Goal: Task Accomplishment & Management: Use online tool/utility

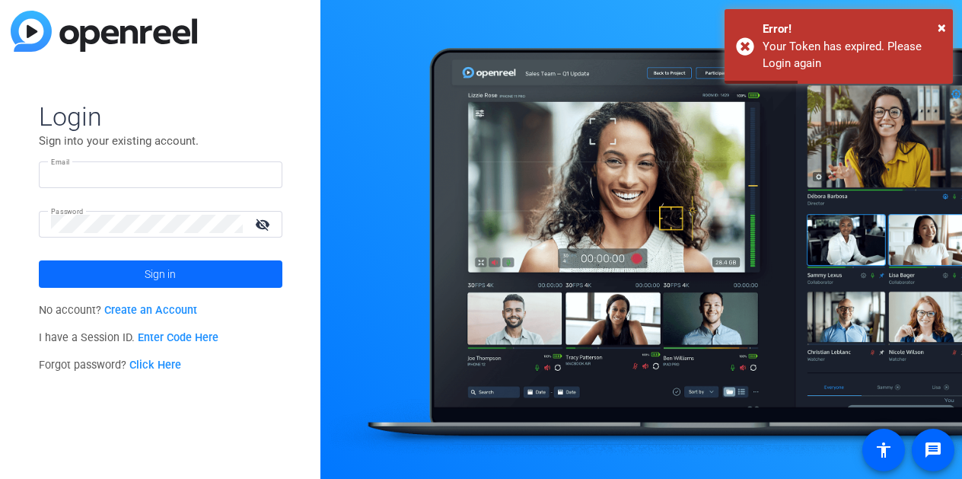
type input "[PERSON_NAME][EMAIL_ADDRESS][DOMAIN_NAME]"
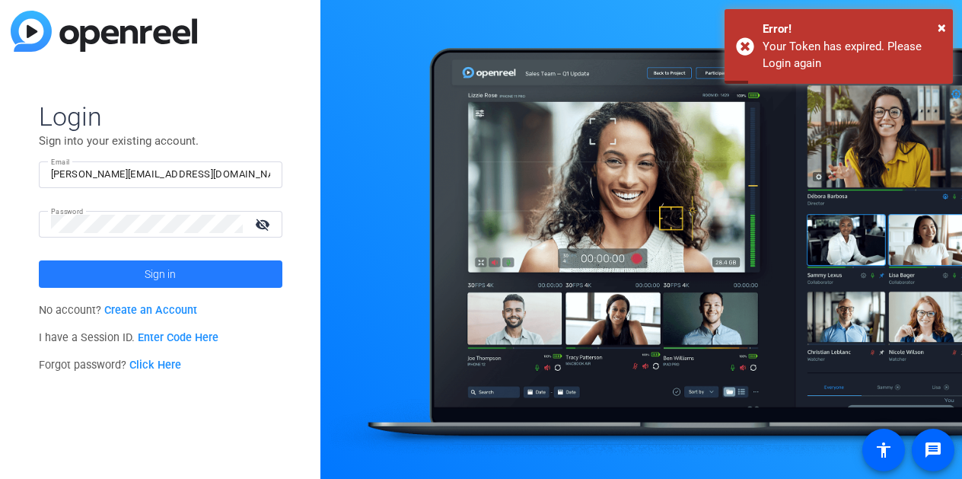
click at [136, 273] on span at bounding box center [161, 274] width 244 height 37
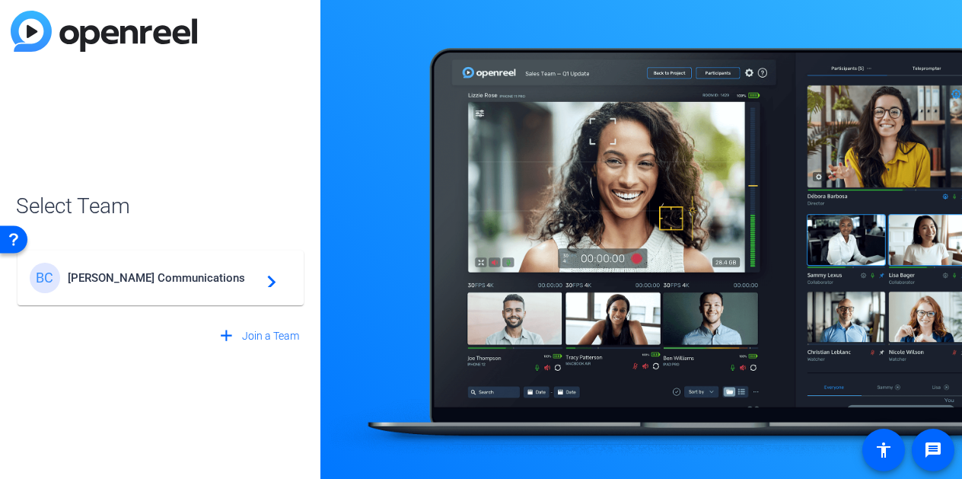
click at [137, 277] on span "Braithwaite Communications" at bounding box center [163, 278] width 190 height 14
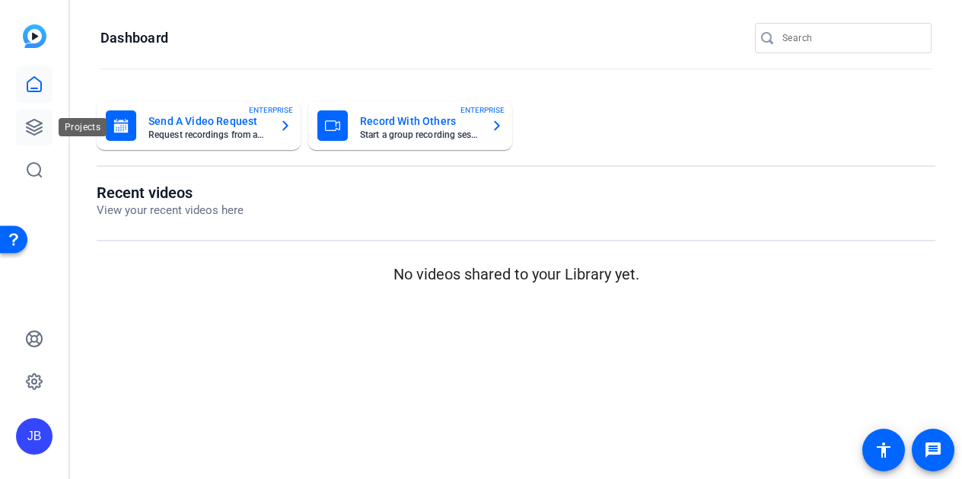
click at [30, 124] on icon at bounding box center [34, 127] width 15 height 15
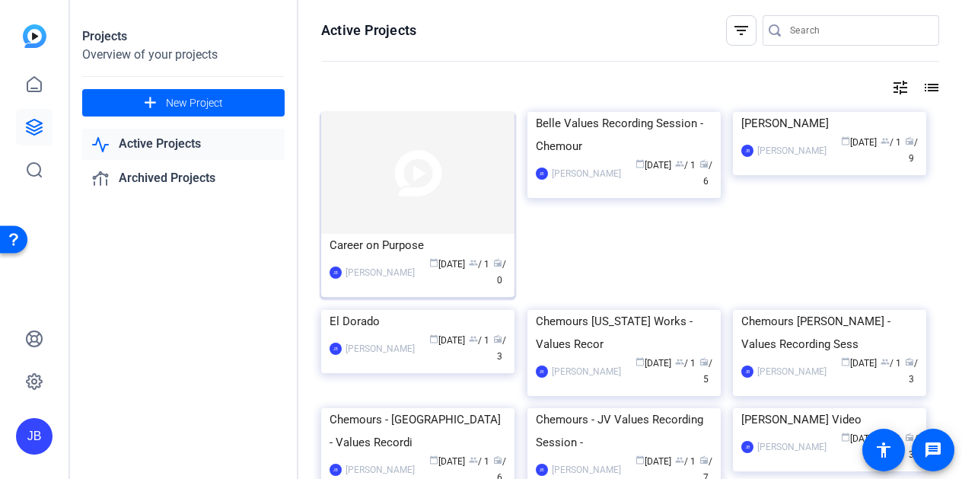
click at [453, 206] on img at bounding box center [417, 173] width 193 height 122
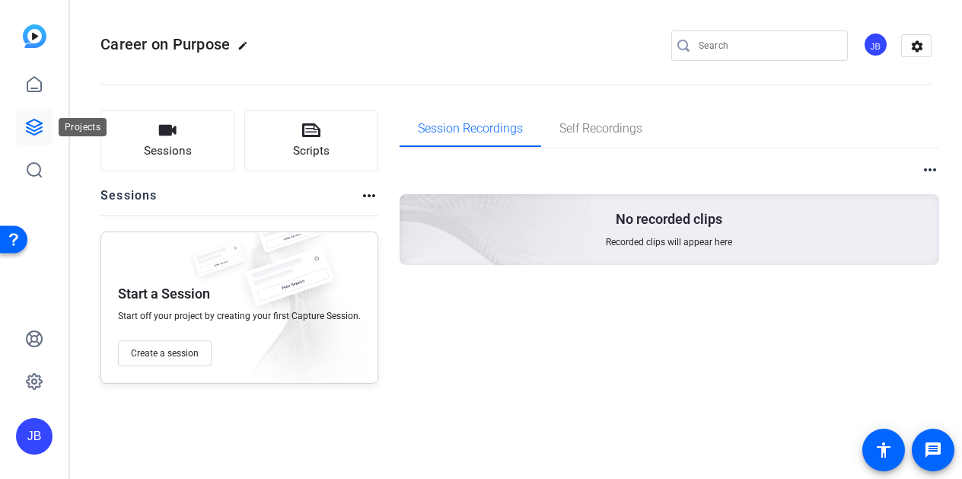
click at [33, 126] on icon at bounding box center [34, 127] width 15 height 15
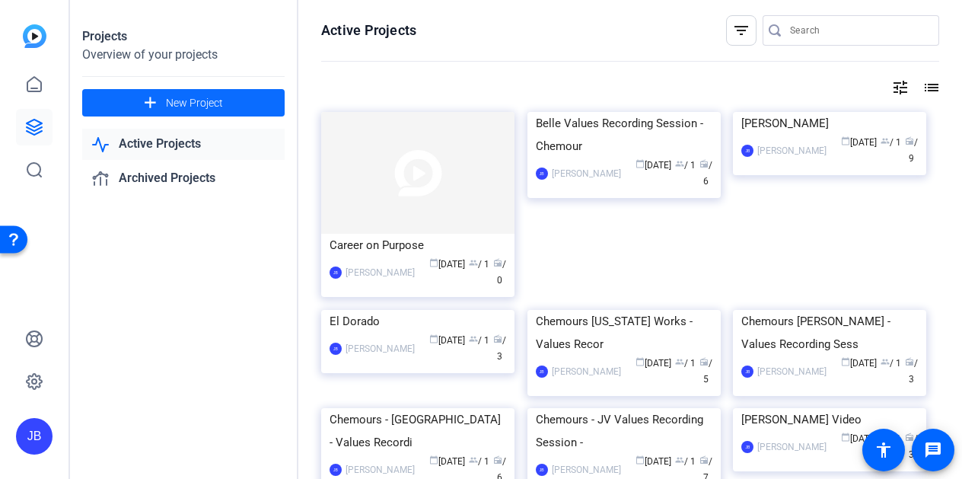
click at [199, 109] on span "New Project" at bounding box center [194, 103] width 57 height 16
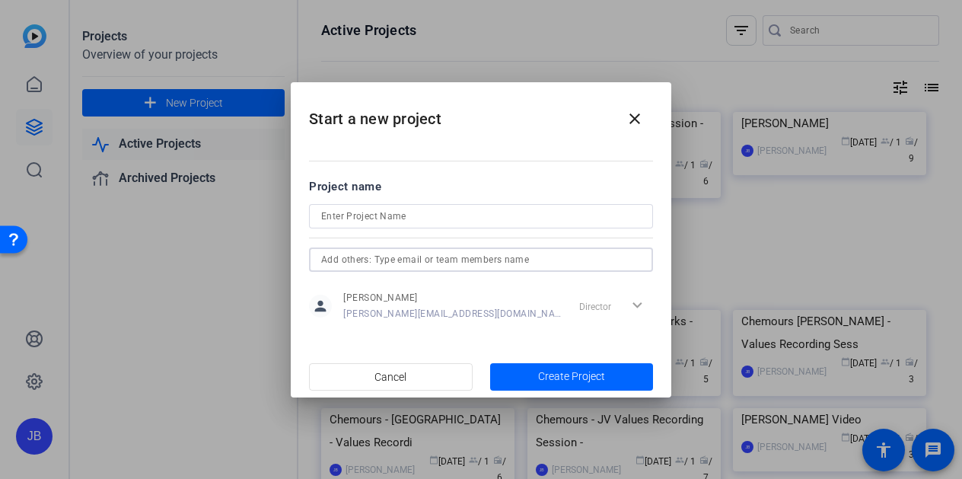
click at [461, 263] on input "text" at bounding box center [481, 259] width 320 height 18
type input "j"
click at [409, 255] on input "text" at bounding box center [481, 259] width 320 height 18
click at [634, 116] on mat-icon "close" at bounding box center [635, 119] width 18 height 18
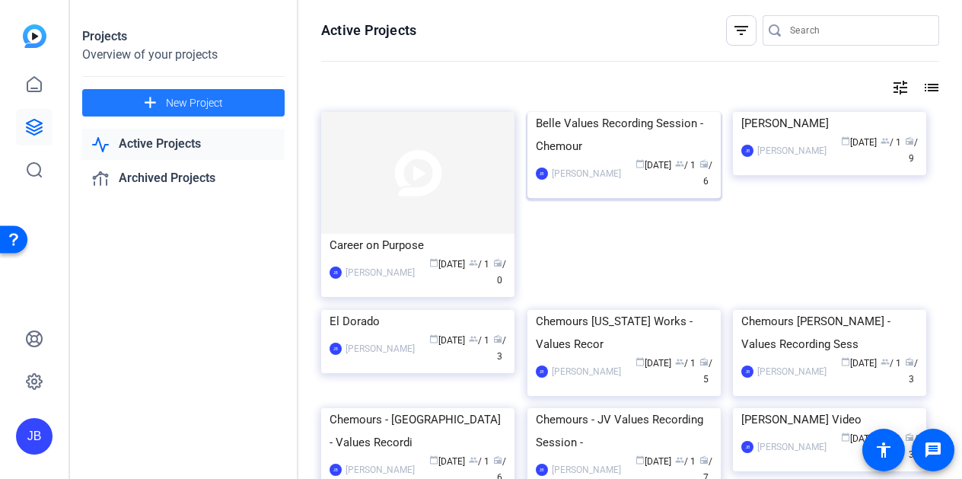
click at [625, 112] on img at bounding box center [624, 112] width 193 height 0
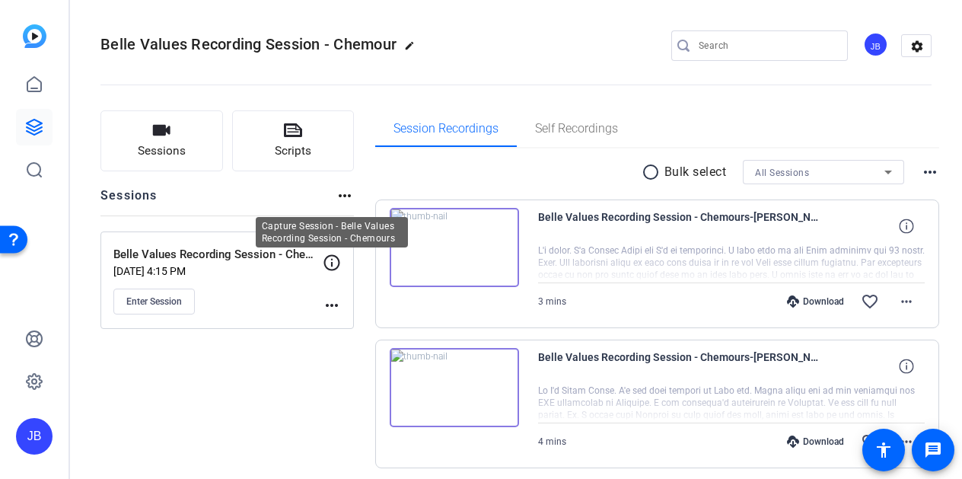
click at [334, 262] on icon at bounding box center [332, 262] width 18 height 18
click at [332, 301] on mat-icon "more_horiz" at bounding box center [332, 305] width 18 height 18
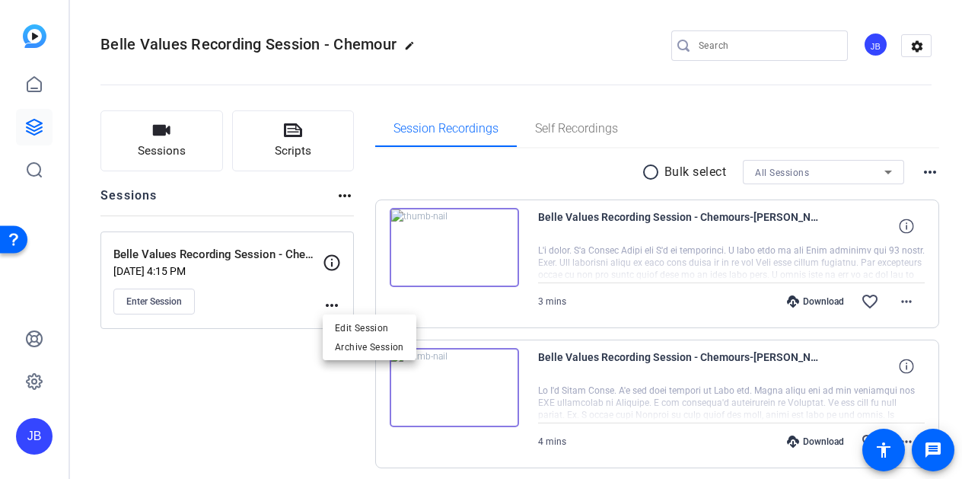
click at [36, 129] on div at bounding box center [481, 239] width 962 height 479
click at [35, 129] on icon at bounding box center [34, 127] width 18 height 18
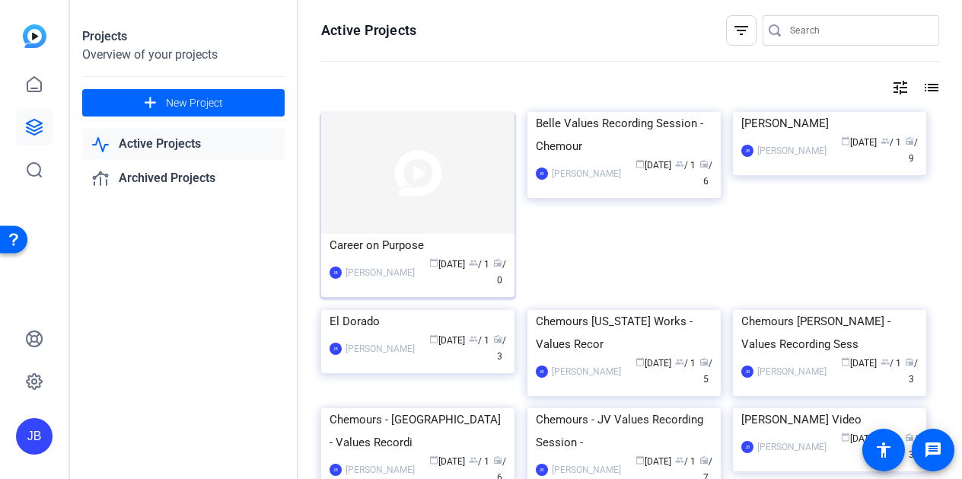
click at [428, 191] on img at bounding box center [417, 173] width 193 height 122
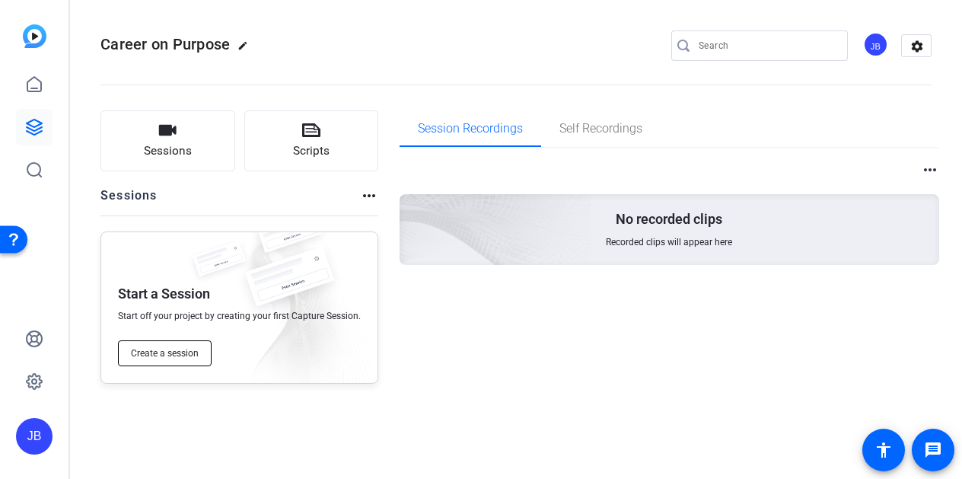
click at [179, 355] on span "Create a session" at bounding box center [165, 353] width 68 height 12
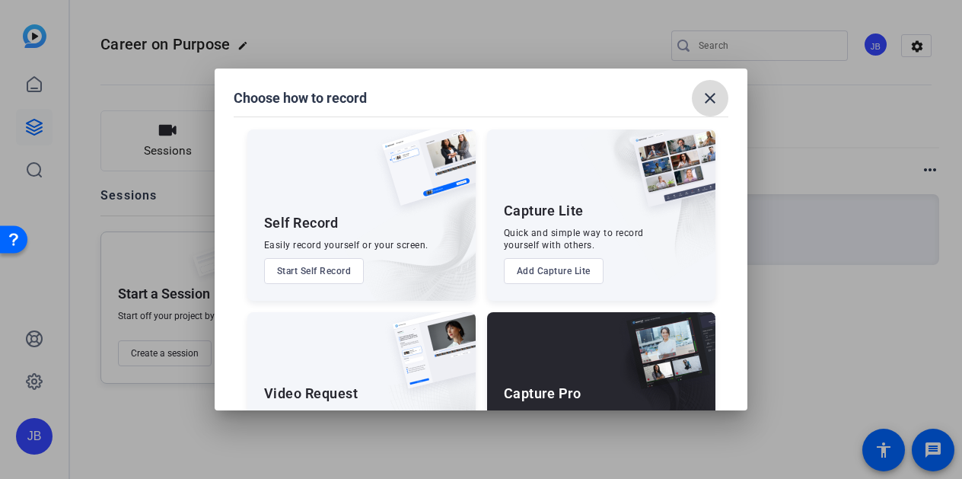
click at [713, 105] on mat-icon "close" at bounding box center [710, 98] width 18 height 18
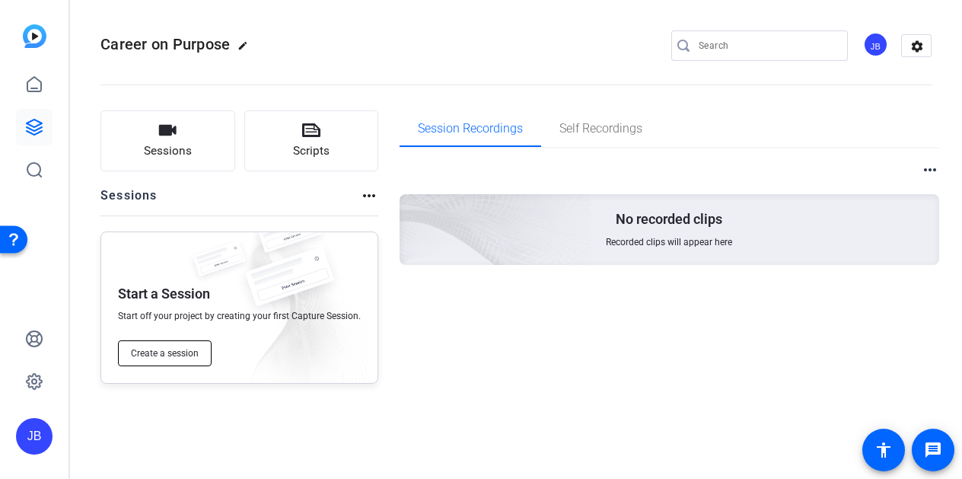
click at [154, 350] on span "Create a session" at bounding box center [165, 353] width 68 height 12
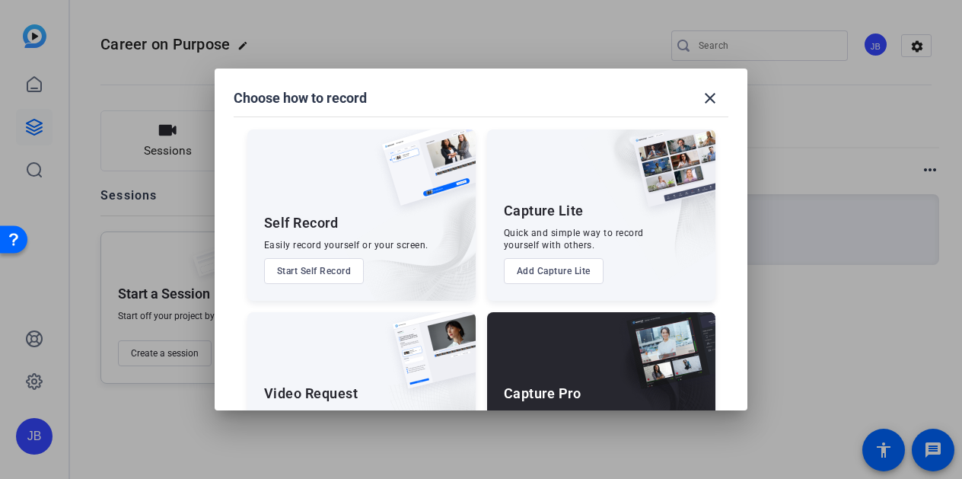
click at [437, 97] on div "Choose how to record close" at bounding box center [481, 98] width 495 height 37
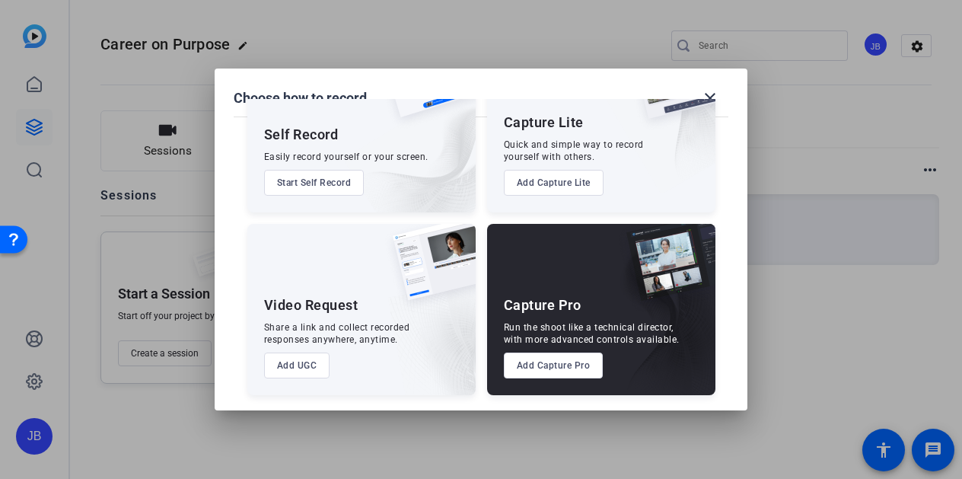
click at [548, 180] on button "Add Capture Lite" at bounding box center [554, 183] width 100 height 26
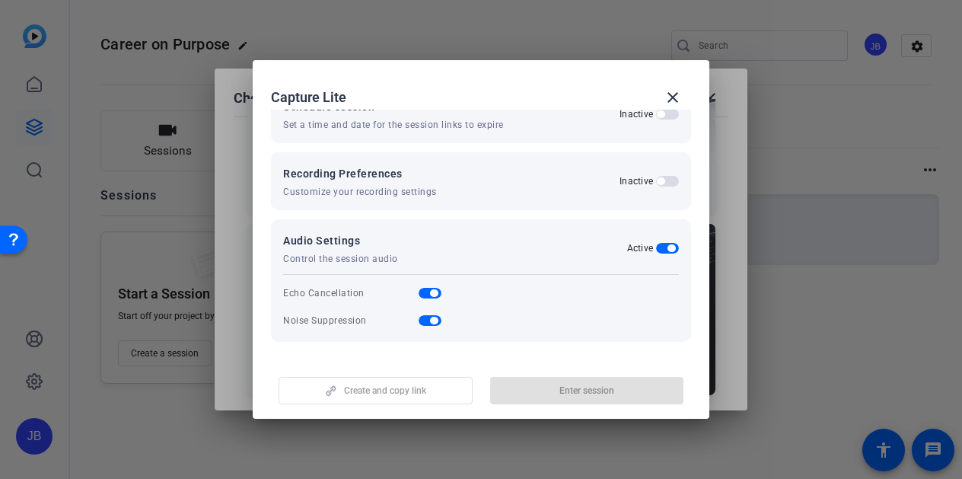
scroll to position [0, 0]
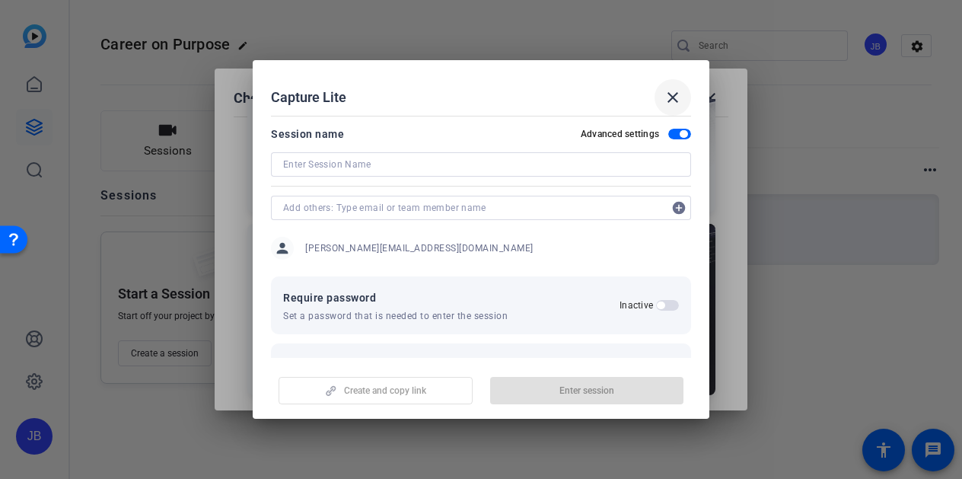
click at [671, 93] on mat-icon "close" at bounding box center [673, 97] width 18 height 18
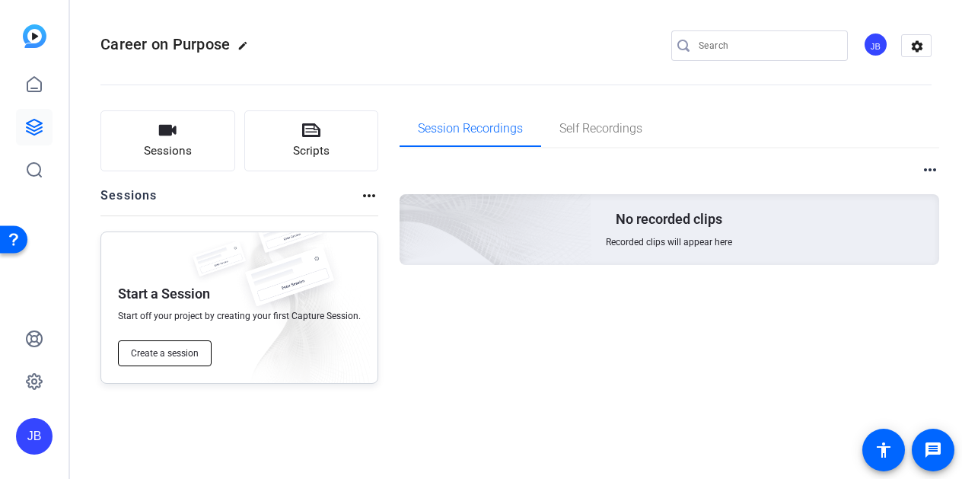
click at [183, 355] on span "Create a session" at bounding box center [165, 353] width 68 height 12
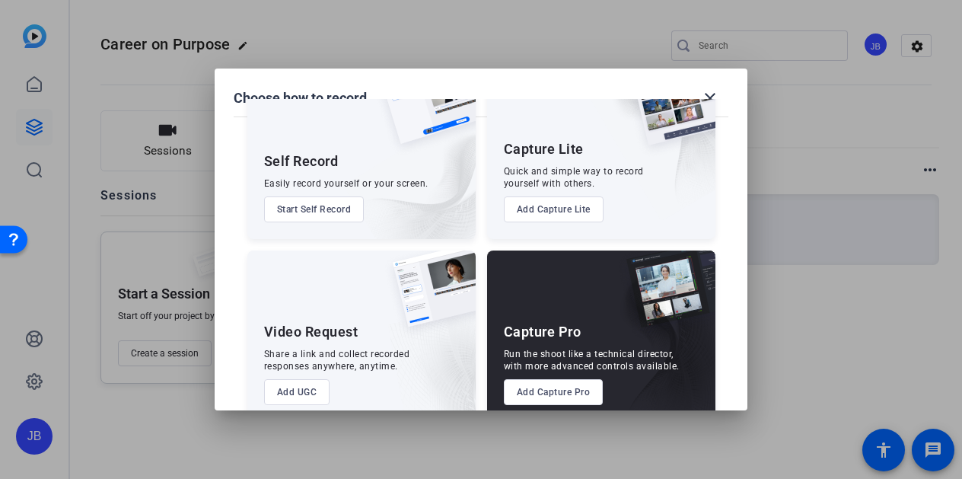
scroll to position [88, 0]
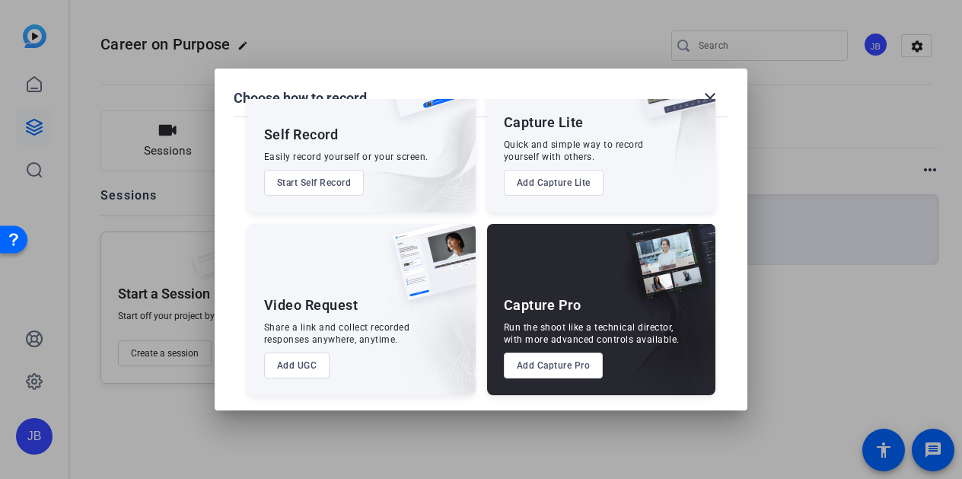
click at [285, 371] on button "Add UGC" at bounding box center [297, 365] width 66 height 26
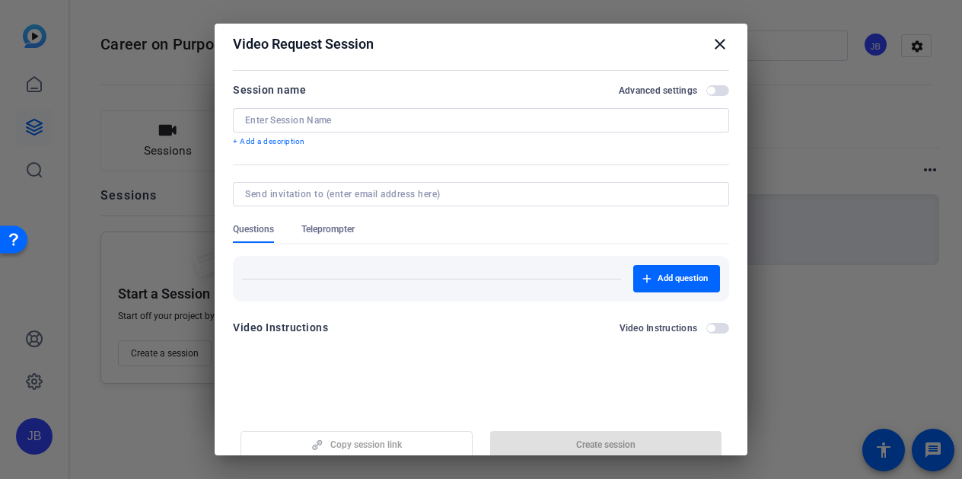
scroll to position [0, 0]
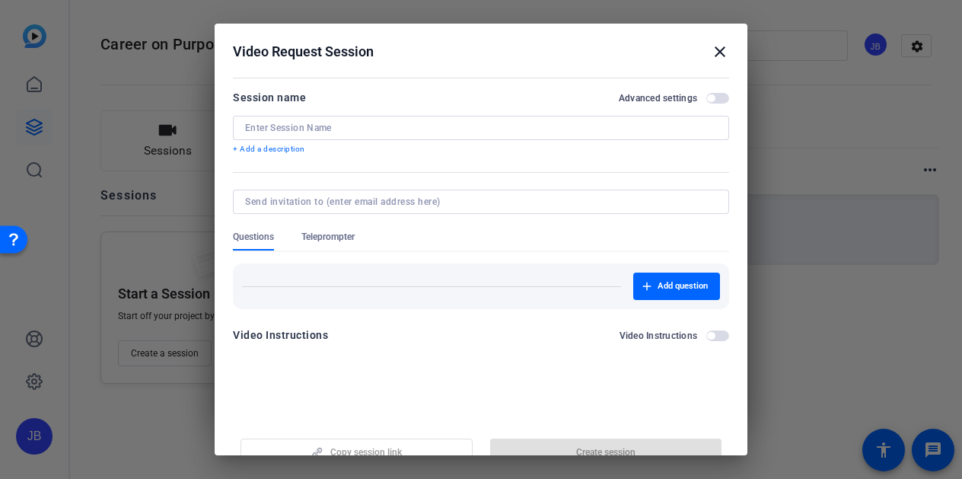
click at [713, 54] on mat-icon "close" at bounding box center [720, 52] width 18 height 18
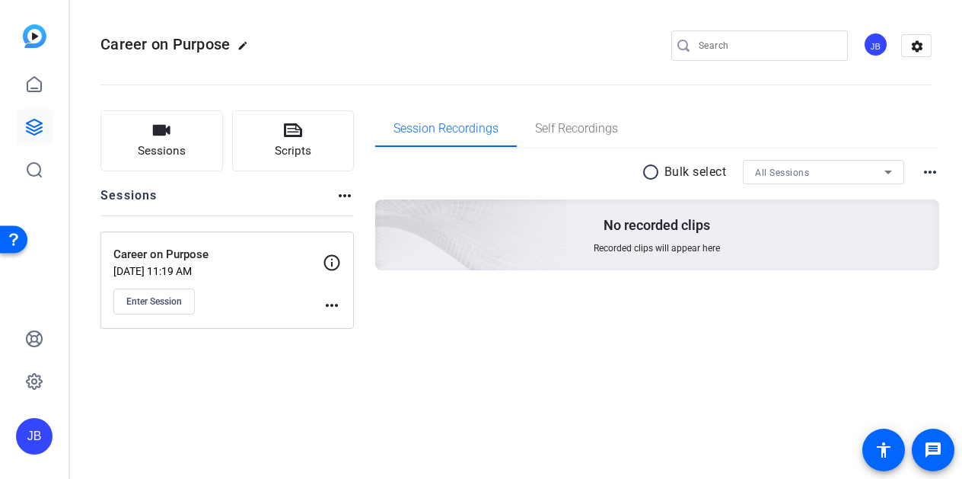
click at [333, 304] on mat-icon "more_horiz" at bounding box center [332, 305] width 18 height 18
click at [330, 254] on div at bounding box center [481, 239] width 962 height 479
click at [347, 198] on mat-icon "more_horiz" at bounding box center [345, 196] width 18 height 18
click at [343, 192] on div at bounding box center [481, 239] width 962 height 479
click at [128, 198] on h2 "Sessions" at bounding box center [128, 201] width 57 height 29
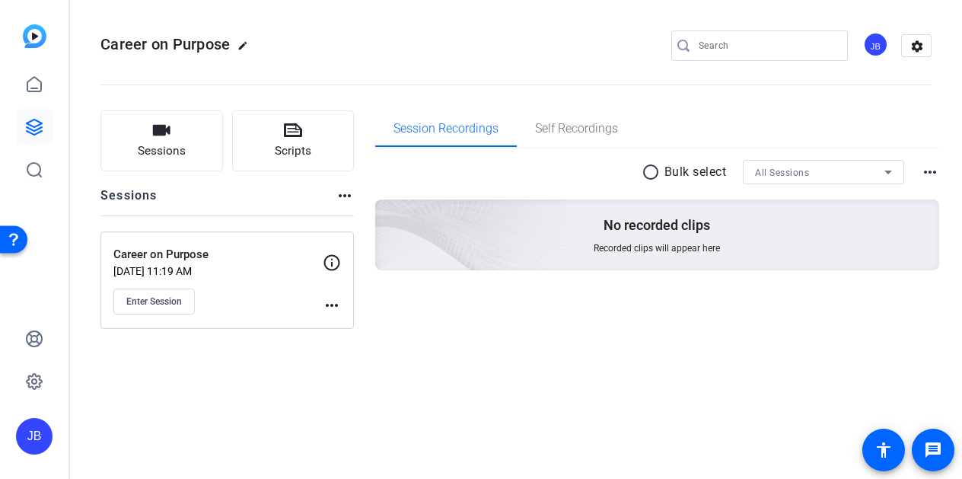
click at [187, 46] on span "Career on Purpose" at bounding box center [164, 44] width 129 height 18
click at [33, 131] on icon at bounding box center [34, 127] width 15 height 15
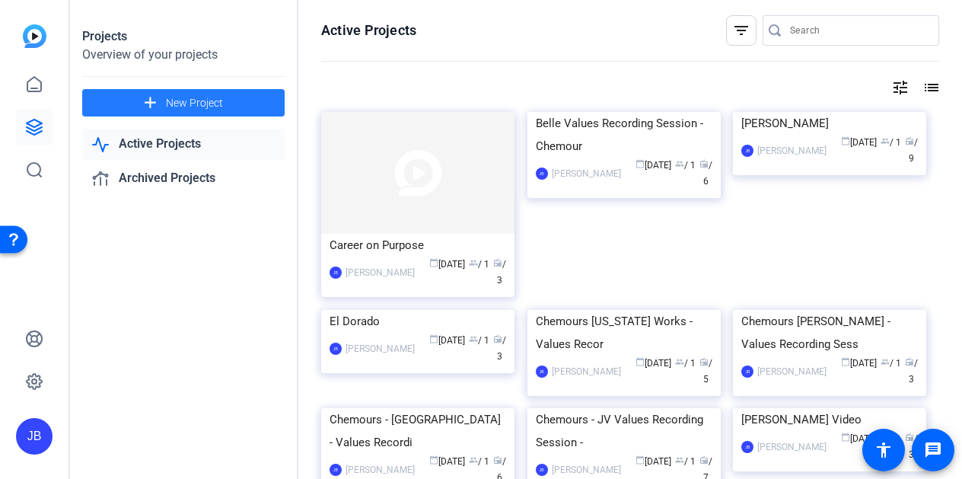
click at [173, 101] on span "New Project" at bounding box center [194, 103] width 57 height 16
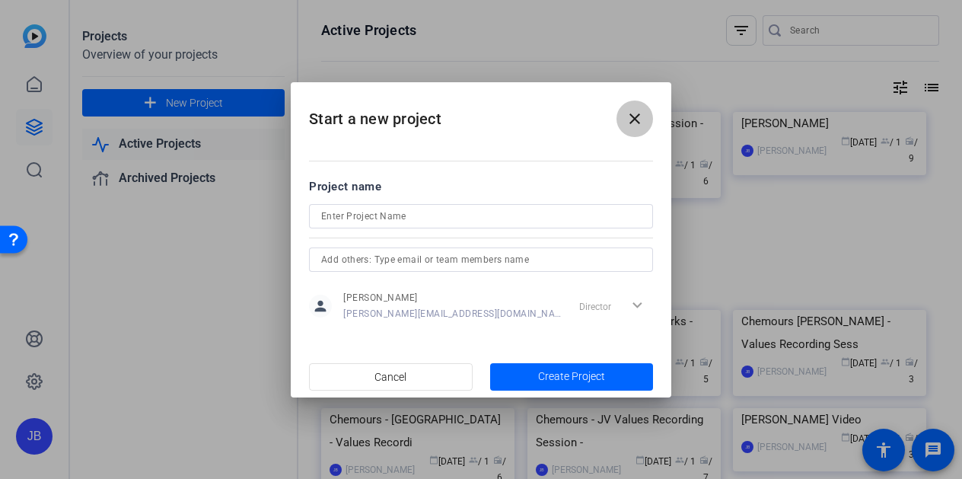
click at [631, 123] on mat-icon "close" at bounding box center [635, 119] width 18 height 18
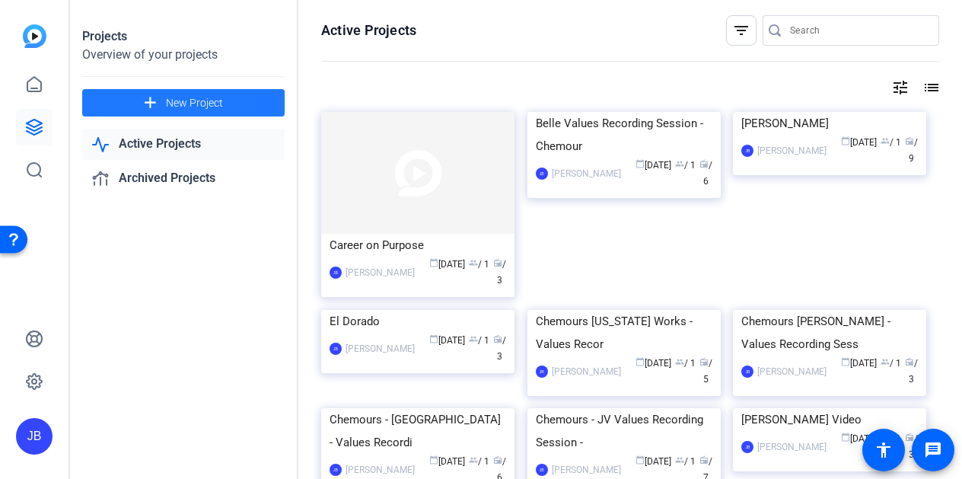
click at [174, 103] on span "New Project" at bounding box center [194, 103] width 57 height 16
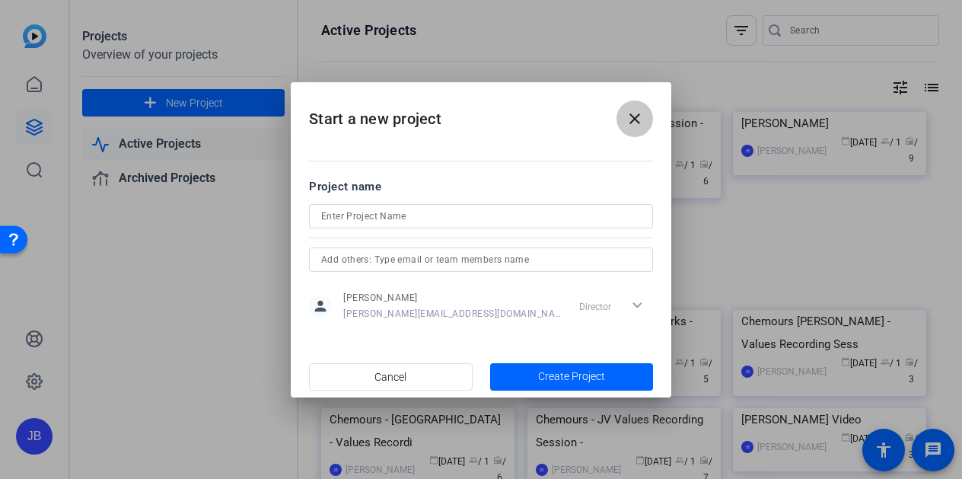
click at [626, 116] on mat-icon "close" at bounding box center [635, 119] width 18 height 18
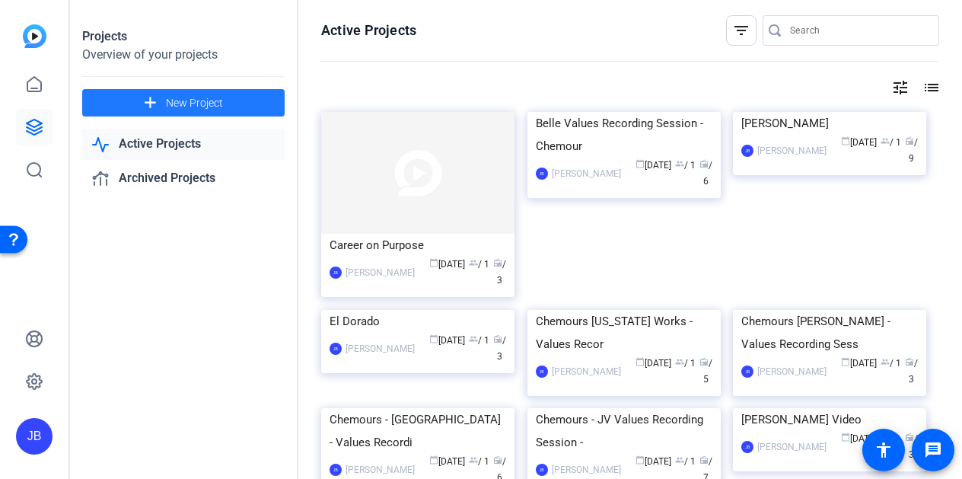
click at [193, 101] on span "New Project" at bounding box center [194, 103] width 57 height 16
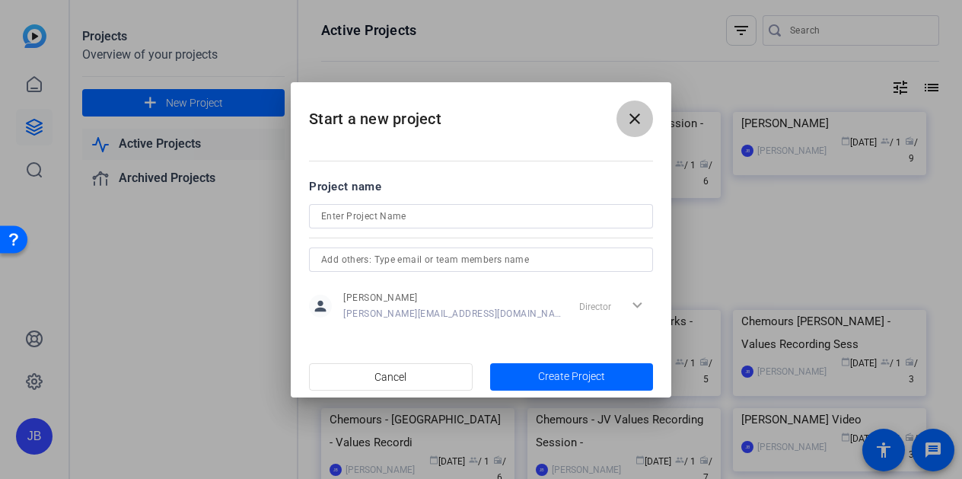
click at [630, 120] on mat-icon "close" at bounding box center [635, 119] width 18 height 18
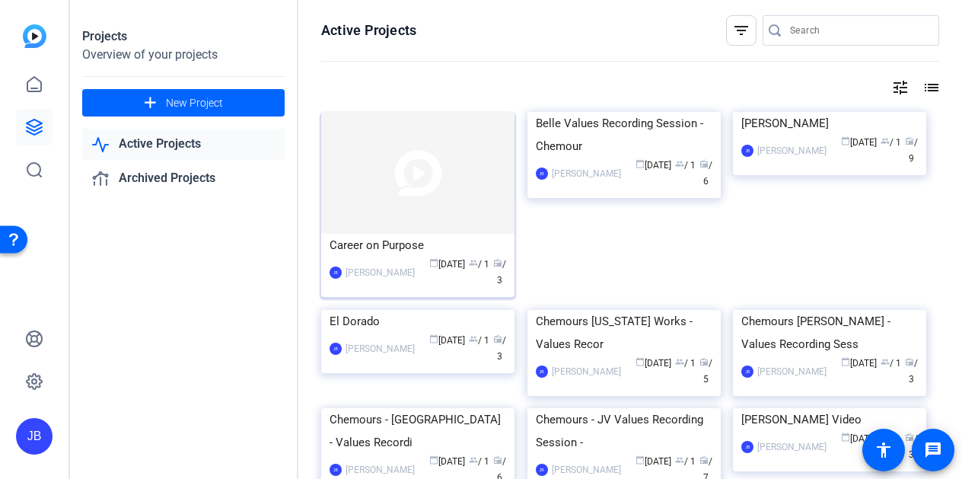
click at [454, 202] on img at bounding box center [417, 173] width 193 height 122
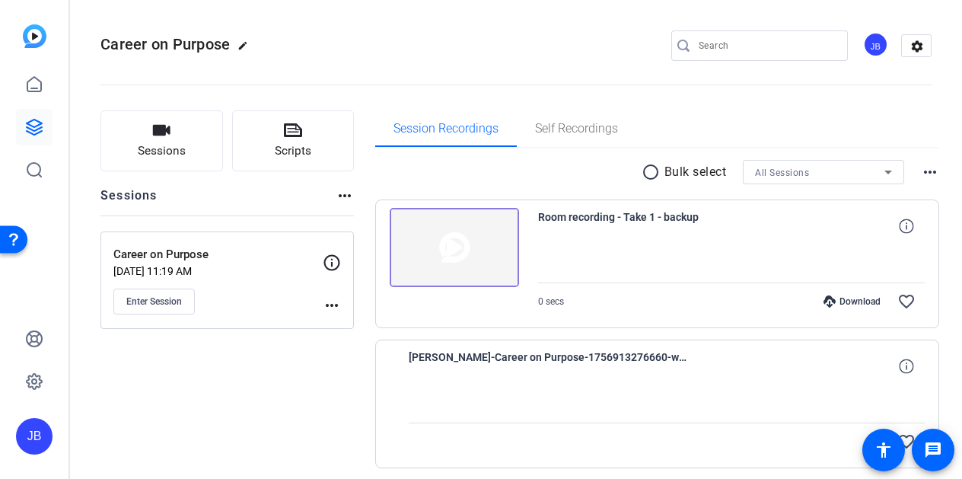
click at [330, 307] on mat-icon "more_horiz" at bounding box center [332, 305] width 18 height 18
click at [358, 349] on span "Archive Session" at bounding box center [369, 346] width 69 height 18
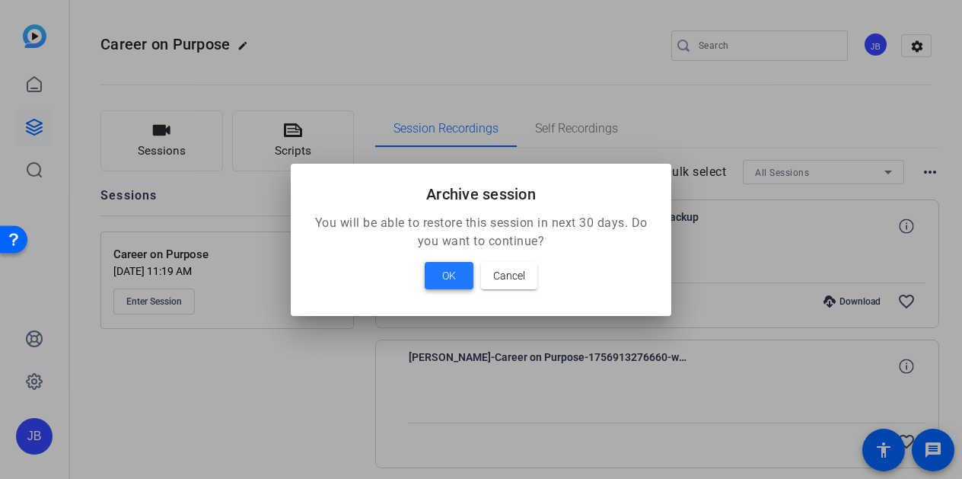
click at [457, 274] on span at bounding box center [449, 275] width 49 height 37
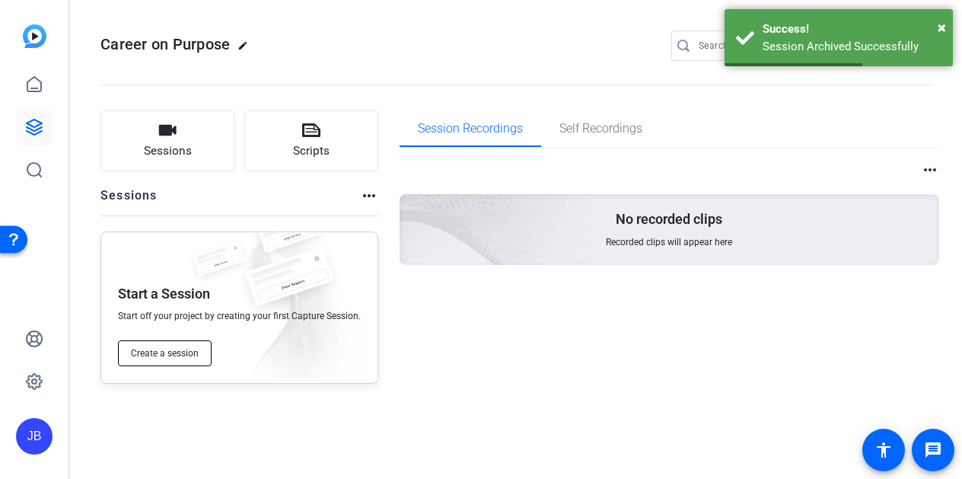
click at [188, 351] on span "Create a session" at bounding box center [165, 353] width 68 height 12
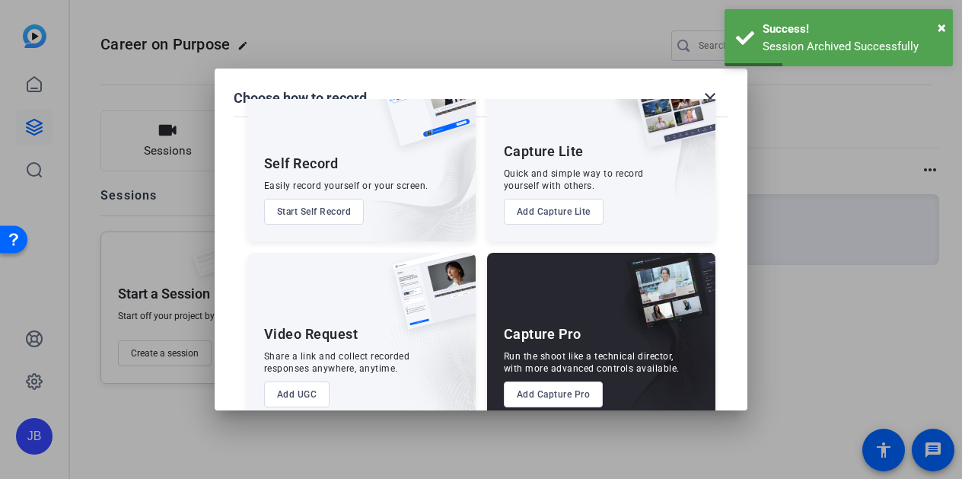
scroll to position [88, 0]
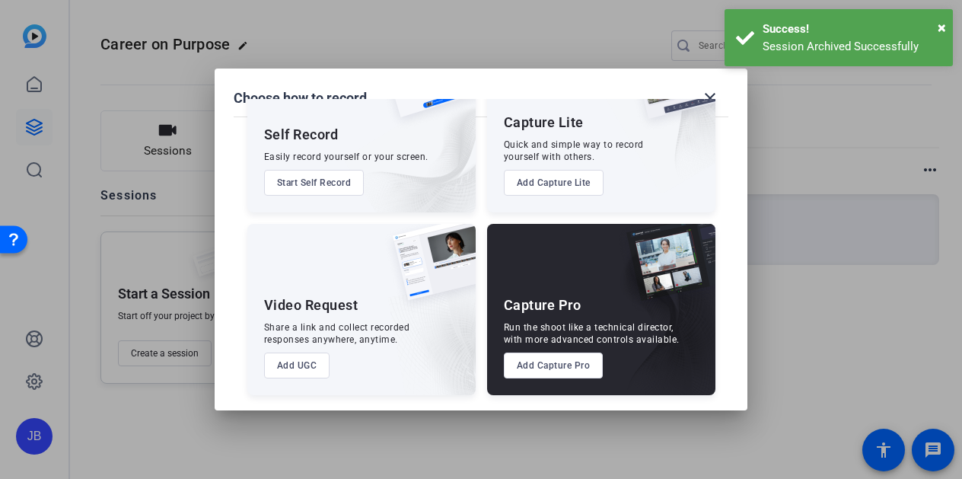
click at [556, 369] on button "Add Capture Pro" at bounding box center [554, 365] width 100 height 26
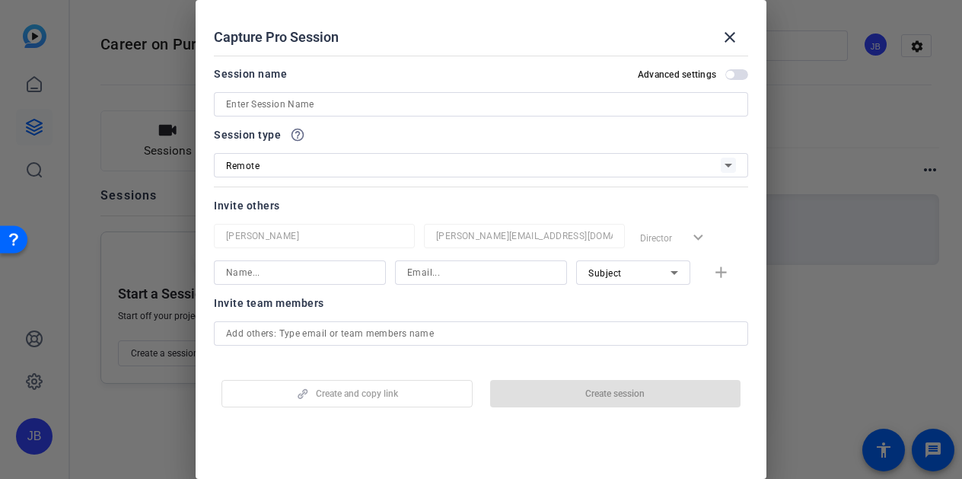
click at [322, 104] on input at bounding box center [481, 104] width 510 height 18
type input "S"
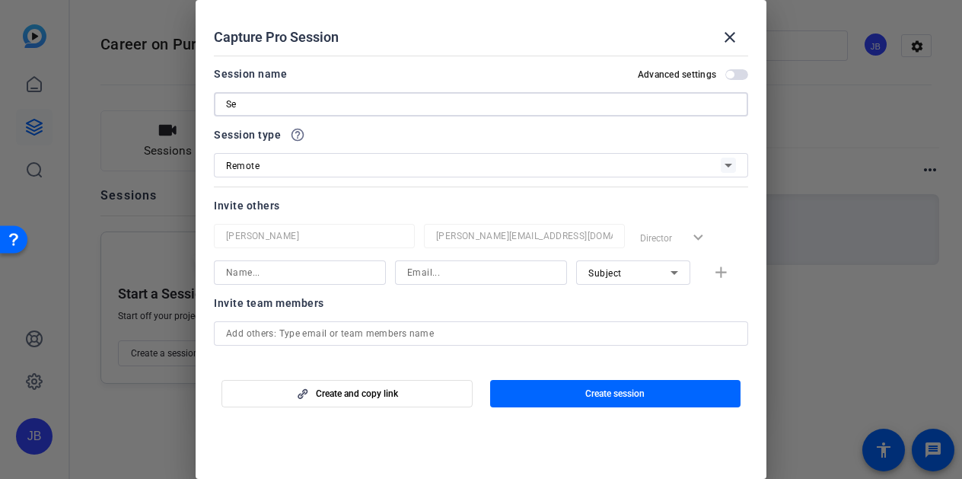
type input "S"
type input "Career on Purpose"
click at [298, 272] on input at bounding box center [300, 272] width 148 height 18
type input "joe@gobraithwaite.com"
drag, startPoint x: 339, startPoint y: 269, endPoint x: 217, endPoint y: 265, distance: 121.9
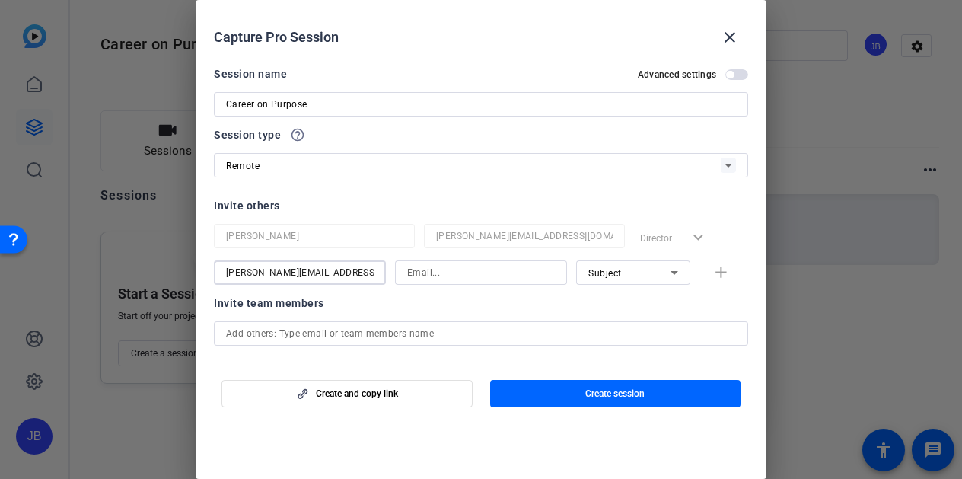
click at [217, 265] on div "joe@gobraithwaite.com" at bounding box center [300, 272] width 172 height 24
click at [437, 275] on input at bounding box center [481, 272] width 148 height 18
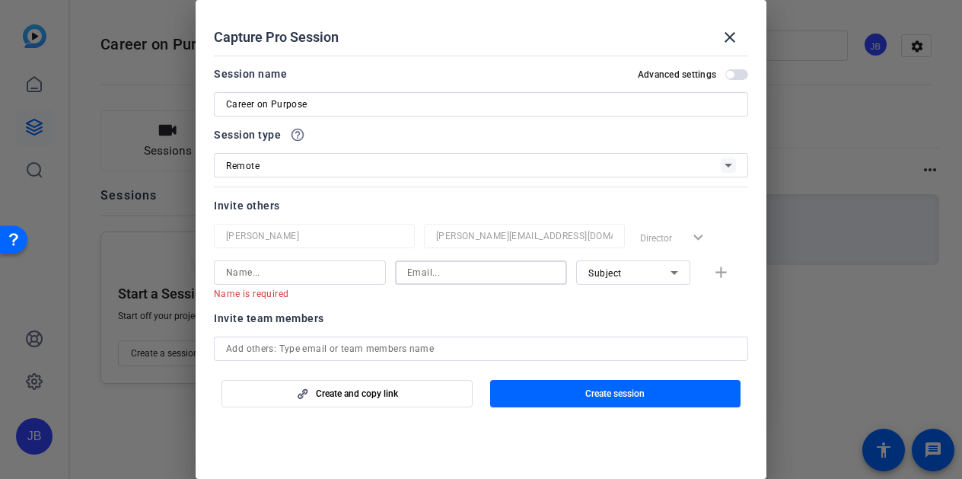
paste input "joe@gobraithwaite.com"
type input "joe@gobraithwaite.com"
click at [306, 263] on div at bounding box center [300, 272] width 148 height 24
click at [304, 269] on input at bounding box center [300, 272] width 148 height 18
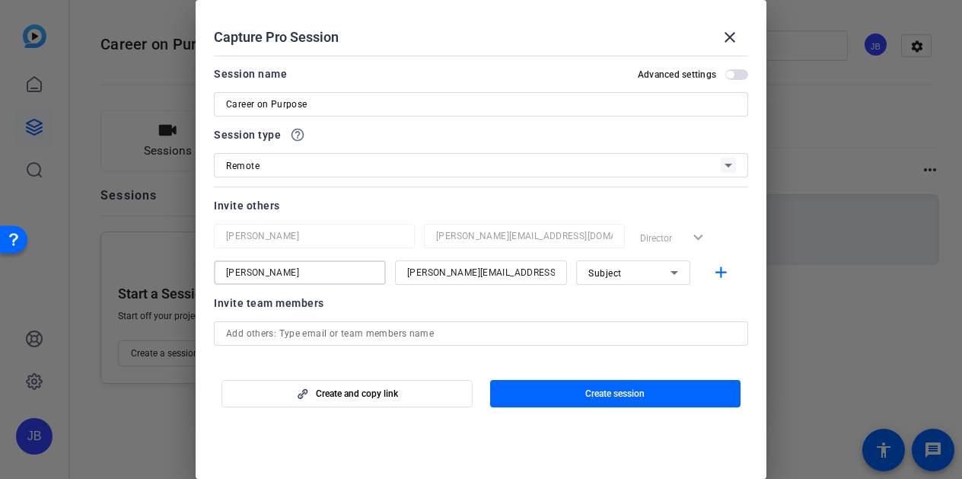
type input "Joe McIntyre"
click at [669, 274] on icon at bounding box center [674, 272] width 18 height 18
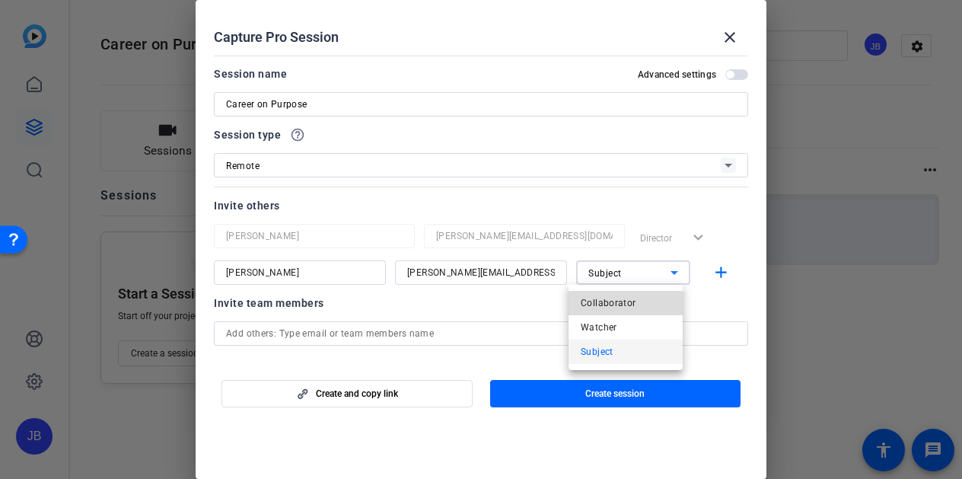
click at [623, 299] on span "Collaborator" at bounding box center [609, 303] width 56 height 18
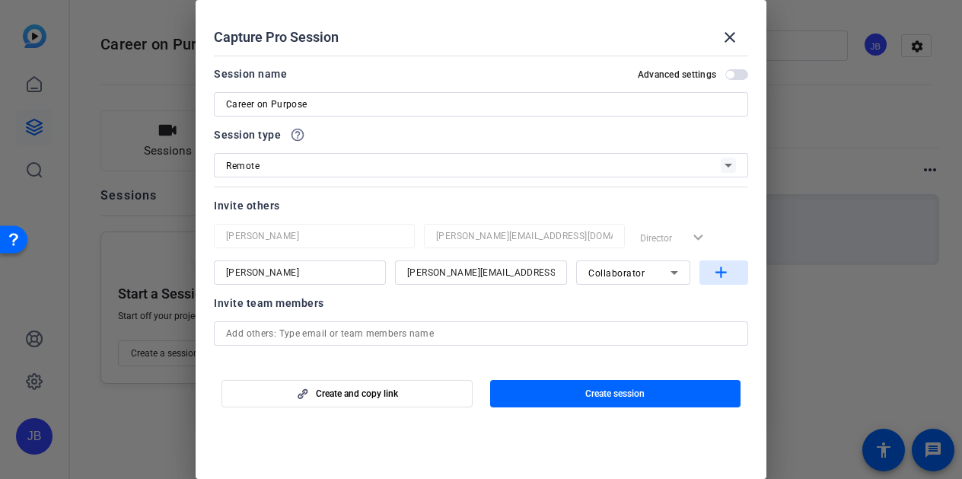
click at [713, 269] on mat-icon "add" at bounding box center [721, 272] width 19 height 19
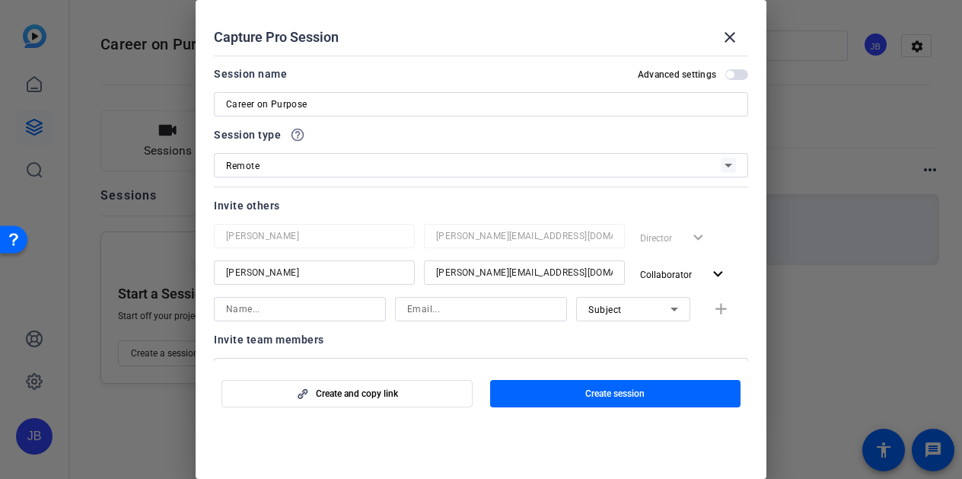
click at [451, 308] on input at bounding box center [481, 309] width 148 height 18
type input "adria.kukk@merck.com"
click at [340, 304] on input at bounding box center [300, 309] width 148 height 18
type input "Ardria Kukk"
click at [712, 306] on mat-icon "add" at bounding box center [721, 309] width 19 height 19
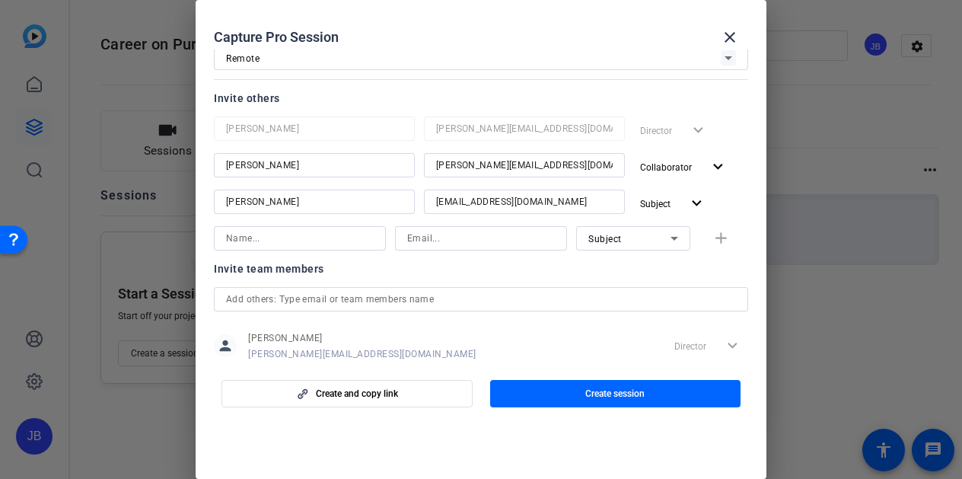
scroll to position [143, 0]
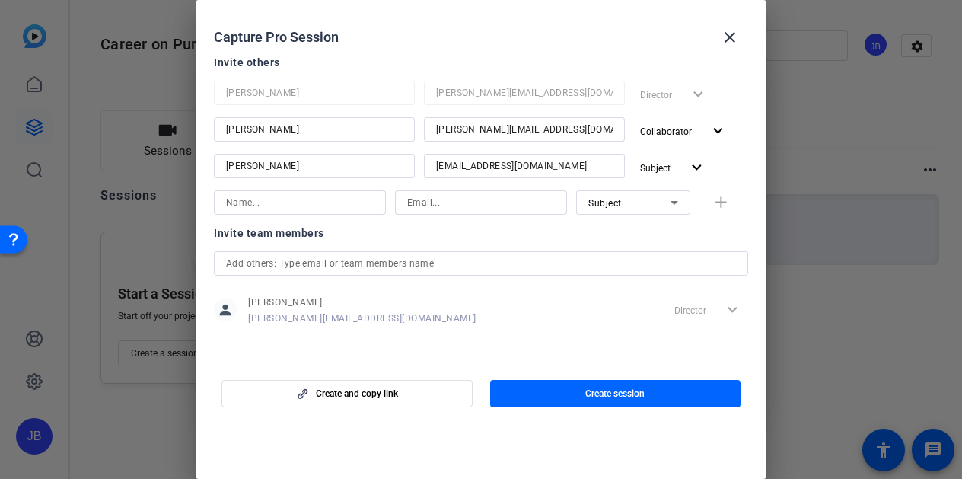
click at [381, 267] on input "text" at bounding box center [481, 263] width 510 height 18
type input "adria.kukk@merck.com; joe@gobraithwaite.com"
click at [422, 328] on div "person Jake Borer jake@gobraithwaite.com Director expand_more" at bounding box center [481, 310] width 534 height 38
click at [408, 387] on span "button" at bounding box center [347, 393] width 250 height 37
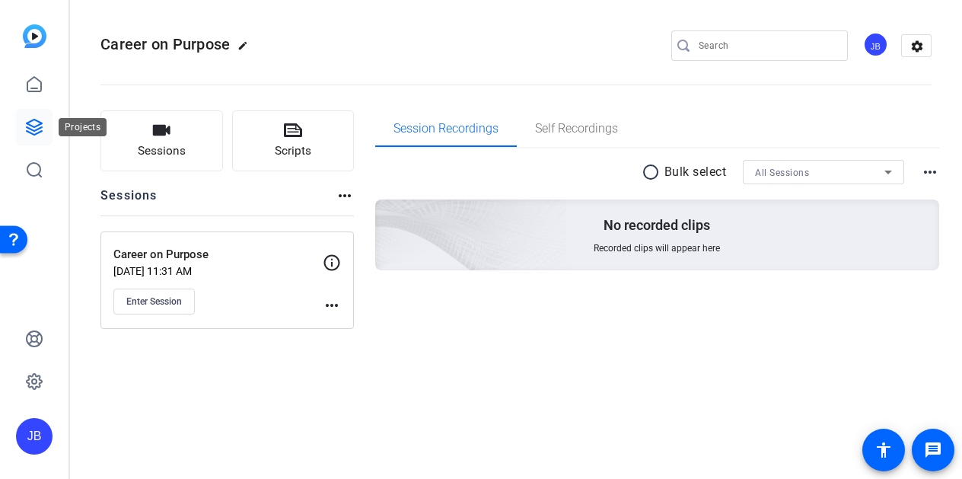
click at [26, 122] on icon at bounding box center [34, 127] width 18 height 18
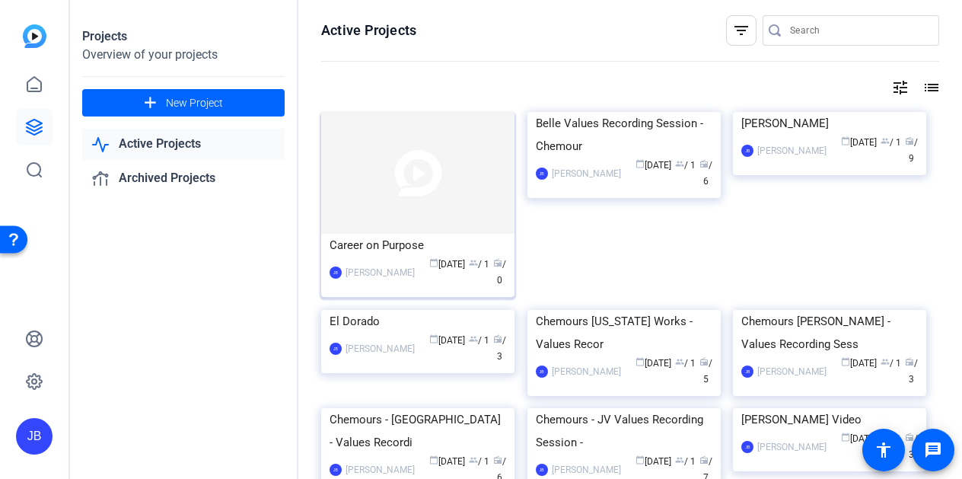
click at [377, 193] on img at bounding box center [417, 173] width 193 height 122
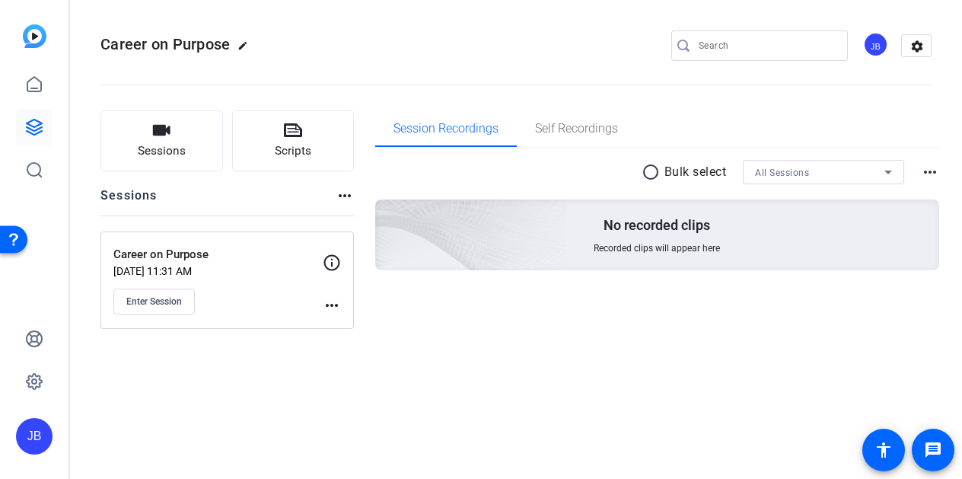
click at [330, 306] on mat-icon "more_horiz" at bounding box center [332, 305] width 18 height 18
click at [343, 329] on span "Edit Session" at bounding box center [369, 327] width 69 height 18
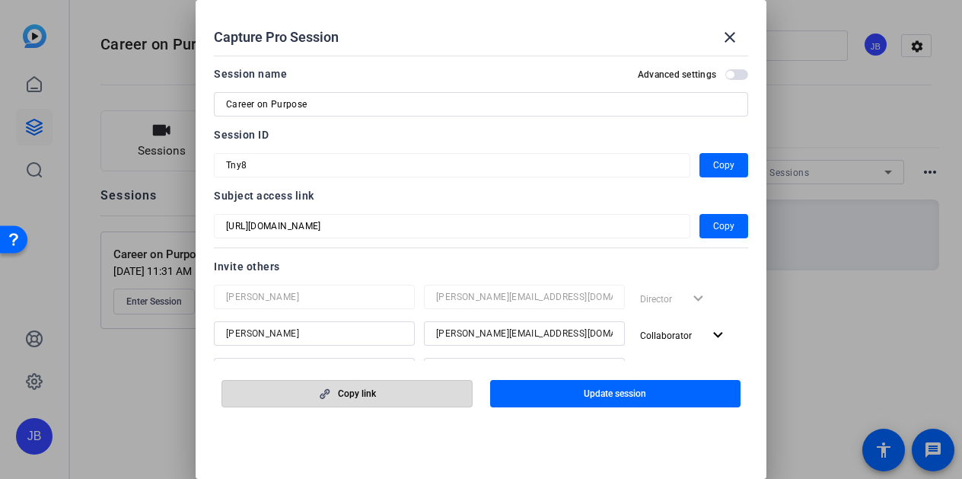
click at [365, 394] on span "Copy link" at bounding box center [357, 393] width 38 height 12
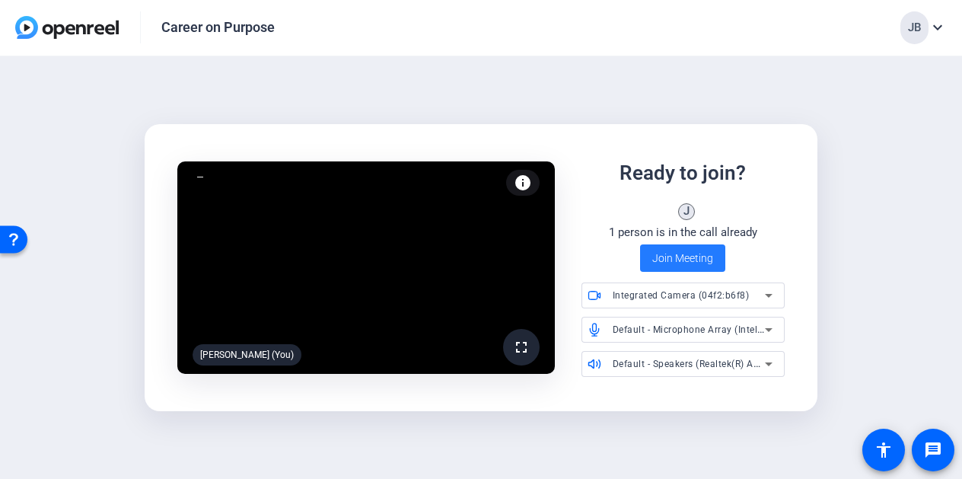
click at [694, 260] on span "Join Meeting" at bounding box center [682, 258] width 61 height 16
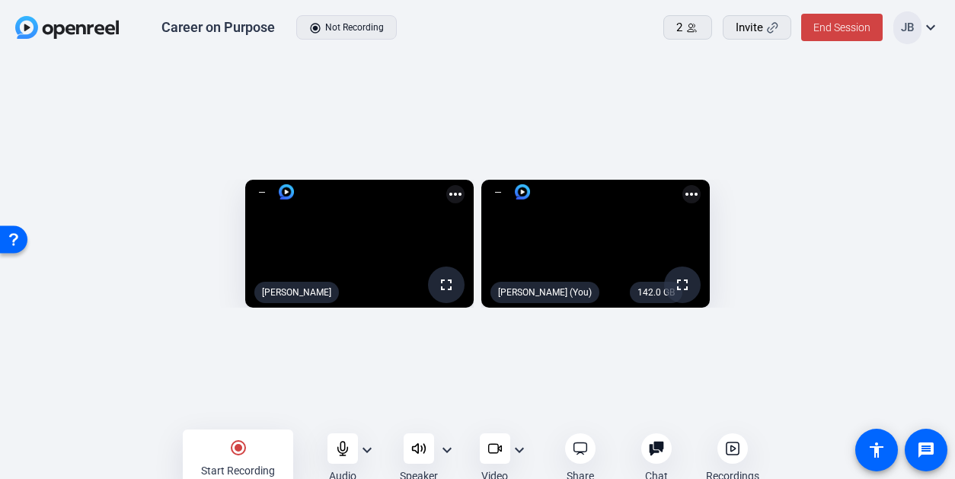
scroll to position [8, 0]
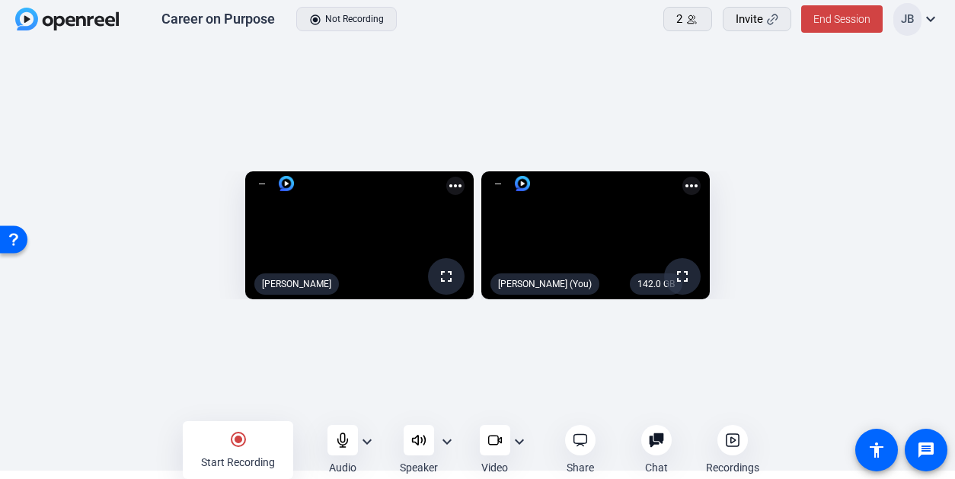
click at [234, 444] on mat-icon "radio_button_checked" at bounding box center [238, 439] width 18 height 18
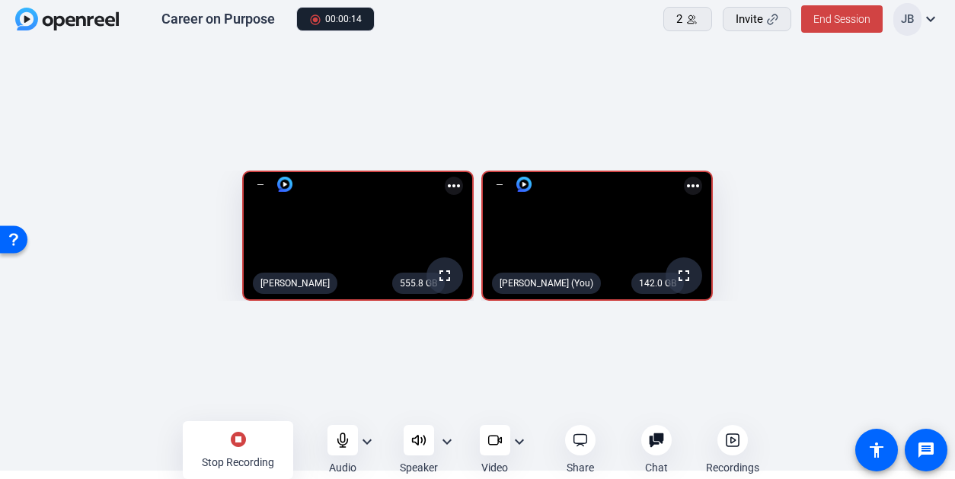
click at [369, 443] on mat-icon "expand_more" at bounding box center [367, 441] width 18 height 18
click at [218, 398] on div at bounding box center [477, 239] width 955 height 479
click at [444, 448] on mat-icon "expand_more" at bounding box center [447, 441] width 18 height 18
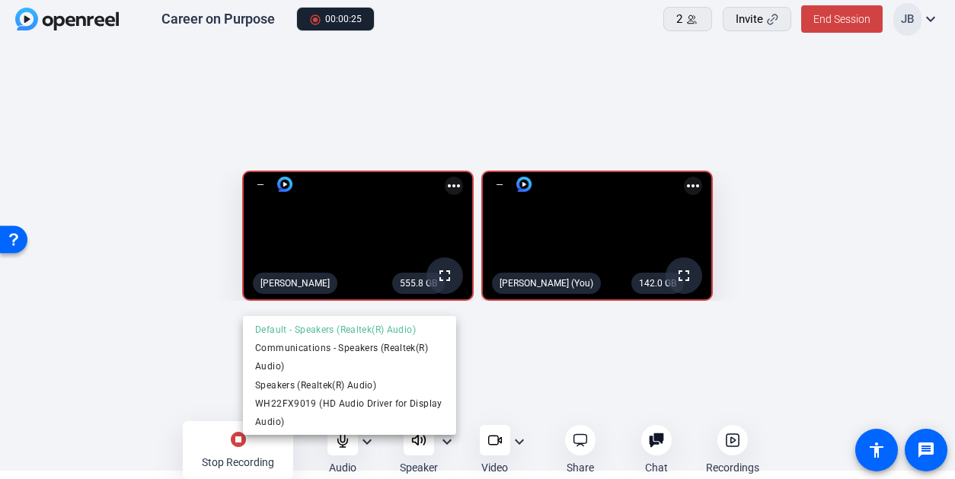
click at [517, 443] on div at bounding box center [477, 239] width 955 height 479
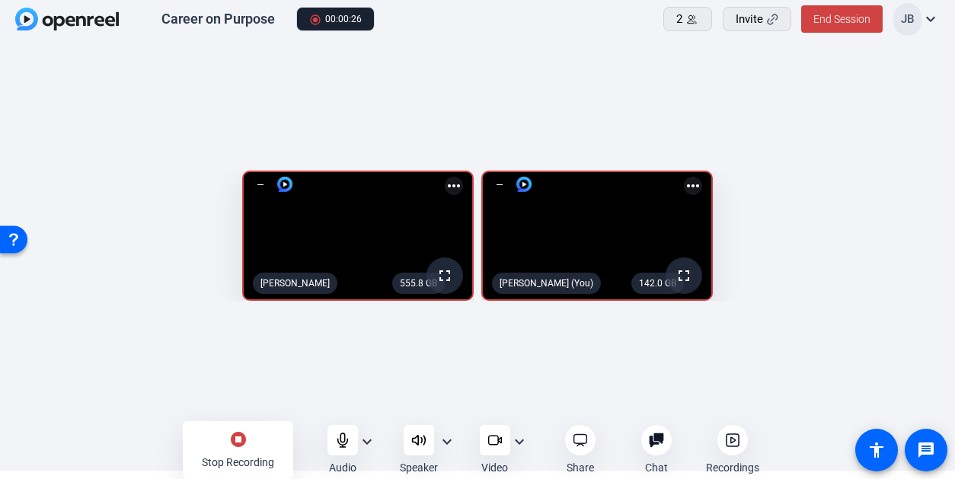
click at [519, 443] on mat-icon "expand_more" at bounding box center [519, 441] width 18 height 18
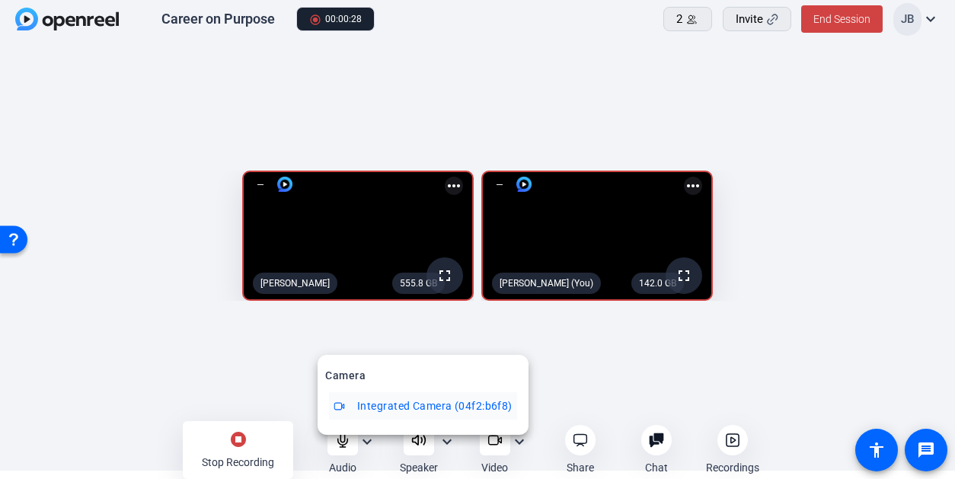
click at [552, 407] on div at bounding box center [477, 239] width 955 height 479
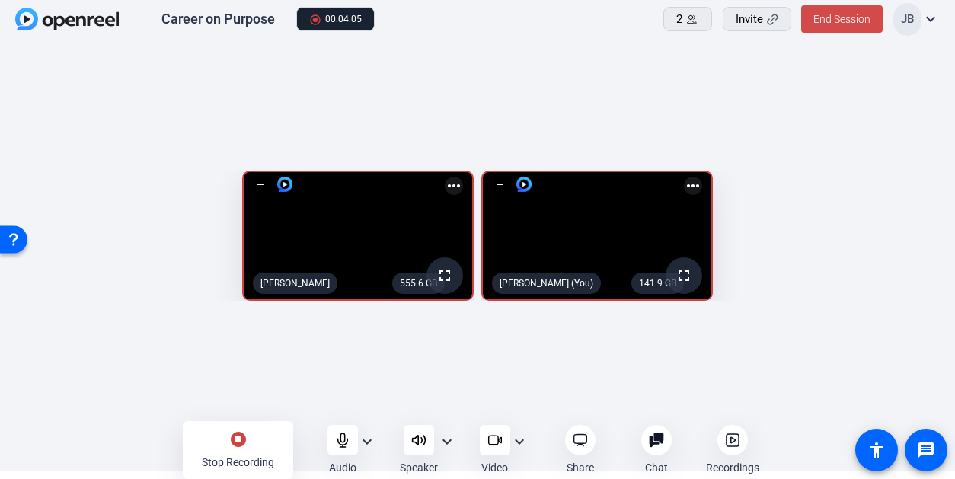
click at [848, 17] on span "End Session" at bounding box center [841, 19] width 57 height 12
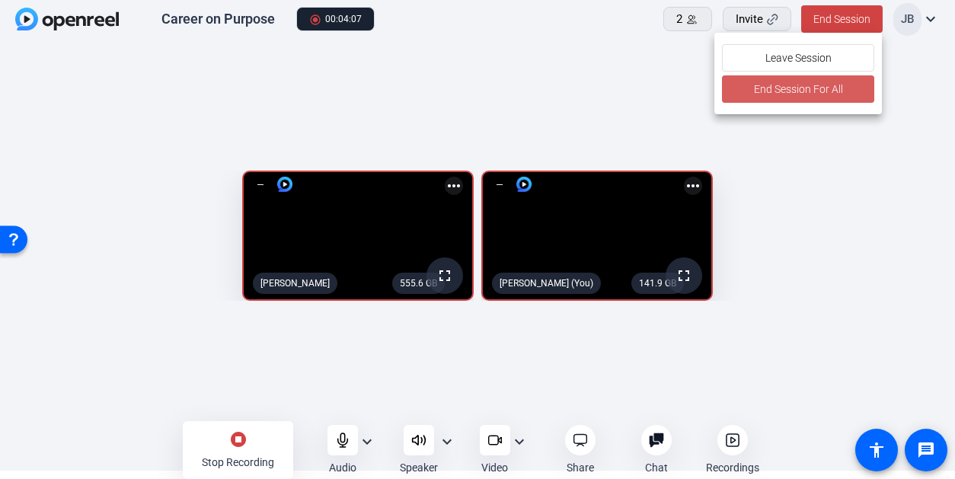
click at [820, 95] on span "End Session For All" at bounding box center [798, 89] width 89 height 18
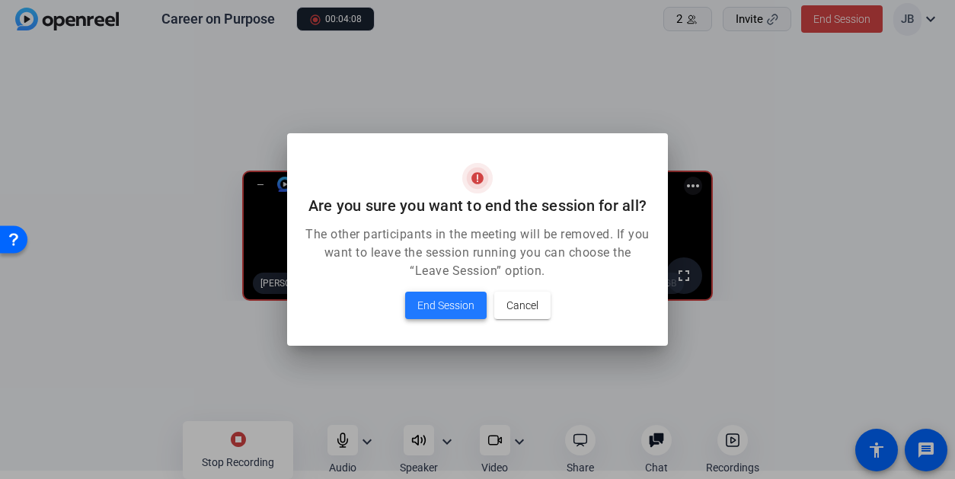
click at [461, 299] on span "End Session" at bounding box center [445, 305] width 57 height 18
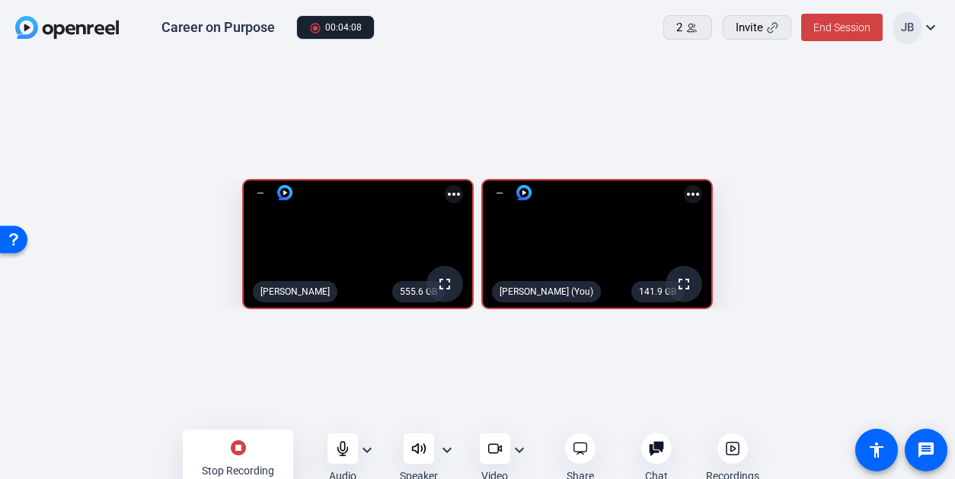
scroll to position [8, 0]
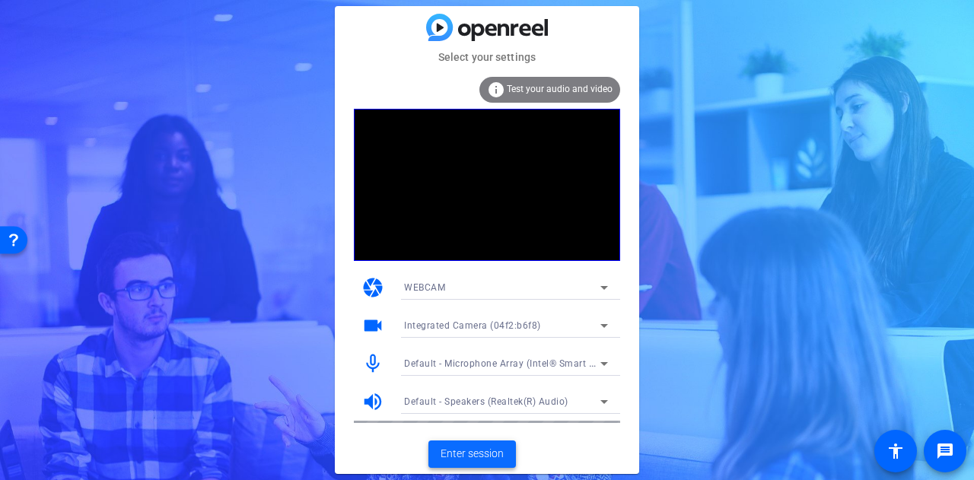
click at [473, 448] on span "Enter session" at bounding box center [472, 454] width 63 height 16
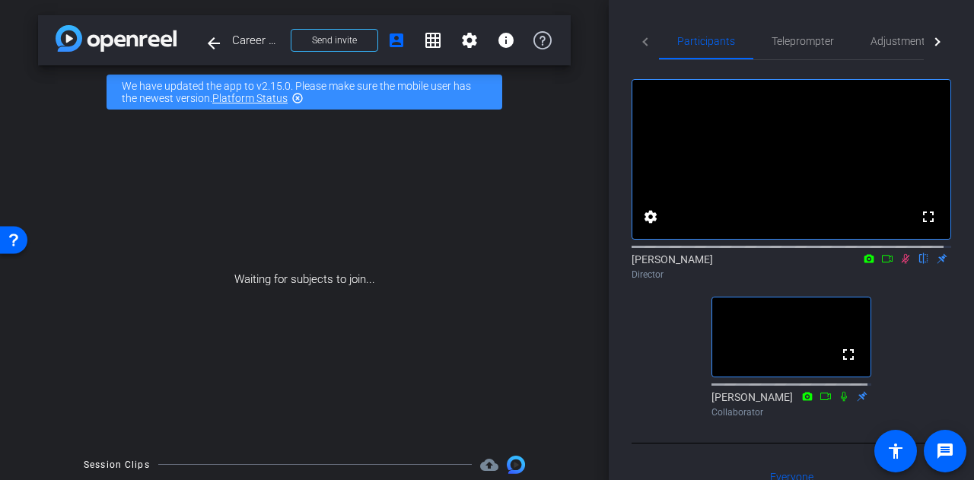
click at [902, 264] on icon at bounding box center [906, 259] width 8 height 10
click at [333, 43] on span "Send invite" at bounding box center [334, 40] width 45 height 12
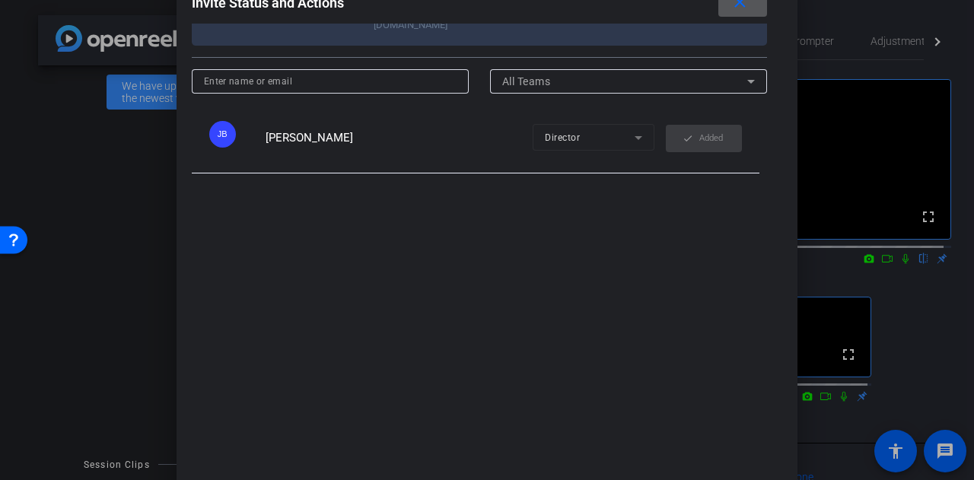
scroll to position [222, 0]
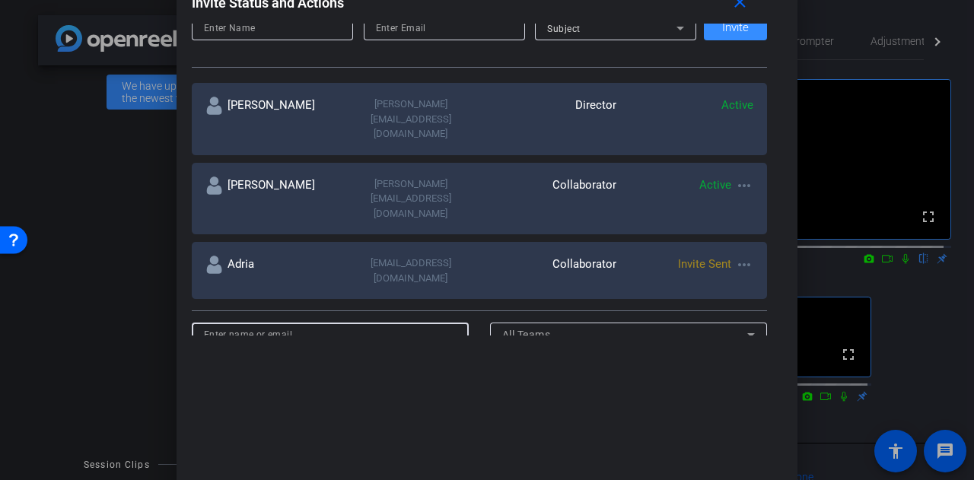
click at [328, 326] on input at bounding box center [330, 335] width 253 height 18
type input "[EMAIL_ADDRESS][DOMAIN_NAME]"
drag, startPoint x: 326, startPoint y: 266, endPoint x: 117, endPoint y: 263, distance: 208.6
click at [117, 263] on div "Invite Status and Actions close SUBJECT ACCESS LINK https://capture.openreel.co…" at bounding box center [487, 240] width 974 height 480
click at [126, 214] on div at bounding box center [487, 240] width 974 height 480
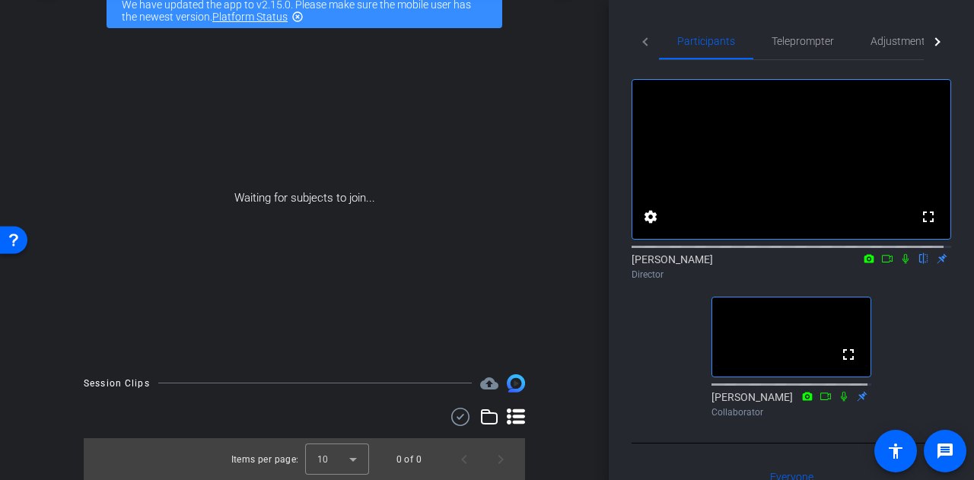
scroll to position [0, 0]
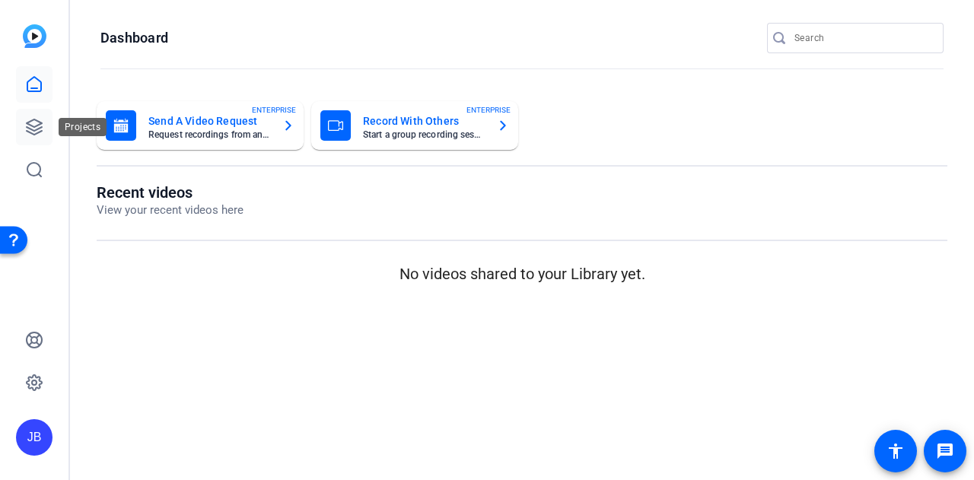
click at [29, 124] on icon at bounding box center [34, 127] width 15 height 15
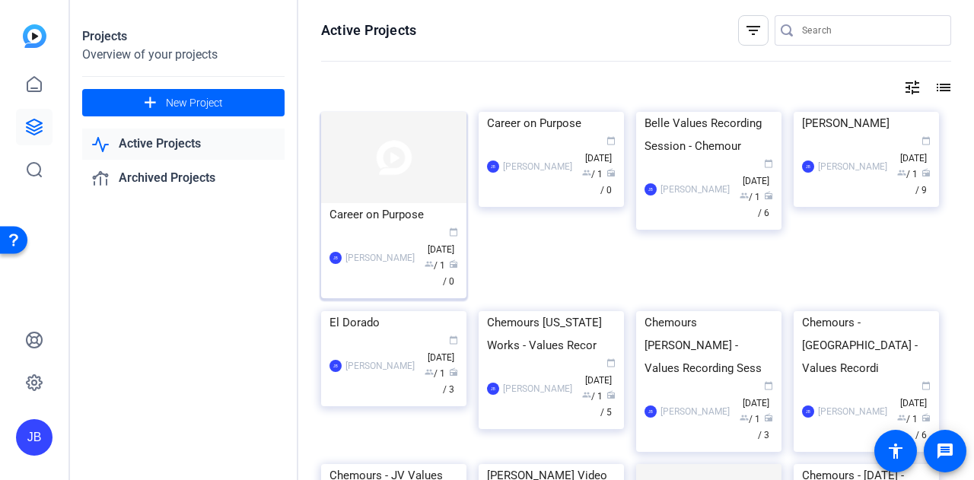
click at [369, 171] on img at bounding box center [393, 157] width 145 height 91
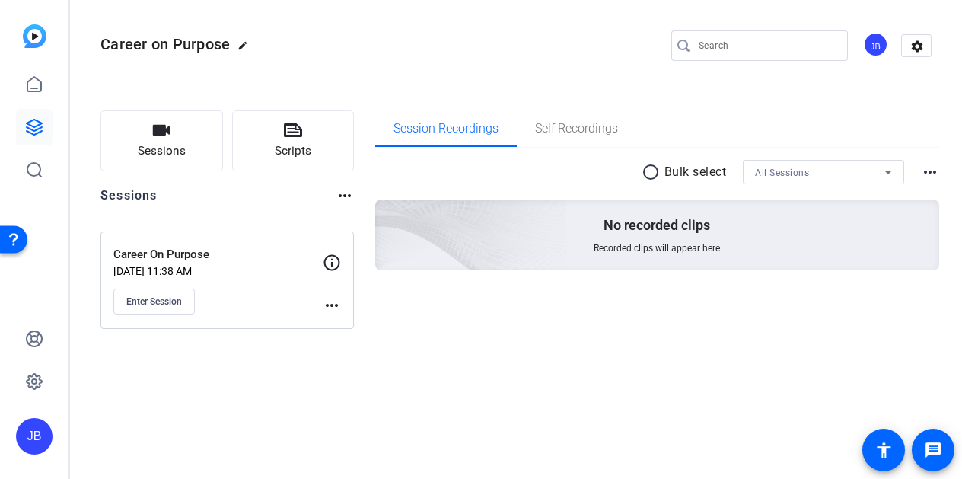
click at [333, 304] on mat-icon "more_horiz" at bounding box center [332, 305] width 18 height 18
click at [165, 423] on div at bounding box center [481, 239] width 962 height 479
click at [330, 308] on mat-icon "more_horiz" at bounding box center [332, 305] width 18 height 18
click at [362, 323] on span "Edit Session" at bounding box center [369, 327] width 69 height 18
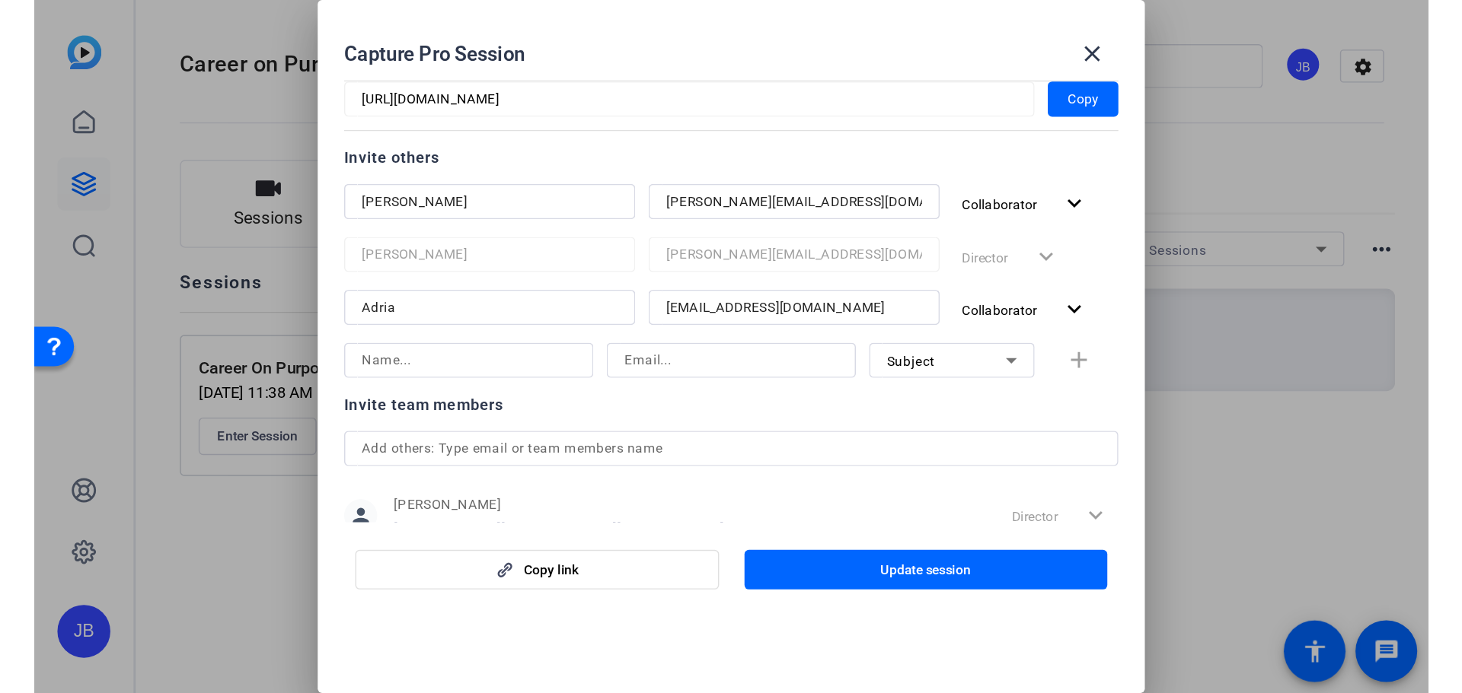
scroll to position [204, 0]
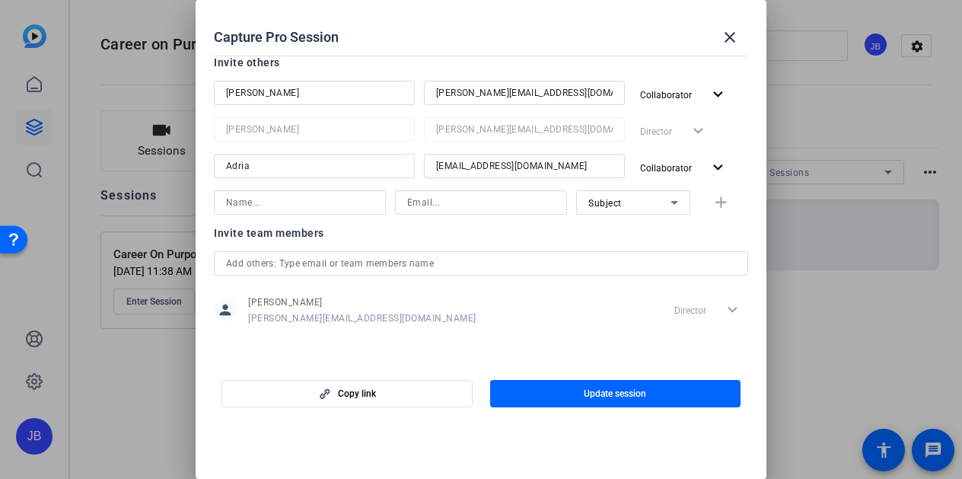
click at [327, 204] on input at bounding box center [300, 202] width 148 height 18
type input "Bill"
click at [448, 209] on input at bounding box center [481, 202] width 148 height 18
type input "[EMAIL_ADDRESS][DOMAIN_NAME]"
click at [665, 201] on icon at bounding box center [674, 202] width 18 height 18
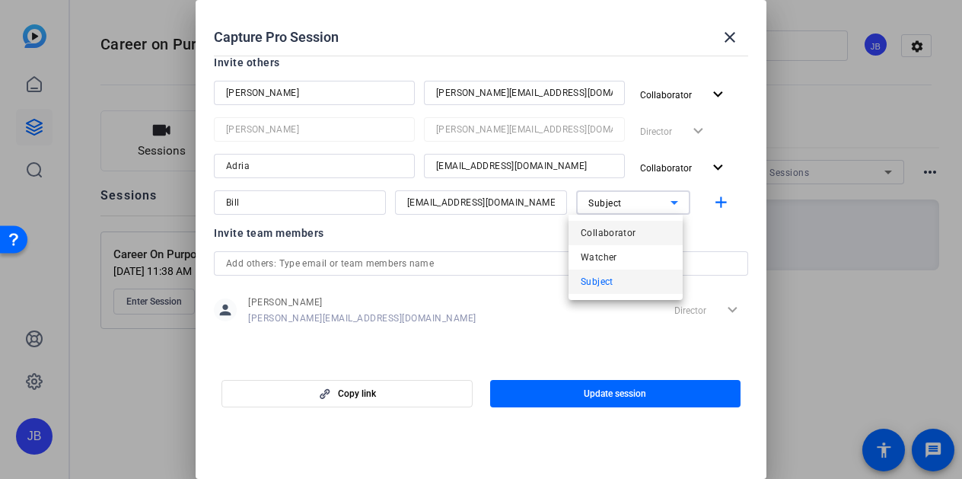
click at [634, 239] on span "Collaborator" at bounding box center [609, 233] width 56 height 18
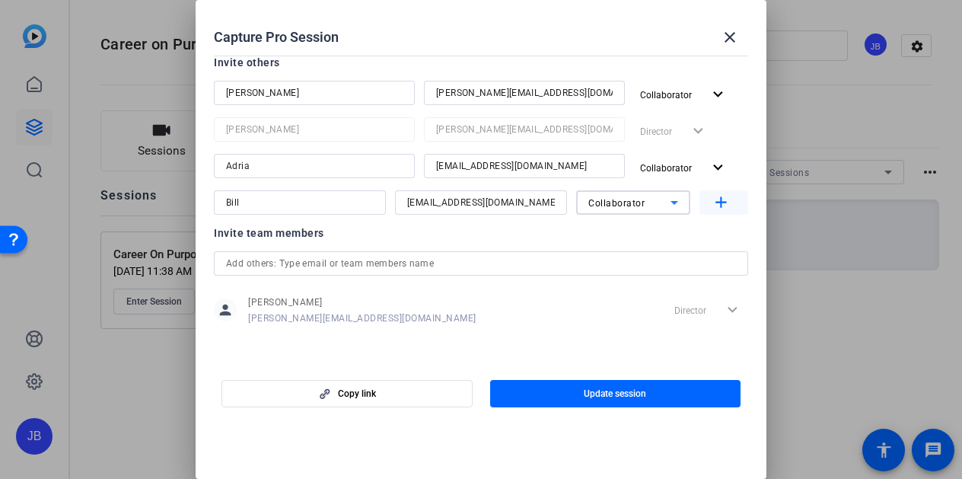
click at [712, 201] on mat-icon "add" at bounding box center [721, 202] width 19 height 19
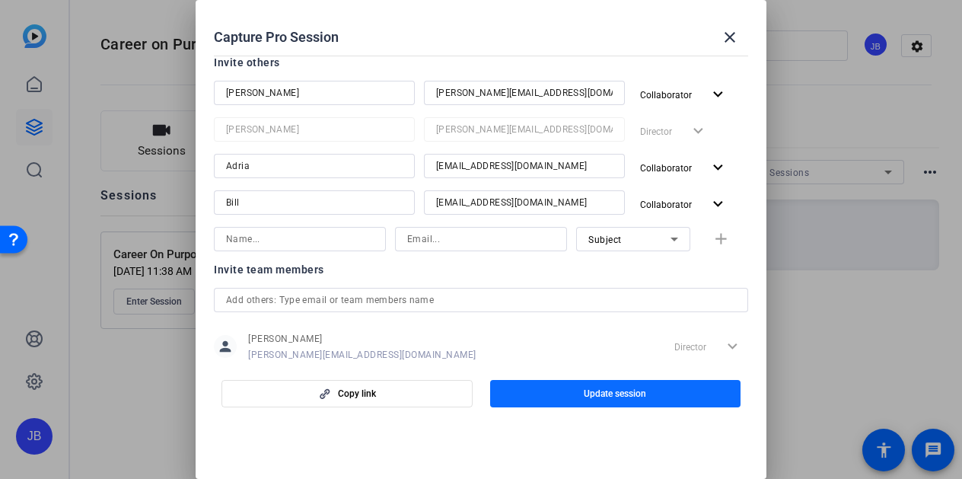
click at [623, 401] on span "button" at bounding box center [615, 393] width 251 height 37
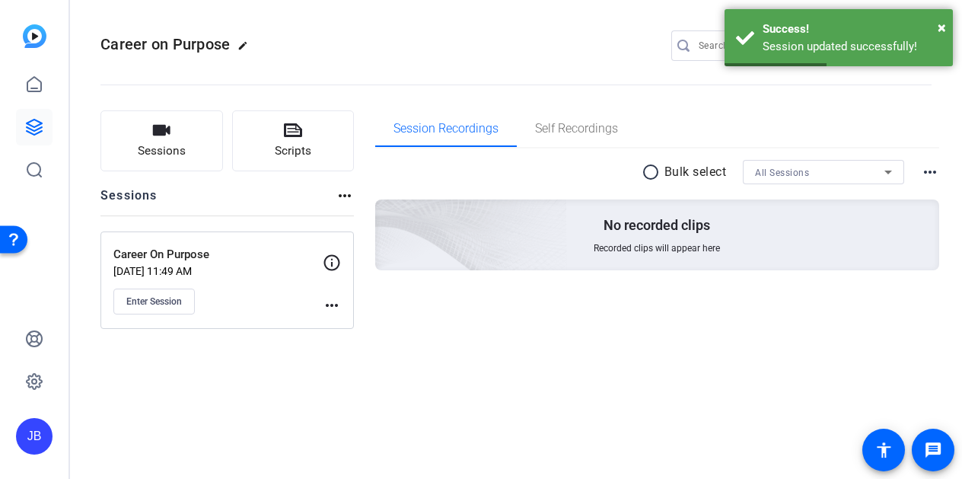
click at [338, 301] on mat-icon "more_horiz" at bounding box center [332, 305] width 18 height 18
click at [355, 328] on span "Edit Session" at bounding box center [369, 327] width 69 height 18
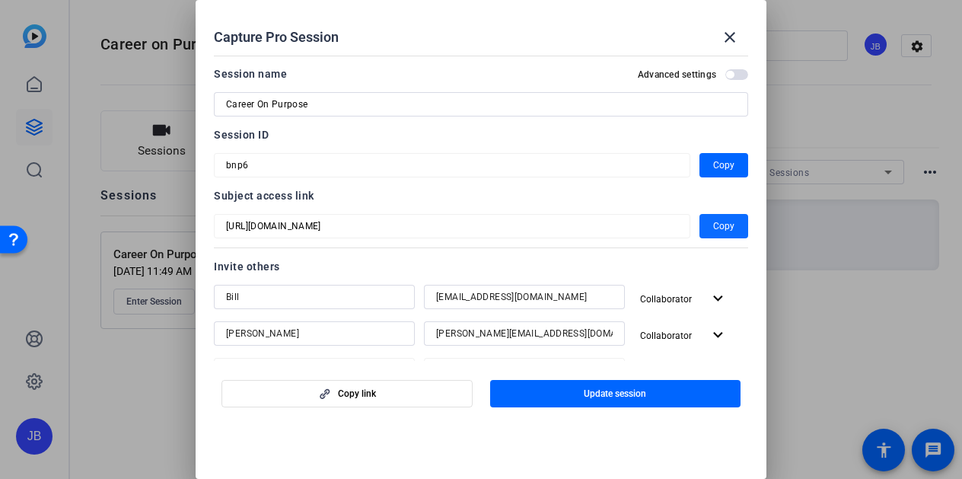
click at [713, 228] on span "Copy" at bounding box center [723, 226] width 21 height 18
click at [732, 33] on mat-icon "close" at bounding box center [730, 37] width 18 height 18
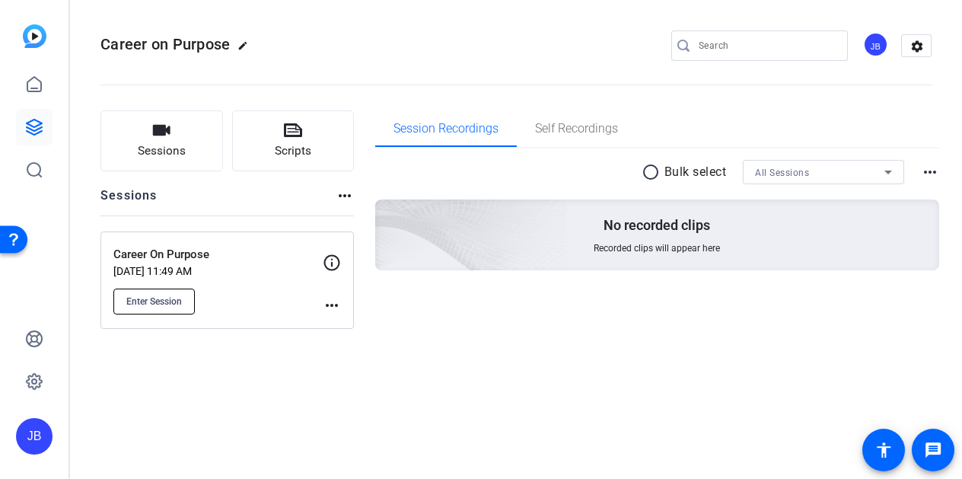
click at [172, 298] on span "Enter Session" at bounding box center [154, 301] width 56 height 12
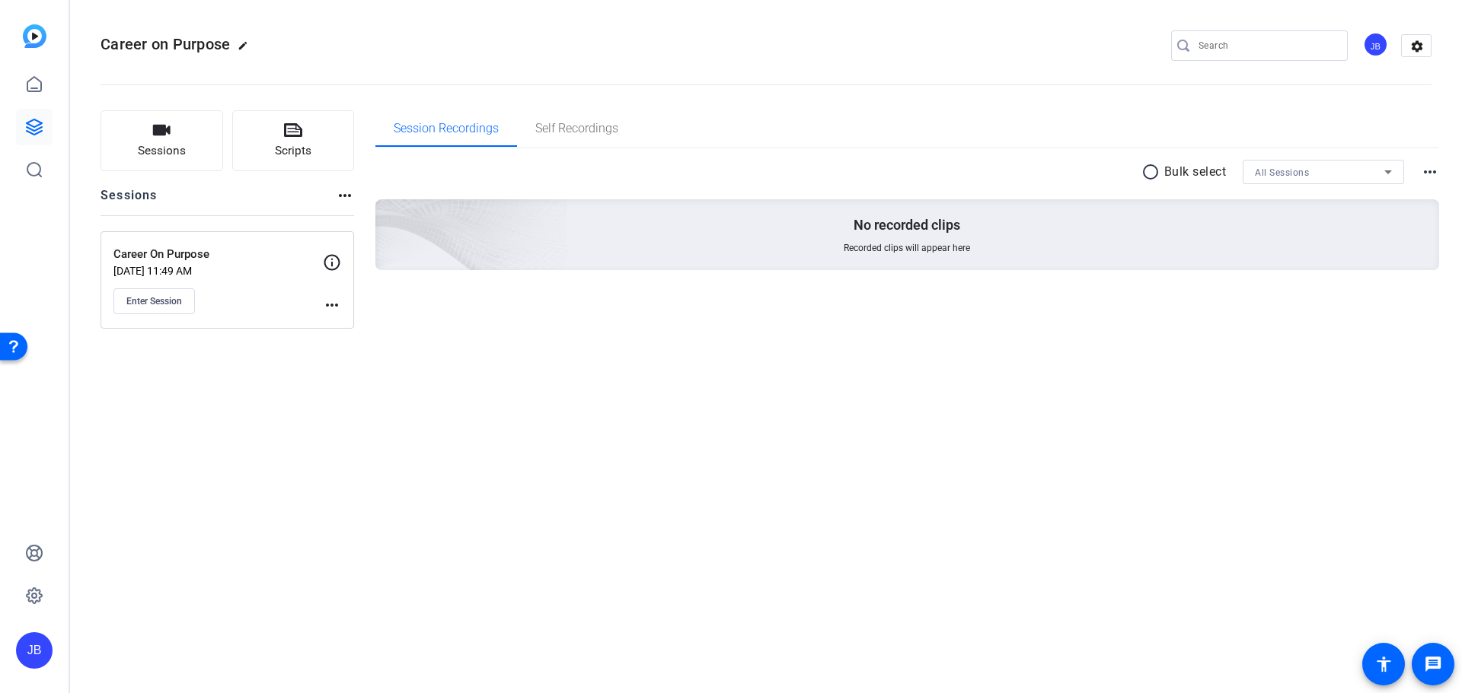
click at [269, 282] on div "Career On Purpose Sep 03, 2025 @ 11:49 AM Enter Session" at bounding box center [217, 280] width 209 height 69
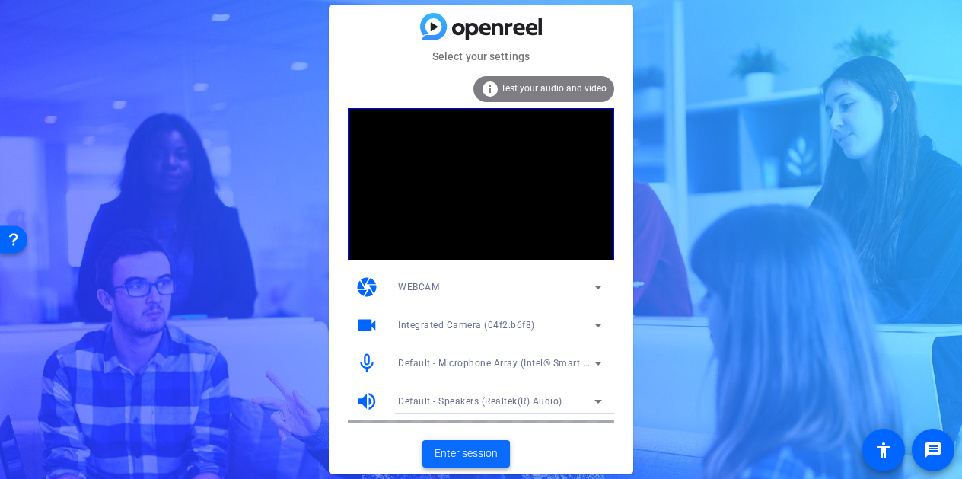
click at [463, 454] on span "Enter session" at bounding box center [466, 453] width 63 height 16
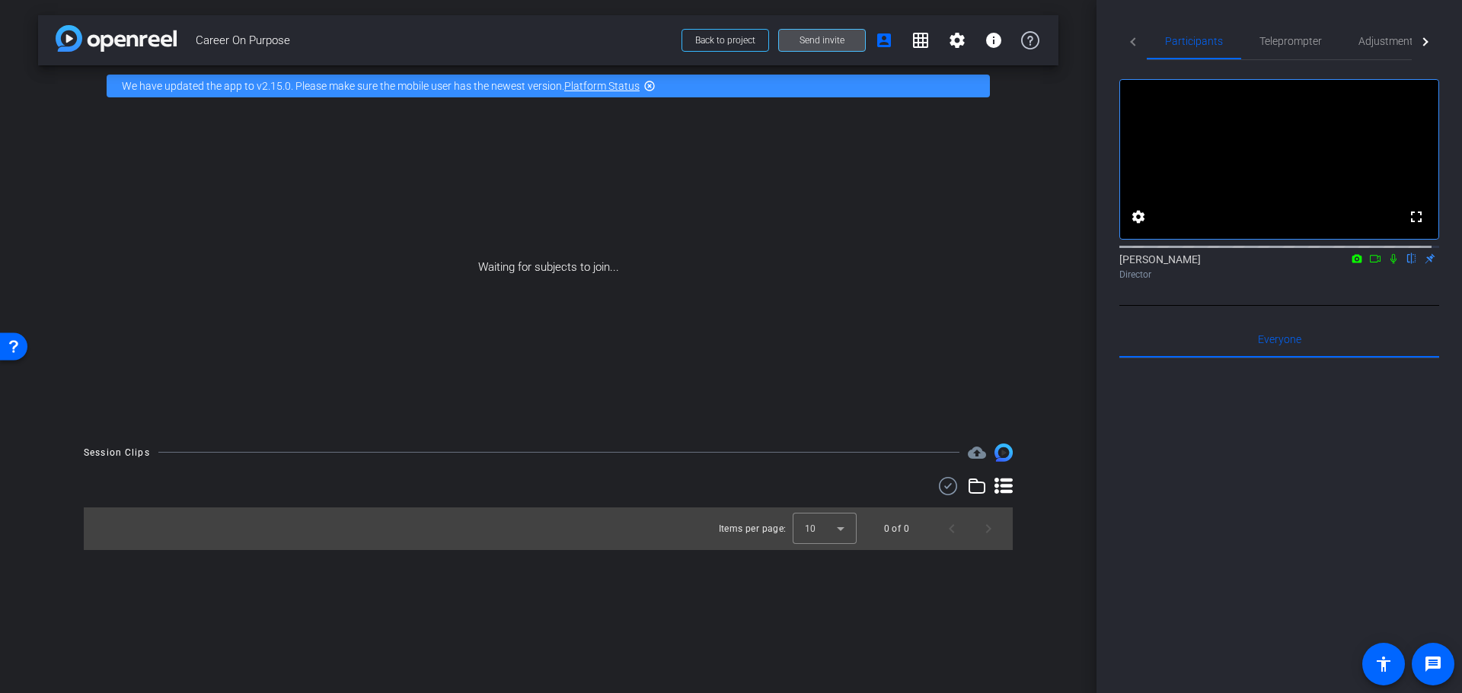
click at [829, 43] on span "Send invite" at bounding box center [821, 40] width 45 height 12
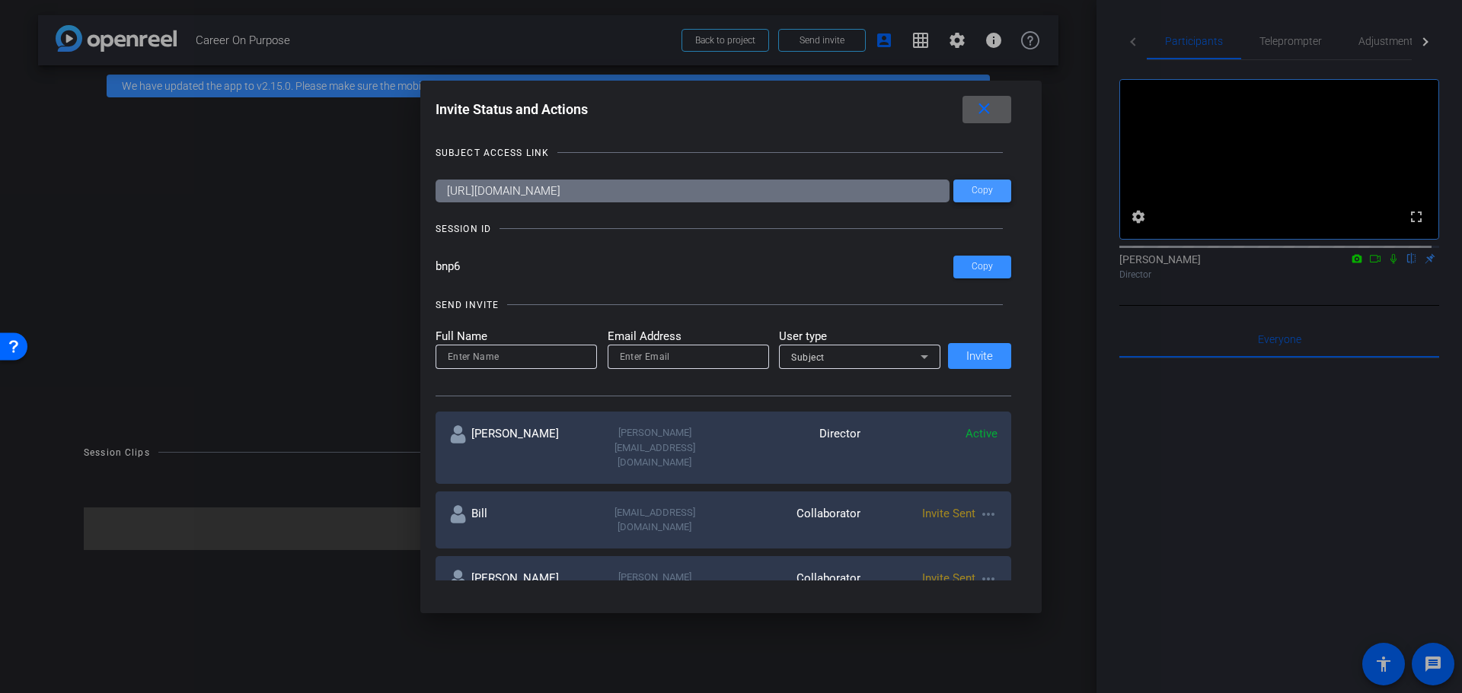
click at [961, 193] on span "Copy" at bounding box center [981, 190] width 21 height 11
drag, startPoint x: 47, startPoint y: 222, endPoint x: 80, endPoint y: 206, distance: 36.4
click at [47, 222] on div at bounding box center [731, 346] width 1462 height 693
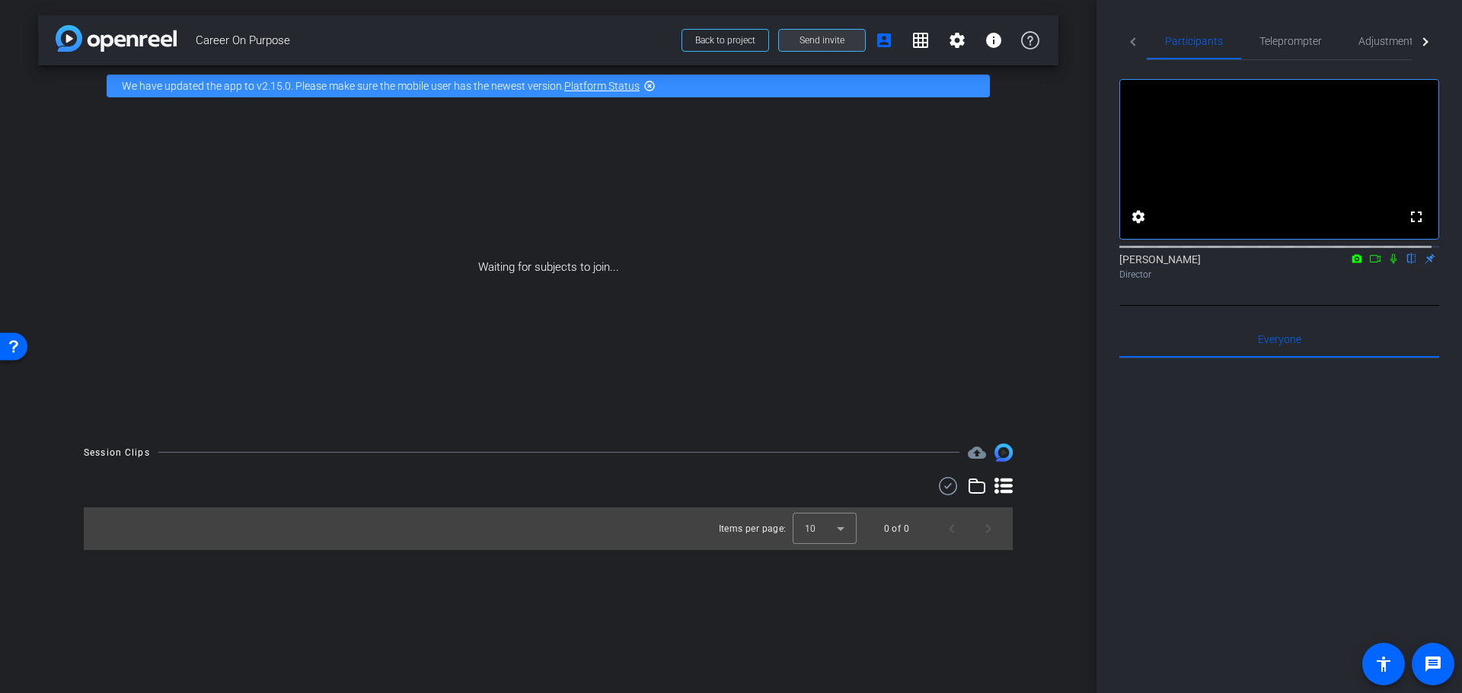
click at [817, 40] on span "Send invite" at bounding box center [821, 40] width 45 height 12
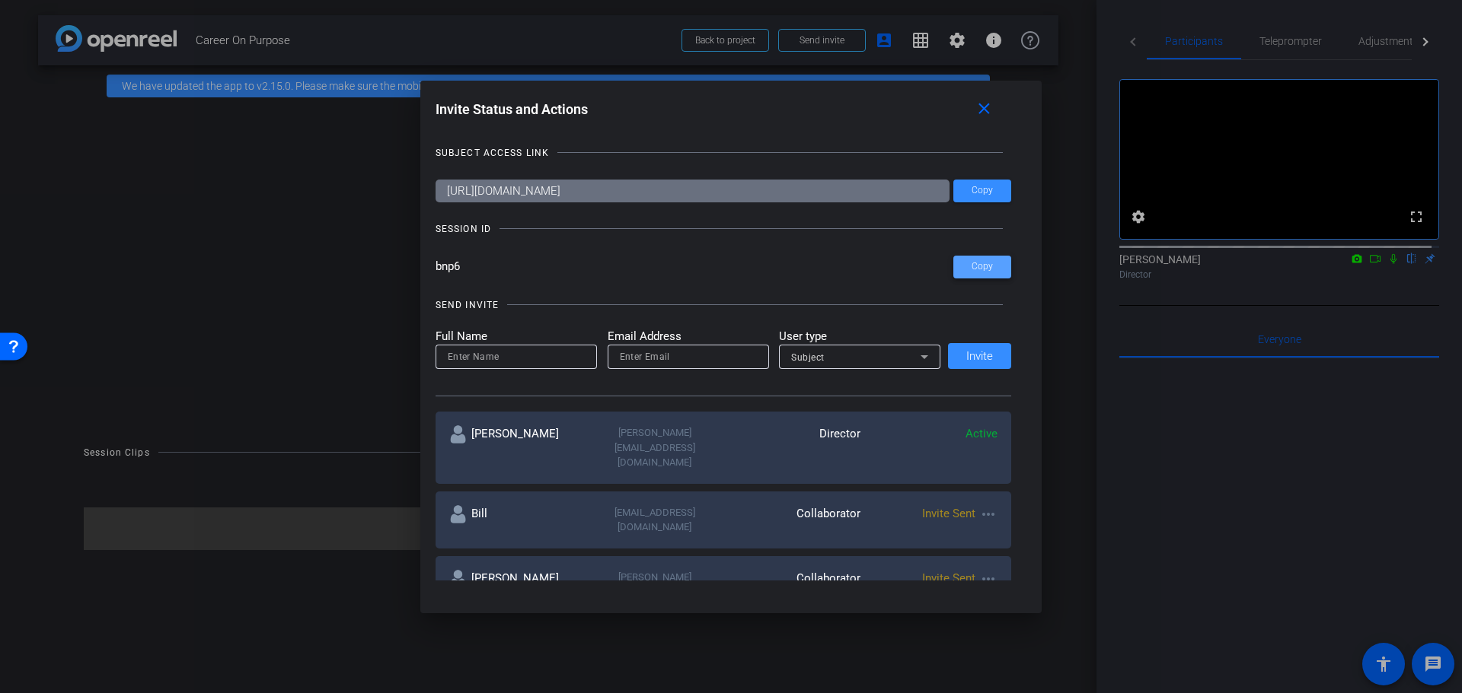
click at [961, 266] on span "Copy" at bounding box center [981, 266] width 21 height 11
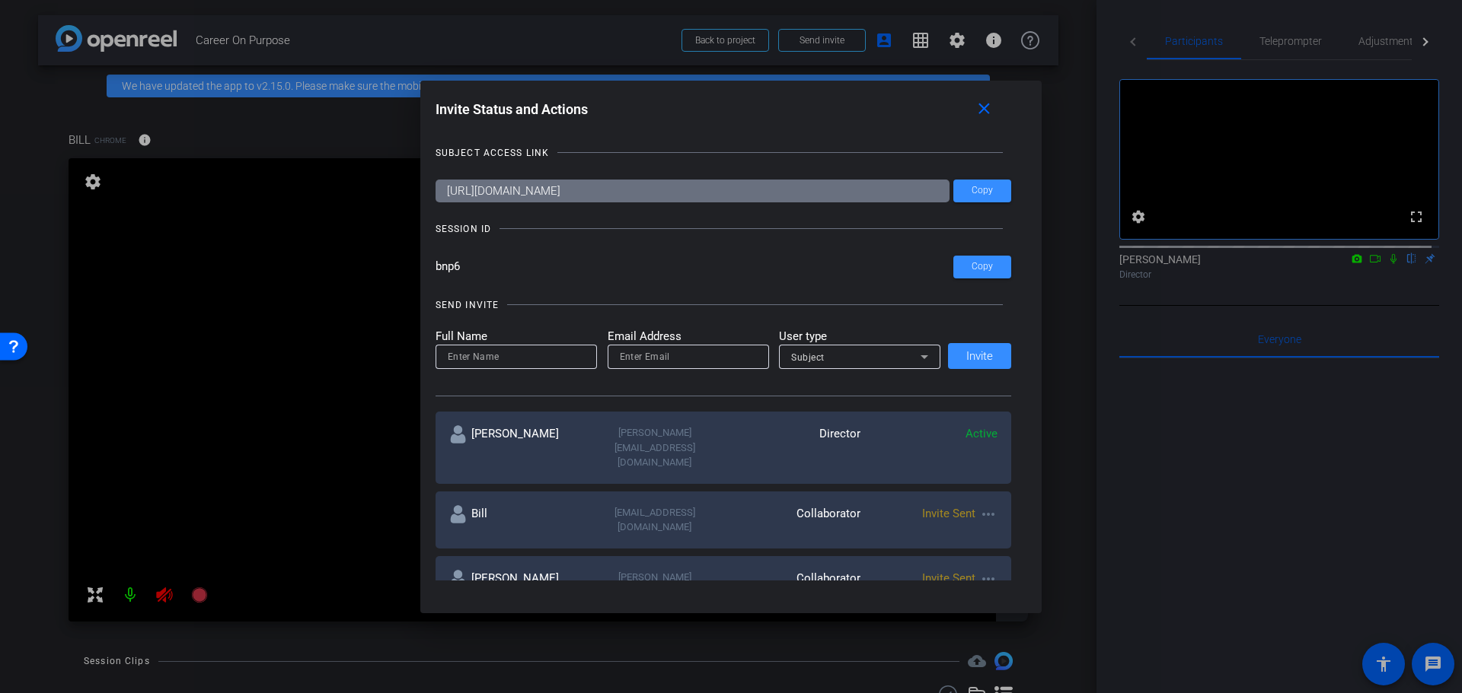
click at [55, 478] on div at bounding box center [731, 346] width 1462 height 693
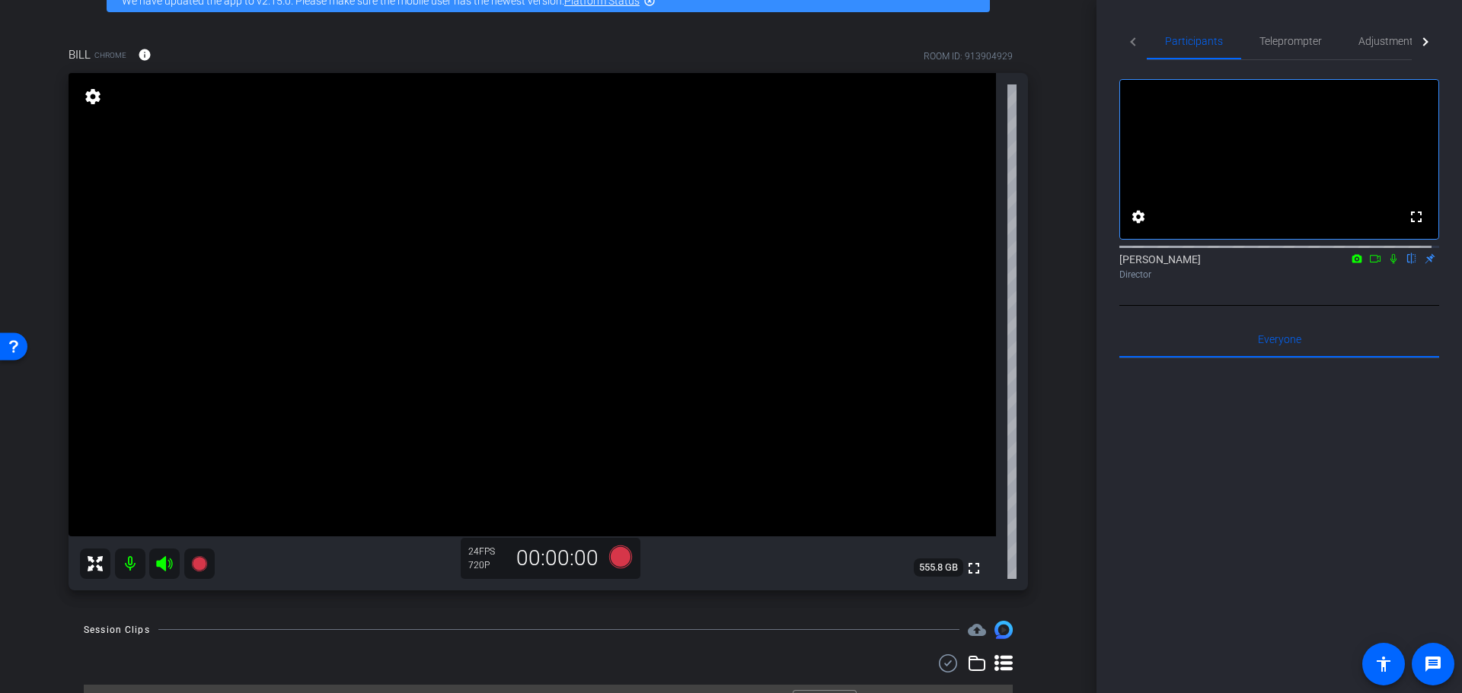
scroll to position [120, 0]
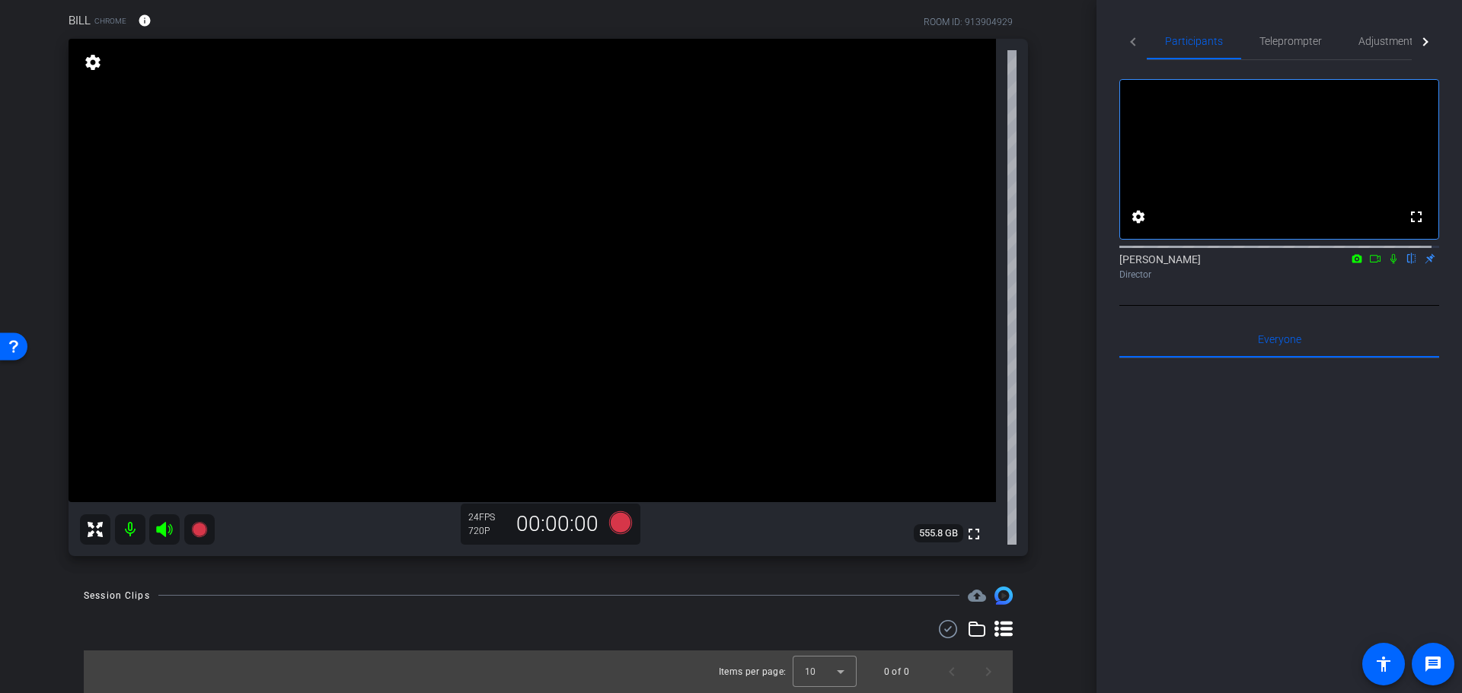
click at [961, 206] on div "arrow_back Career On Purpose Back to project Send invite account_box grid_on se…" at bounding box center [548, 226] width 1096 height 693
click at [40, 442] on div "BILL Chrome info ROOM ID: 913904929 fullscreen settings 555.8 GB 24 FPS 720P 00…" at bounding box center [548, 279] width 1020 height 585
click at [33, 478] on div "arrow_back Career On Purpose Back to project Send invite account_box grid_on se…" at bounding box center [548, 226] width 1096 height 693
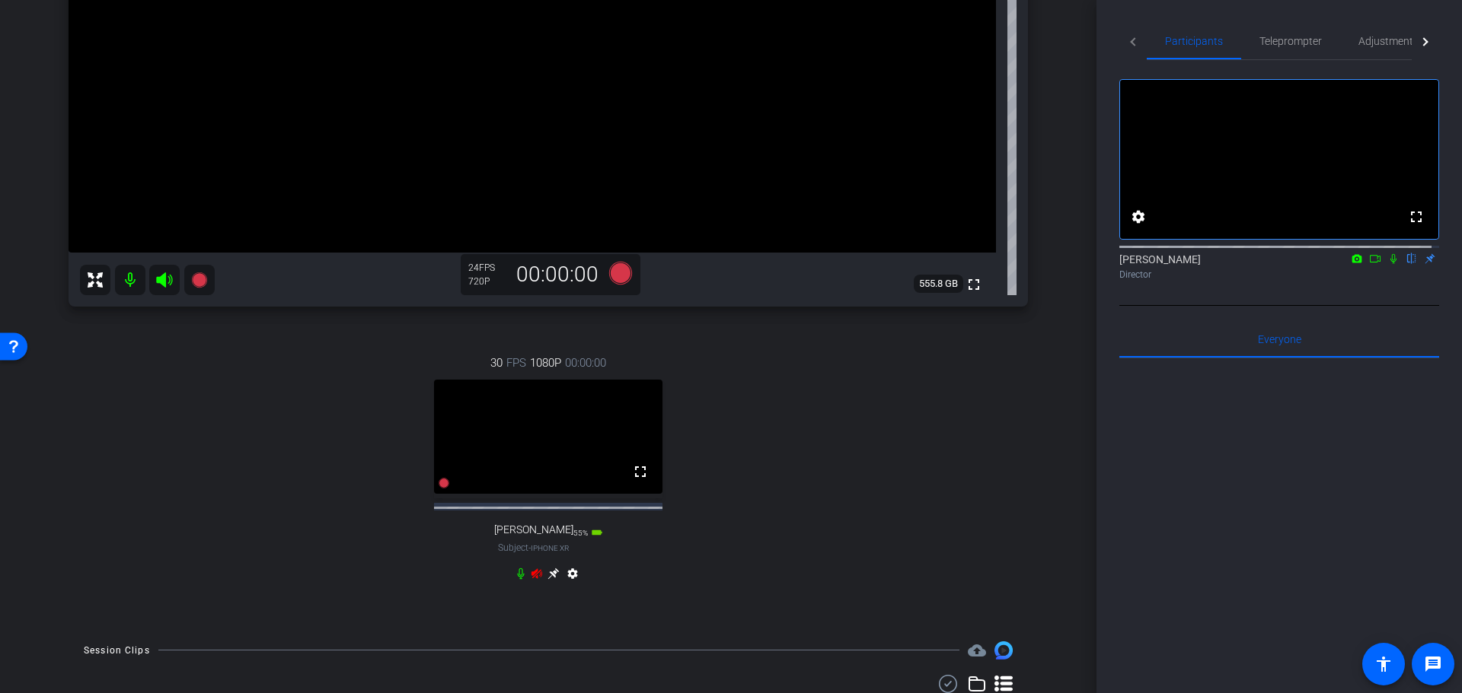
scroll to position [373, 0]
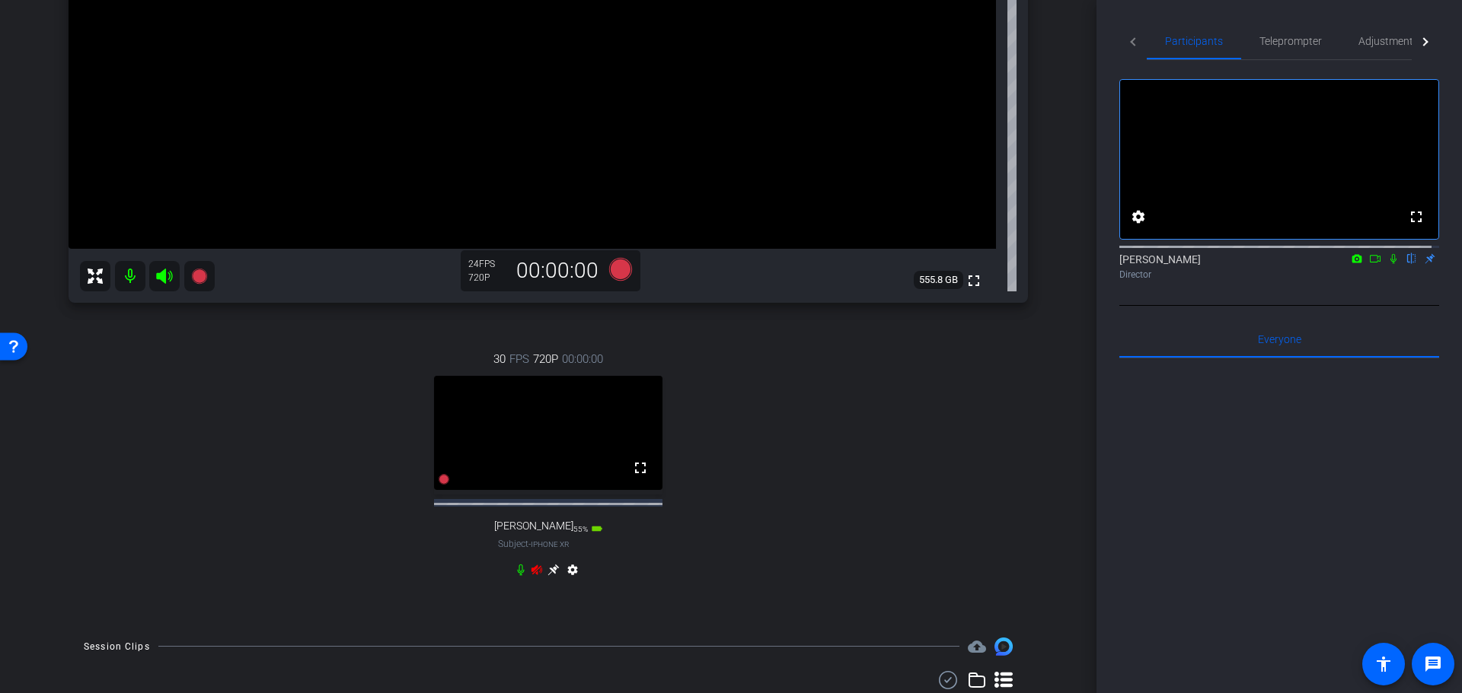
click at [534, 478] on icon at bounding box center [537, 570] width 12 height 12
click at [601, 453] on video at bounding box center [548, 433] width 228 height 114
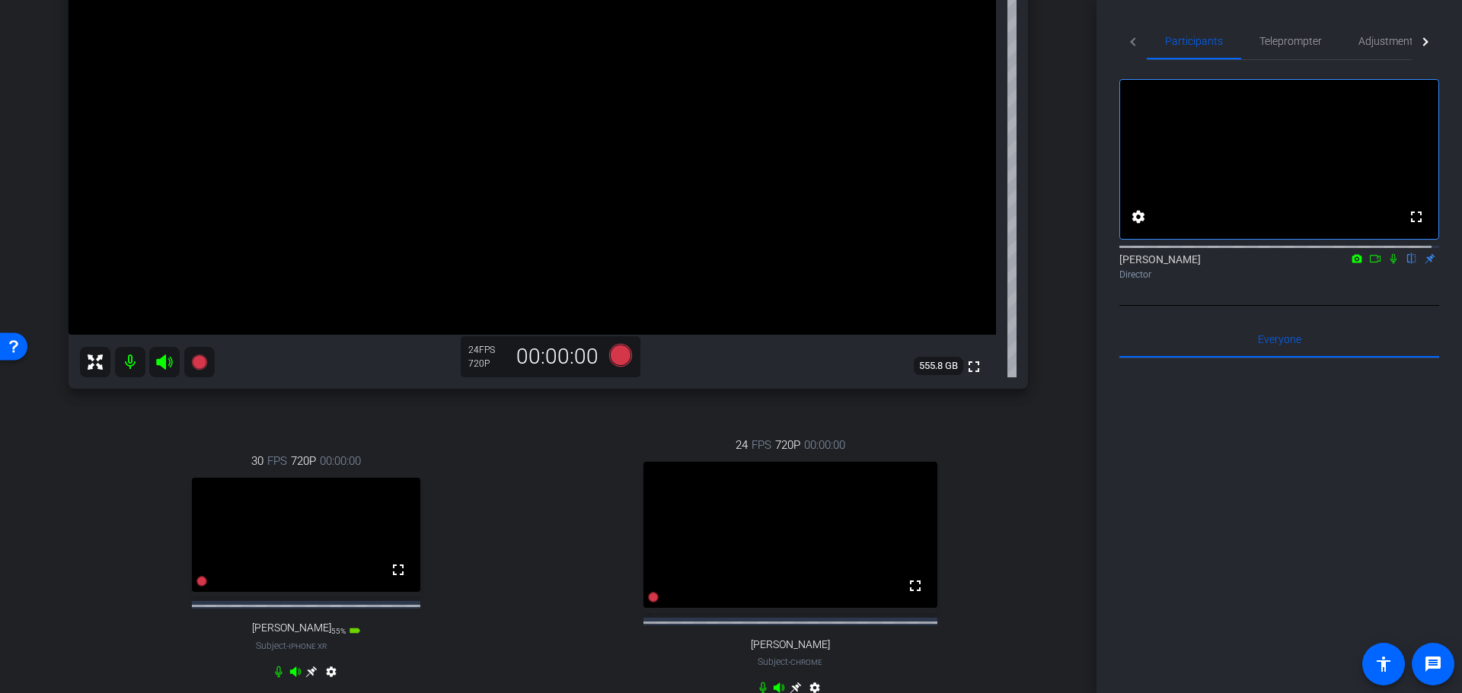
scroll to position [290, 0]
click at [397, 478] on mat-icon "fullscreen" at bounding box center [398, 567] width 18 height 18
click at [365, 478] on video at bounding box center [306, 532] width 228 height 114
click at [961, 43] on span "Adjustments" at bounding box center [1388, 41] width 60 height 11
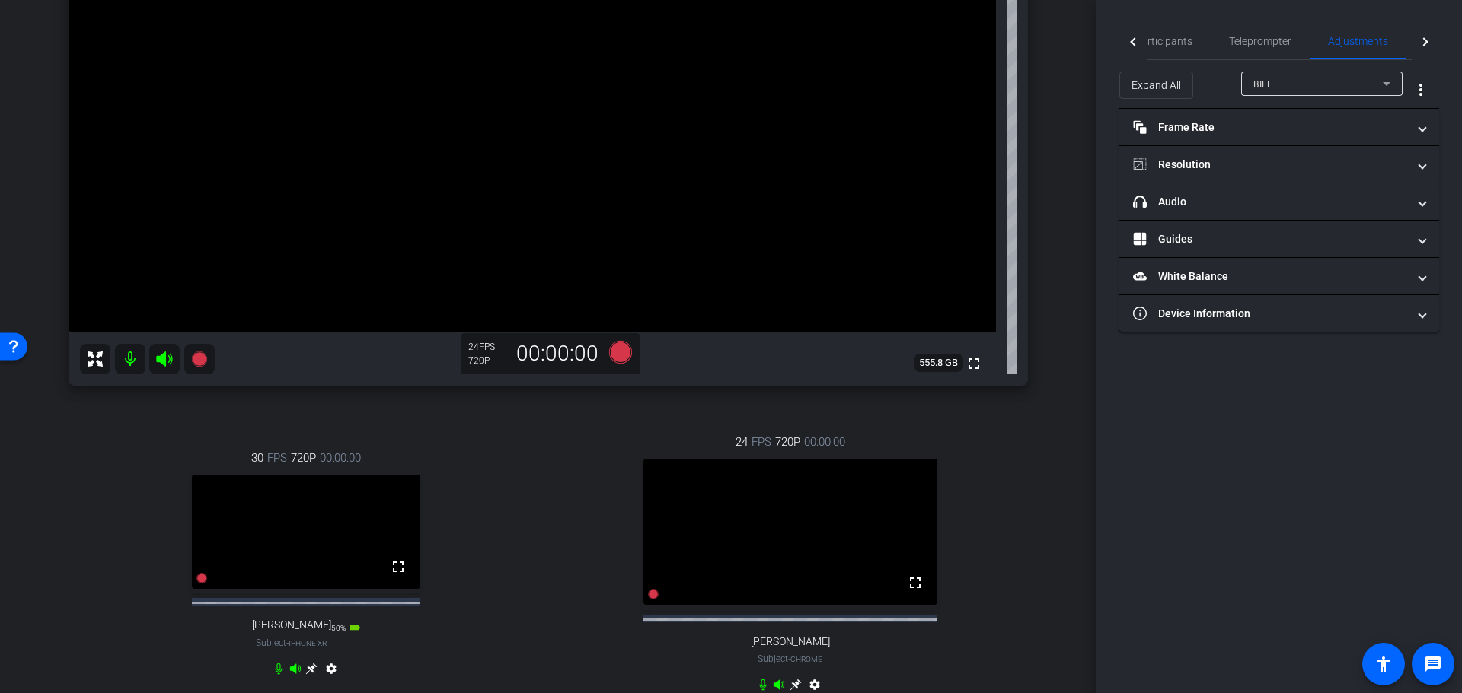
click at [961, 84] on div "BILL" at bounding box center [1317, 84] width 129 height 19
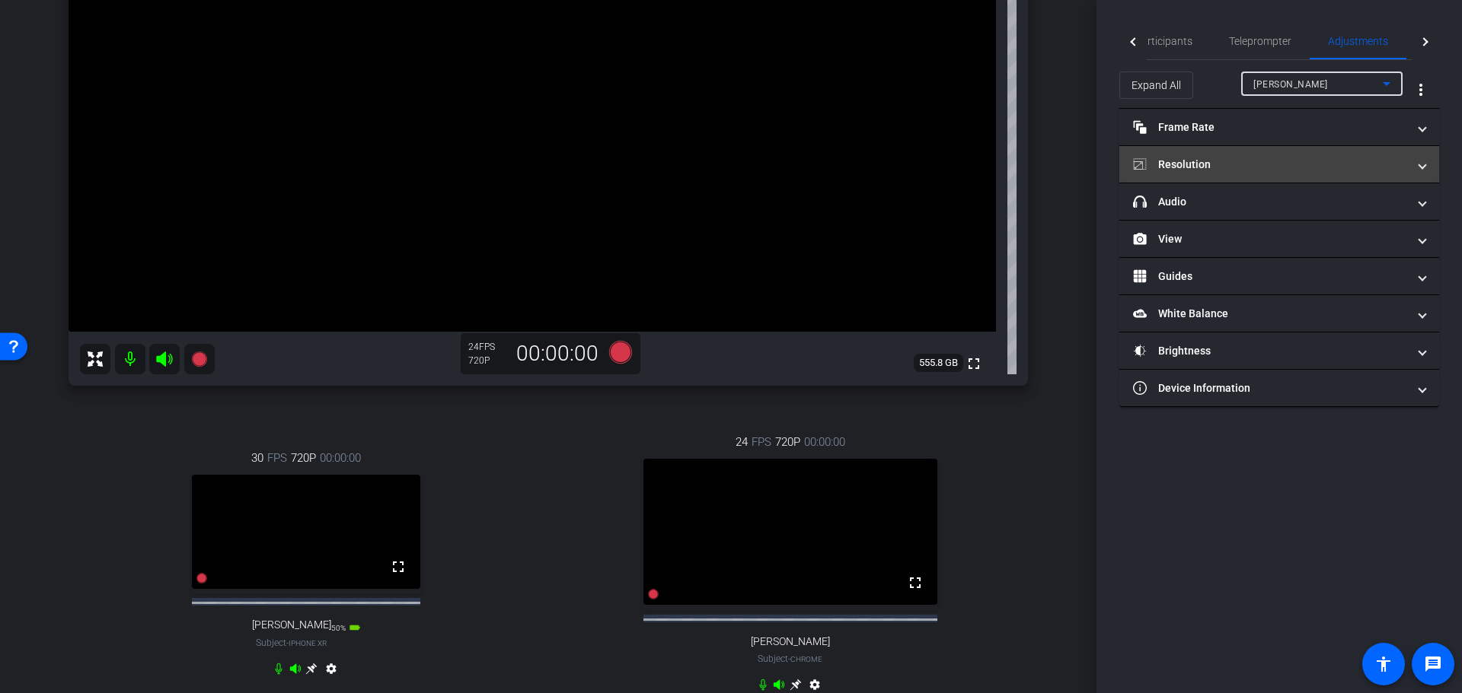
click at [961, 160] on mat-panel-title "Resolution" at bounding box center [1270, 165] width 274 height 16
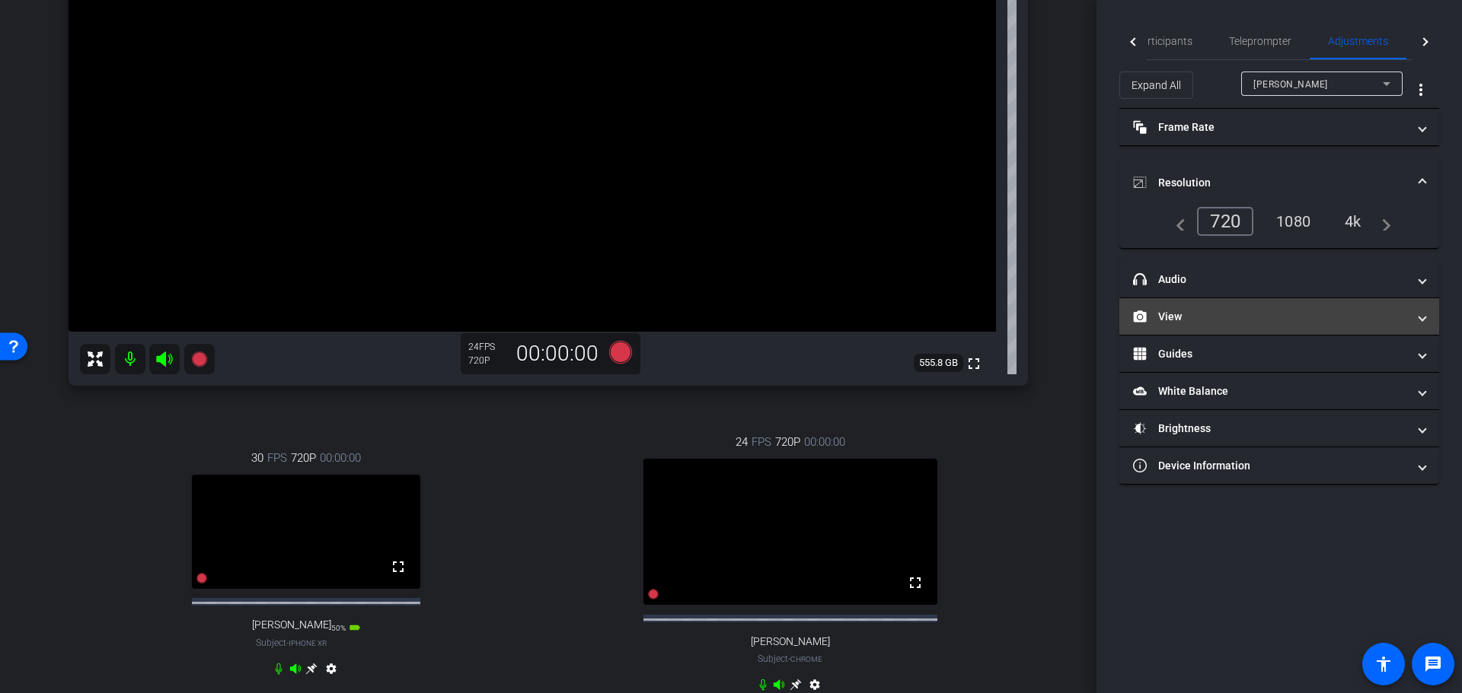
click at [961, 321] on mat-panel-title "View" at bounding box center [1270, 317] width 274 height 16
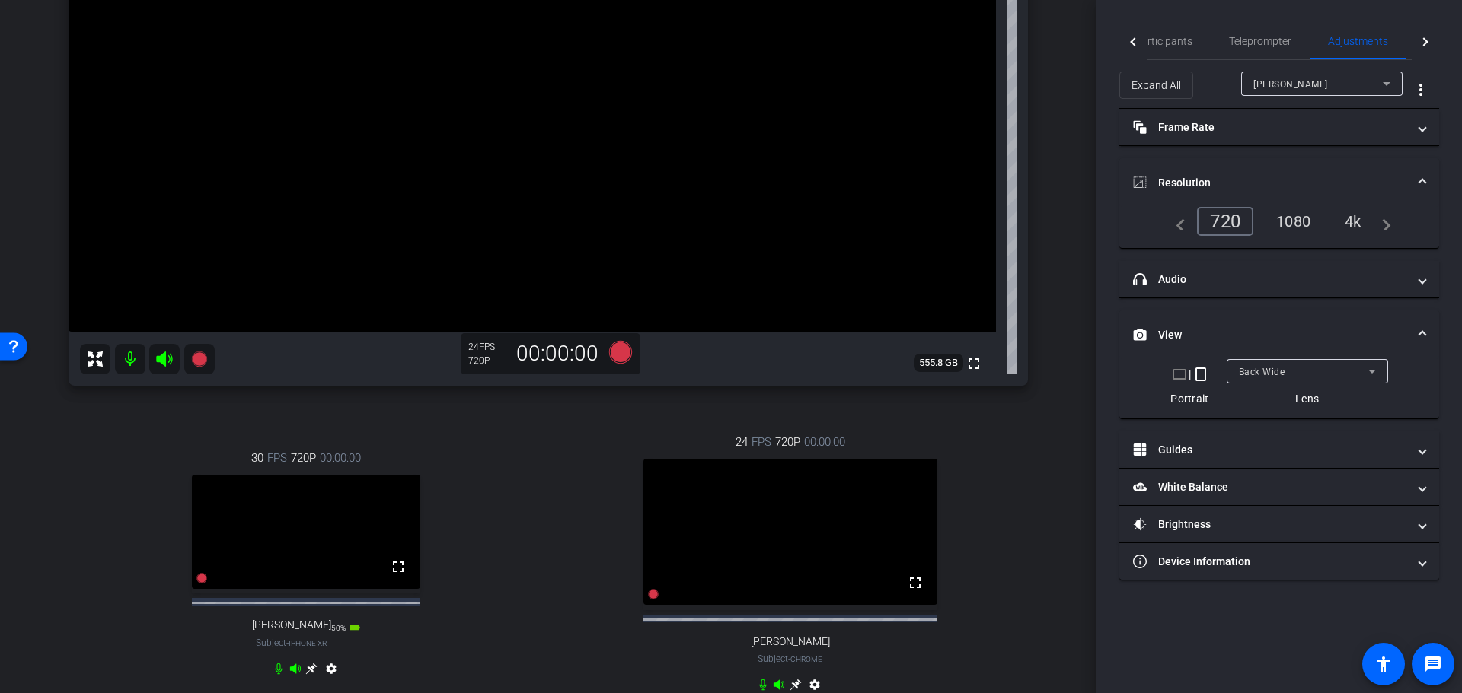
click at [961, 375] on mat-icon "crop_landscape" at bounding box center [1179, 374] width 18 height 18
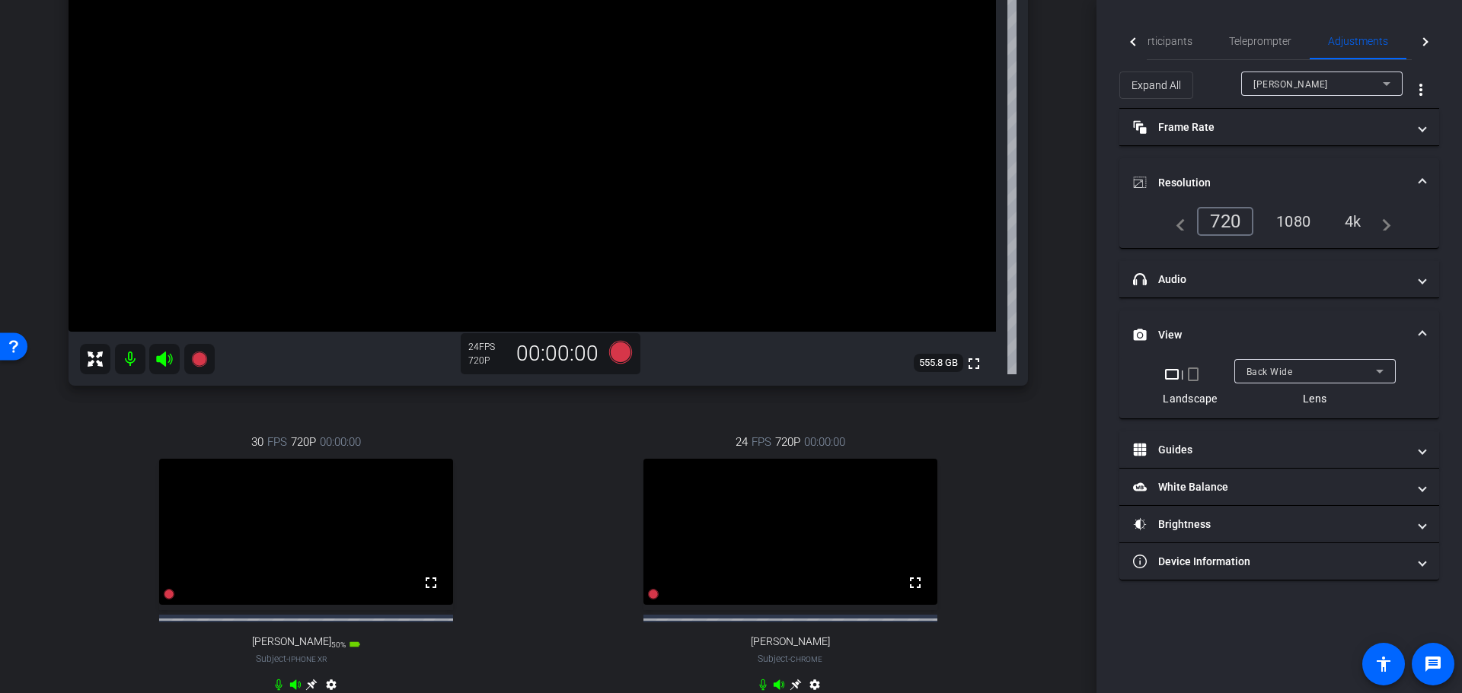
click at [961, 222] on div "1080" at bounding box center [1292, 222] width 57 height 26
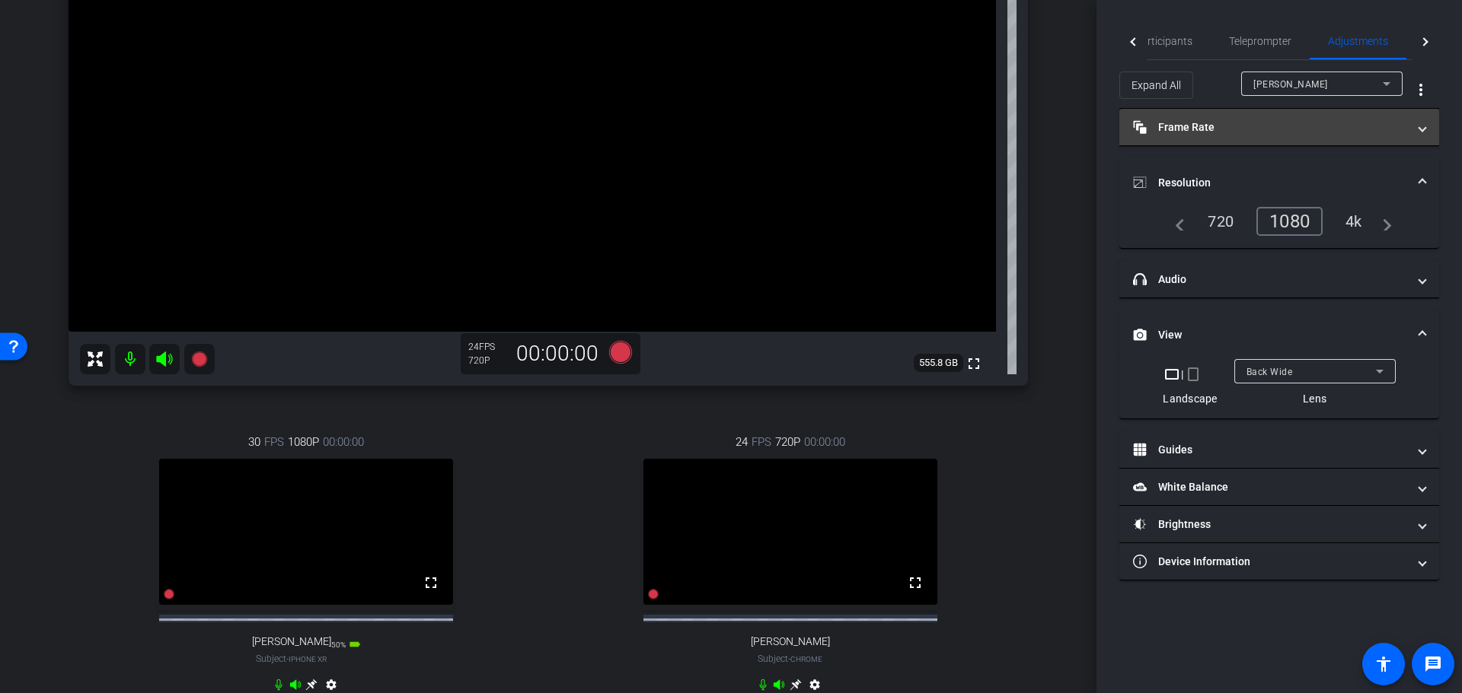
click at [961, 126] on mat-panel-title "Frame Rate Frame Rate" at bounding box center [1270, 128] width 274 height 16
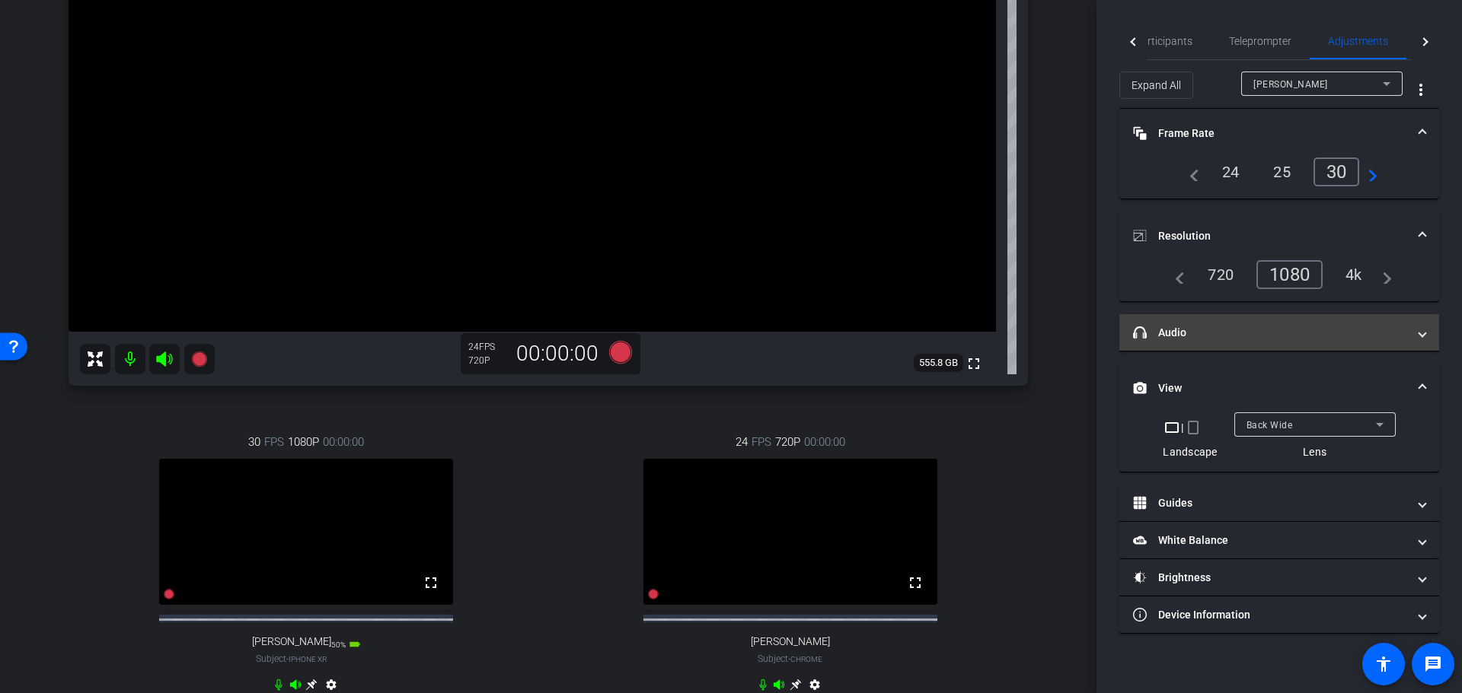
click at [961, 327] on mat-panel-title "headphone icon Audio" at bounding box center [1270, 333] width 274 height 16
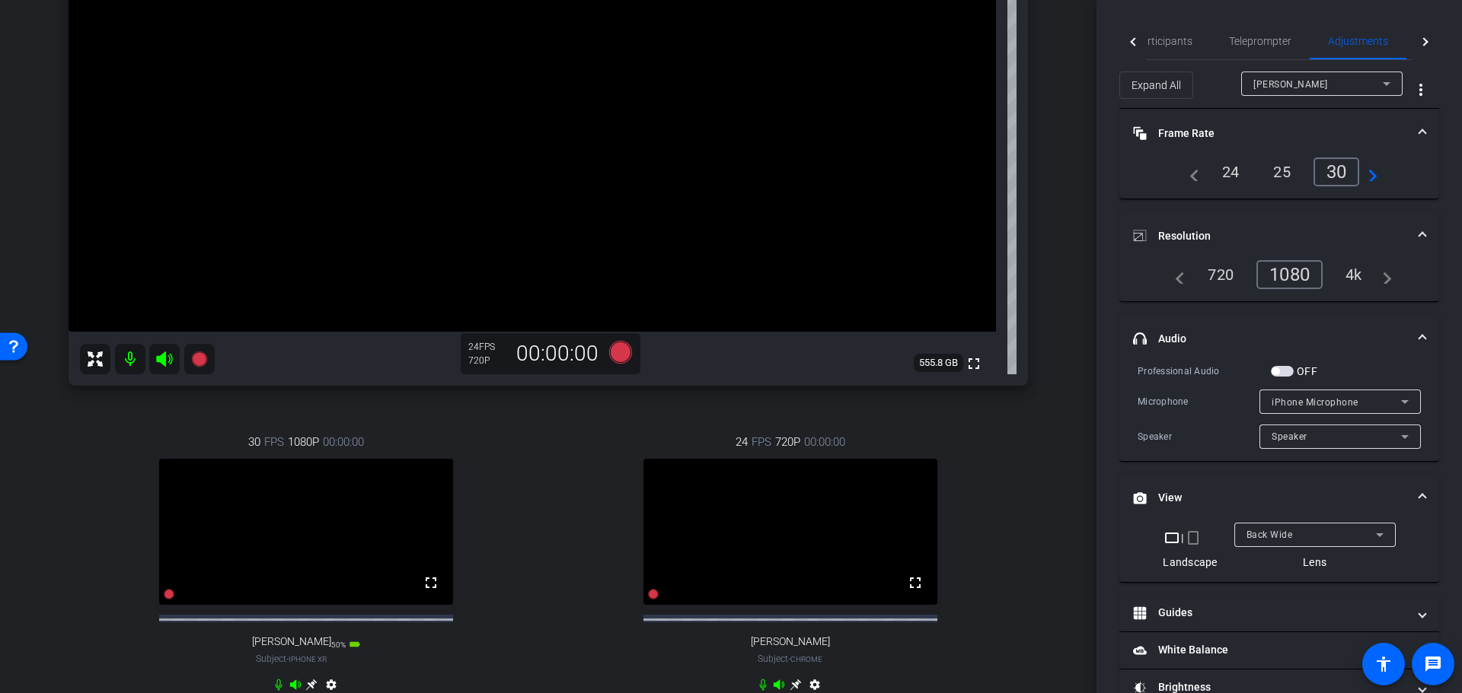
click at [961, 43] on div at bounding box center [1134, 41] width 8 height 8
click at [165, 478] on icon at bounding box center [169, 595] width 11 height 11
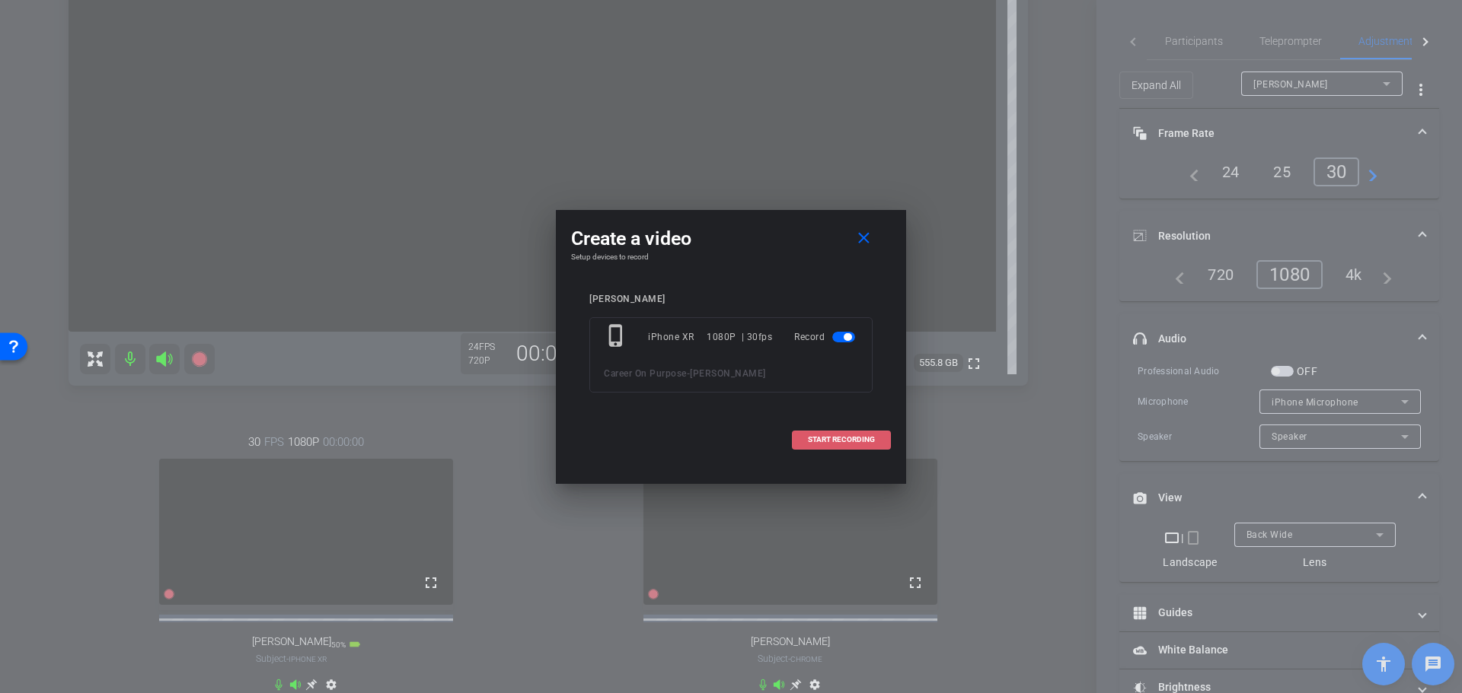
click at [839, 438] on span "START RECORDING" at bounding box center [841, 440] width 67 height 8
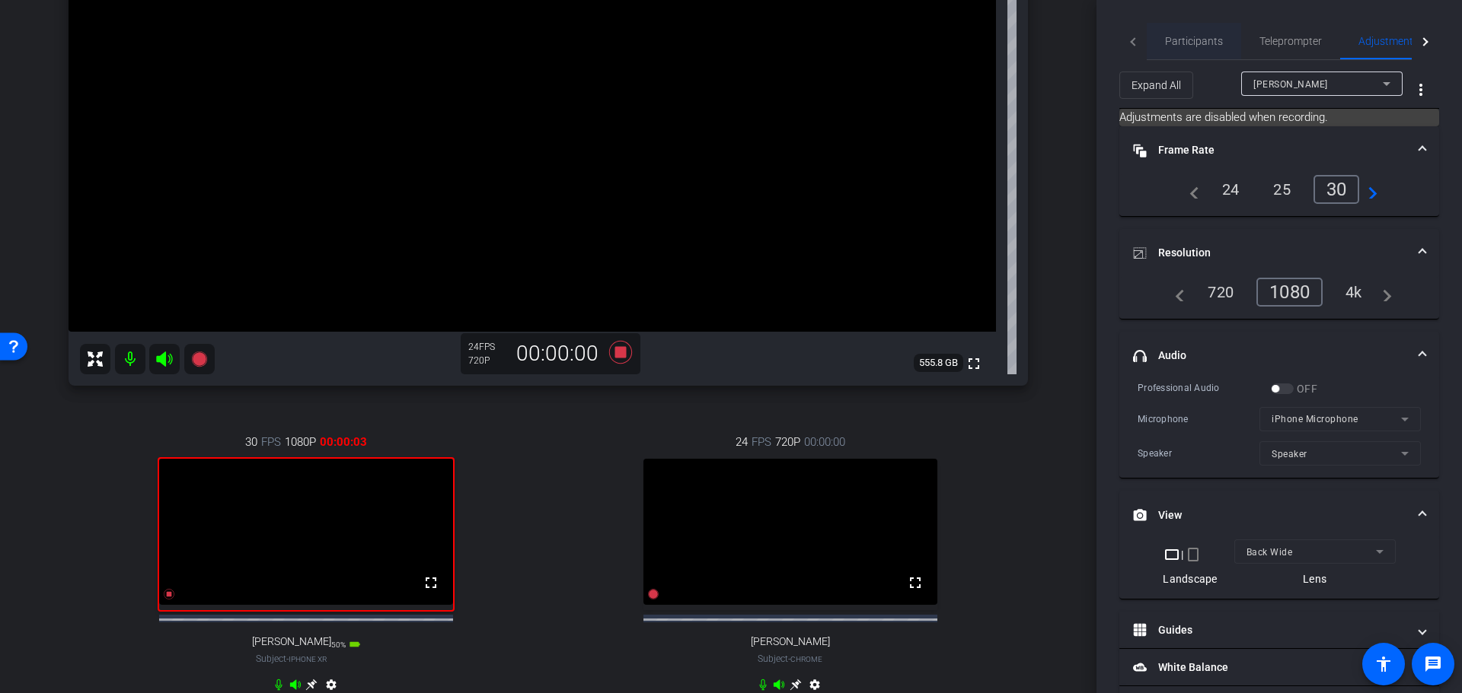
click at [961, 39] on span "Participants" at bounding box center [1194, 41] width 58 height 11
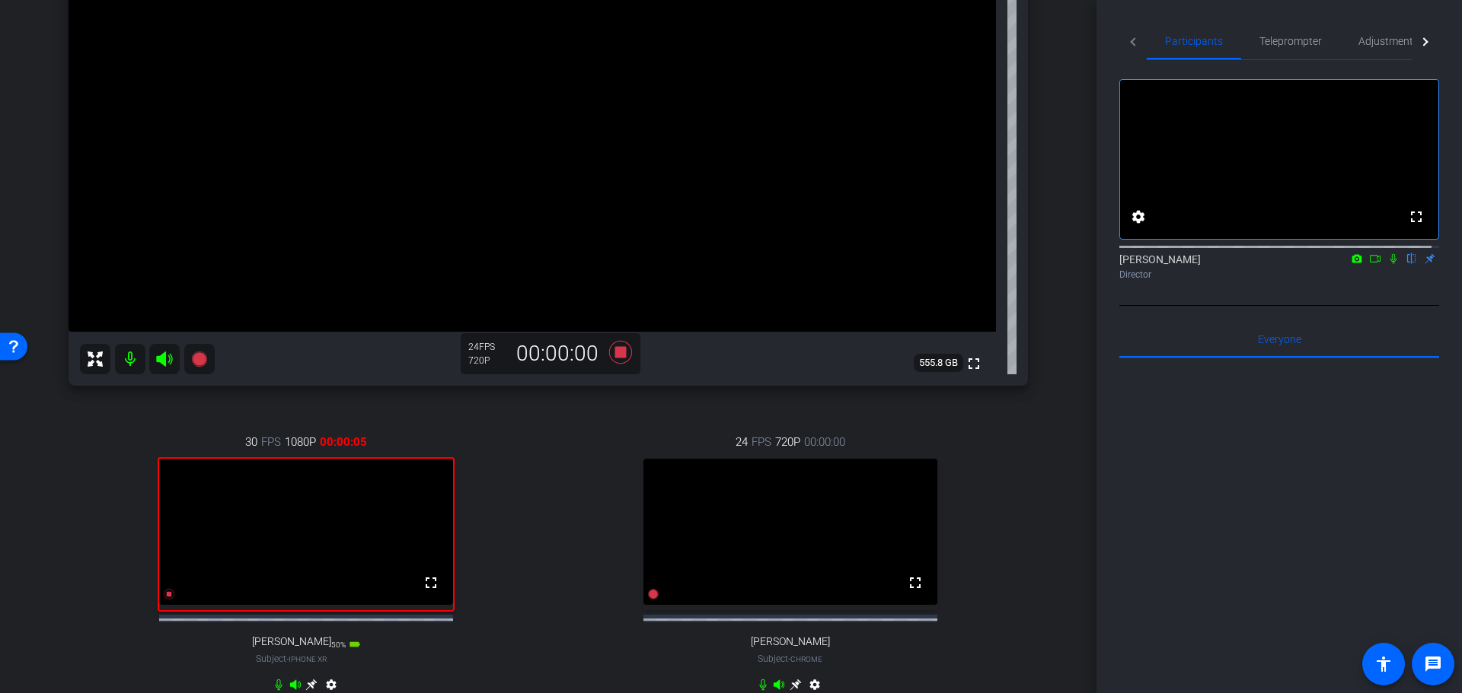
click at [961, 264] on icon at bounding box center [1393, 259] width 6 height 10
click at [961, 264] on icon at bounding box center [1393, 259] width 8 height 10
click at [961, 264] on icon at bounding box center [1393, 259] width 6 height 10
click at [961, 264] on icon at bounding box center [1393, 259] width 8 height 10
click at [961, 264] on icon at bounding box center [1393, 259] width 6 height 10
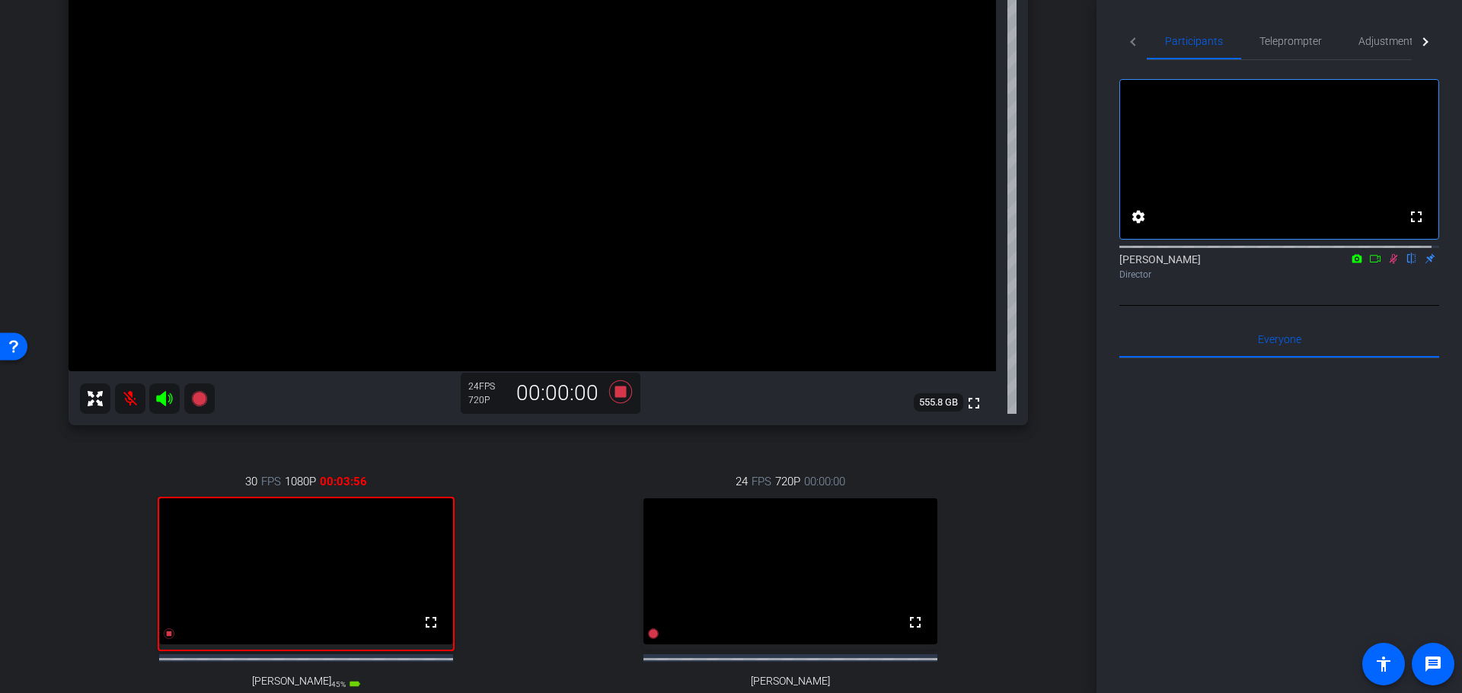
scroll to position [504, 0]
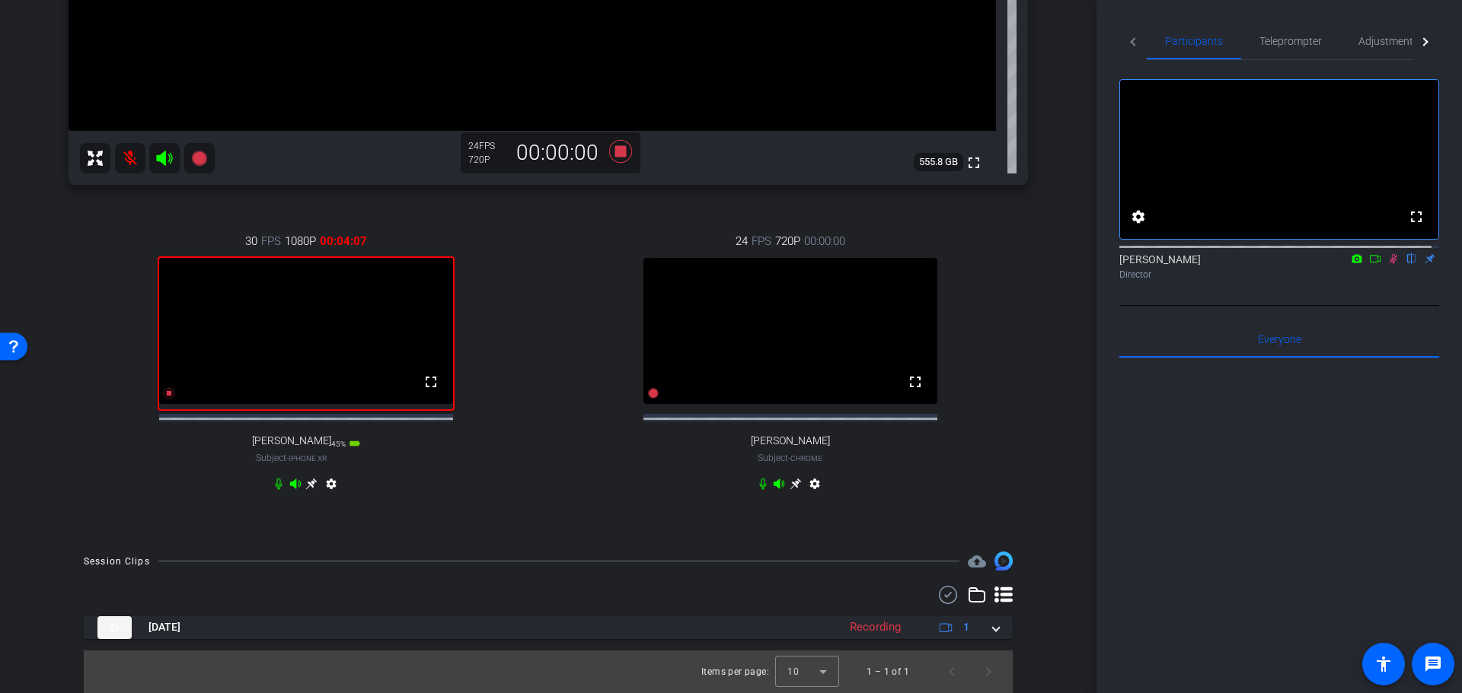
click at [961, 264] on icon at bounding box center [1393, 258] width 12 height 11
click at [165, 391] on icon at bounding box center [169, 394] width 11 height 11
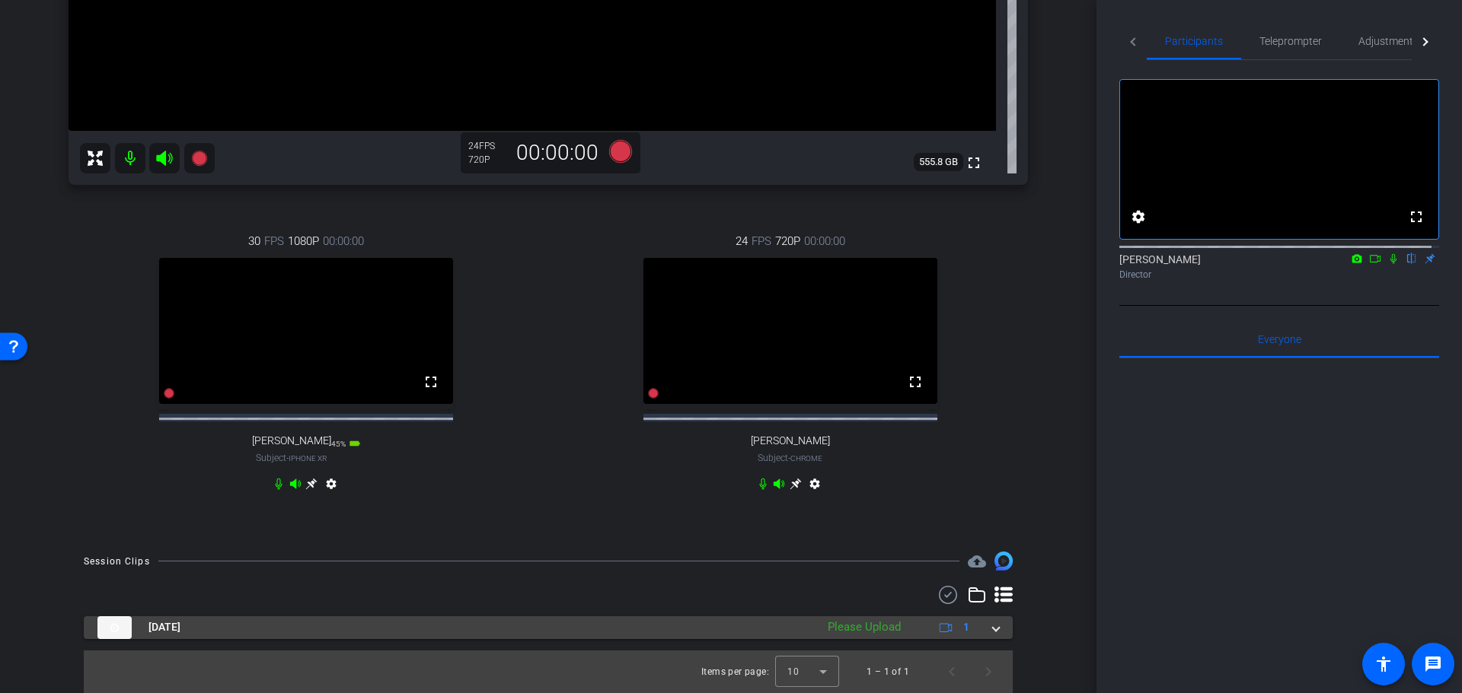
click at [961, 478] on span at bounding box center [996, 628] width 6 height 16
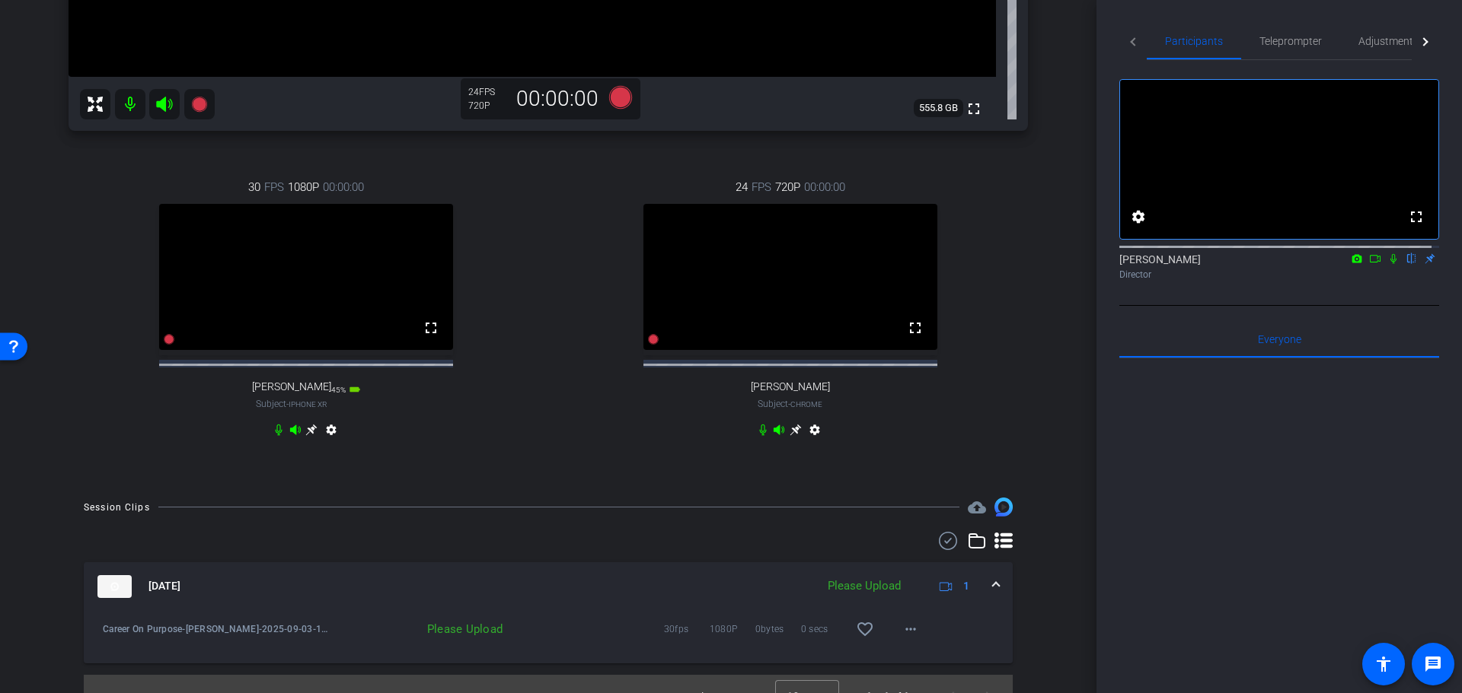
scroll to position [582, 0]
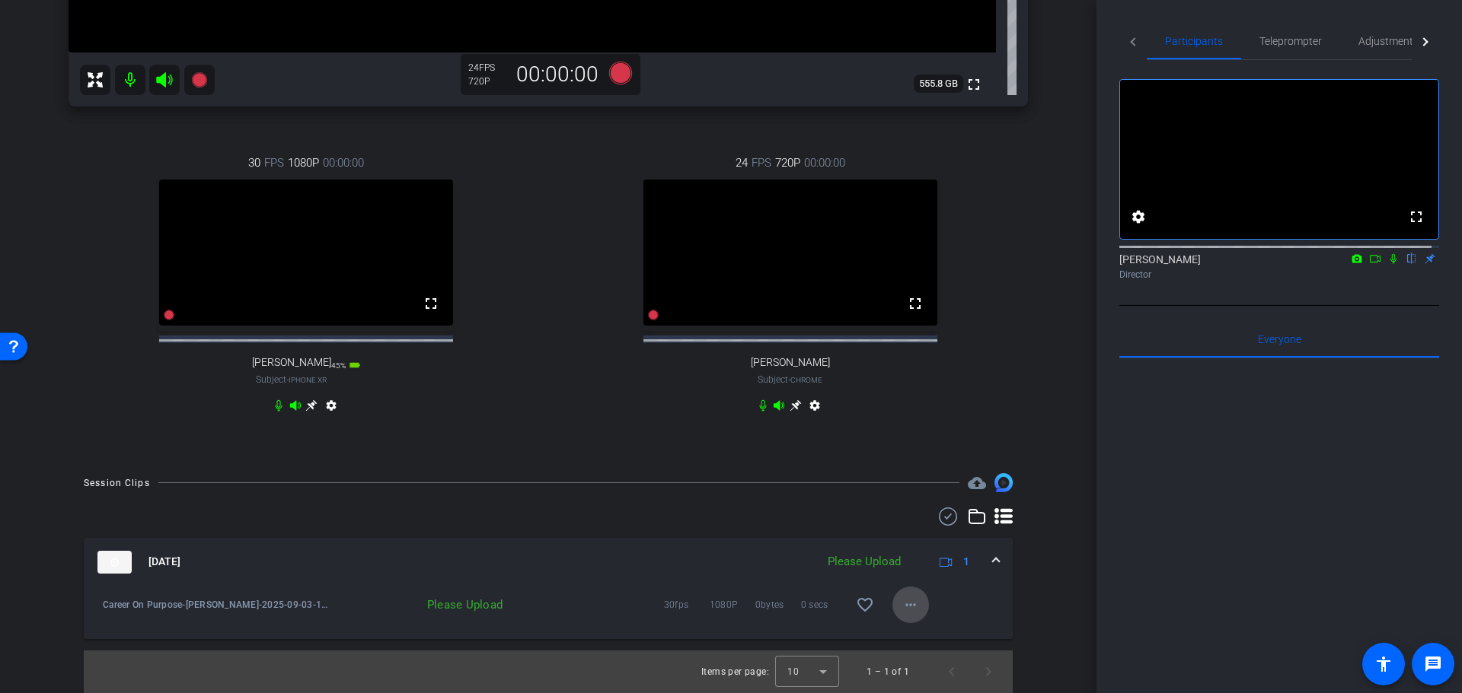
click at [892, 478] on span at bounding box center [910, 605] width 37 height 37
click at [917, 478] on span "Upload" at bounding box center [927, 637] width 61 height 18
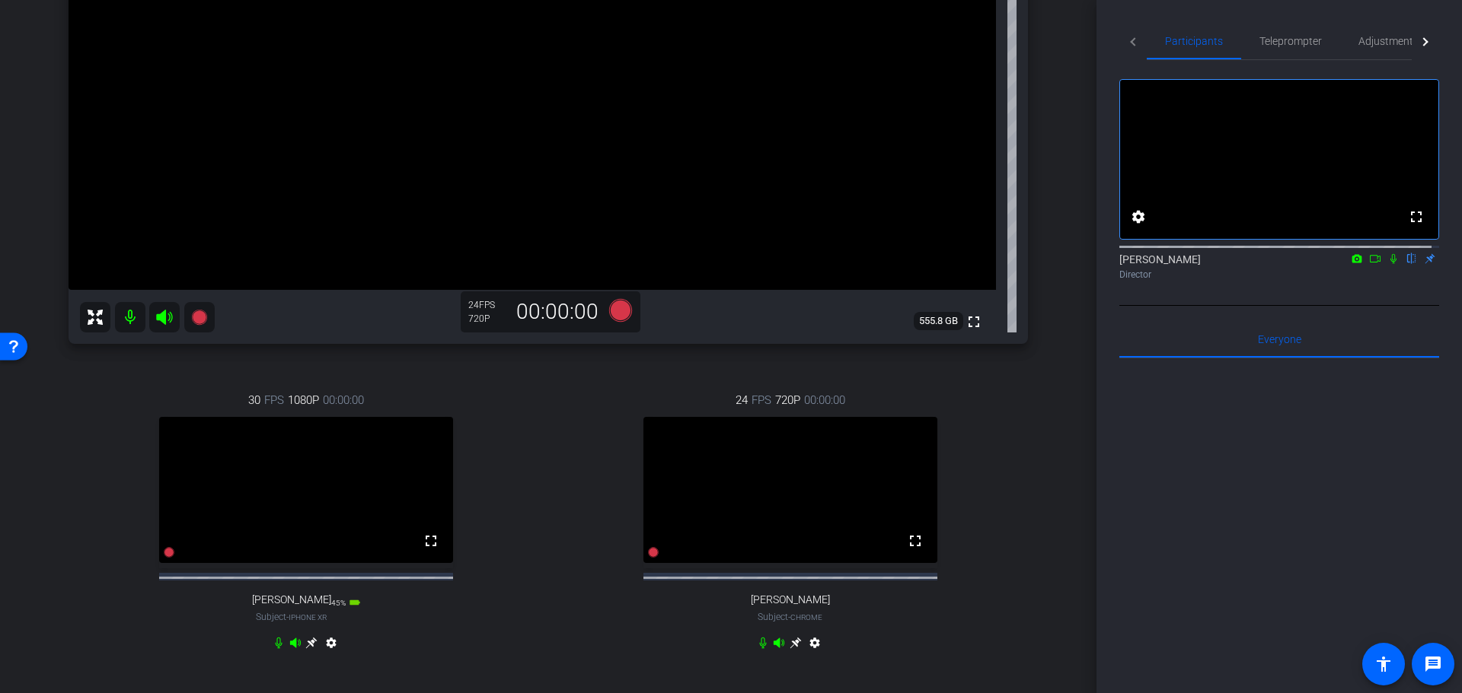
scroll to position [326, 0]
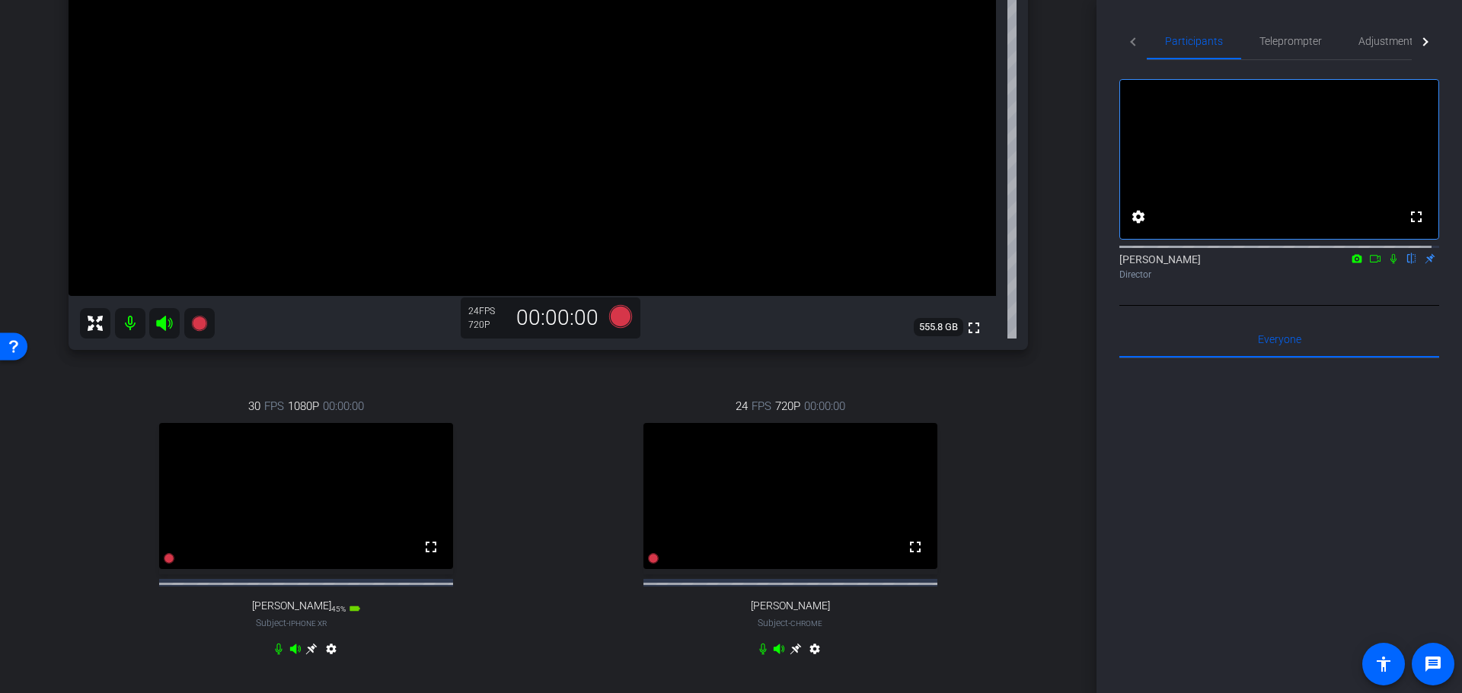
drag, startPoint x: 1086, startPoint y: 279, endPoint x: 1098, endPoint y: 164, distance: 116.4
click at [961, 164] on div "arrow_back Career On Purpose Back to project Send invite account_box grid_on se…" at bounding box center [731, 346] width 1462 height 693
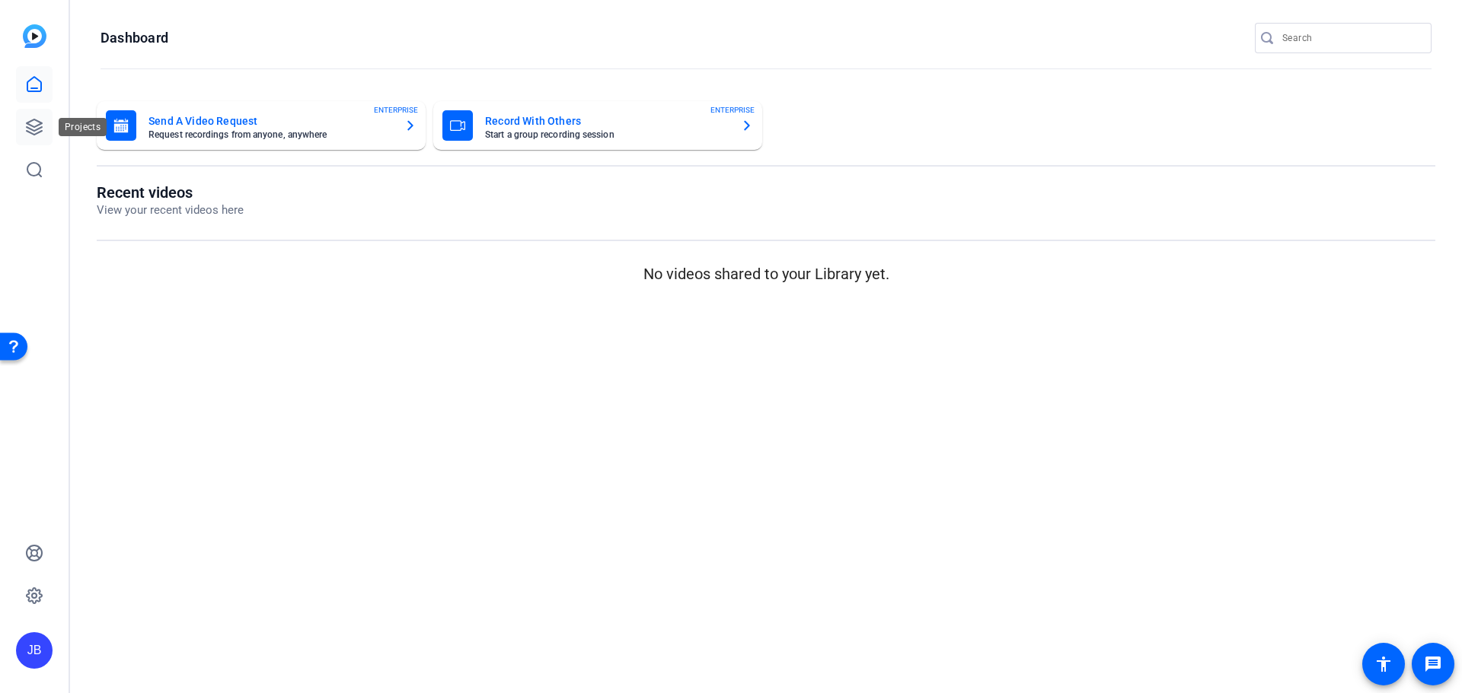
click at [25, 124] on icon at bounding box center [34, 127] width 18 height 18
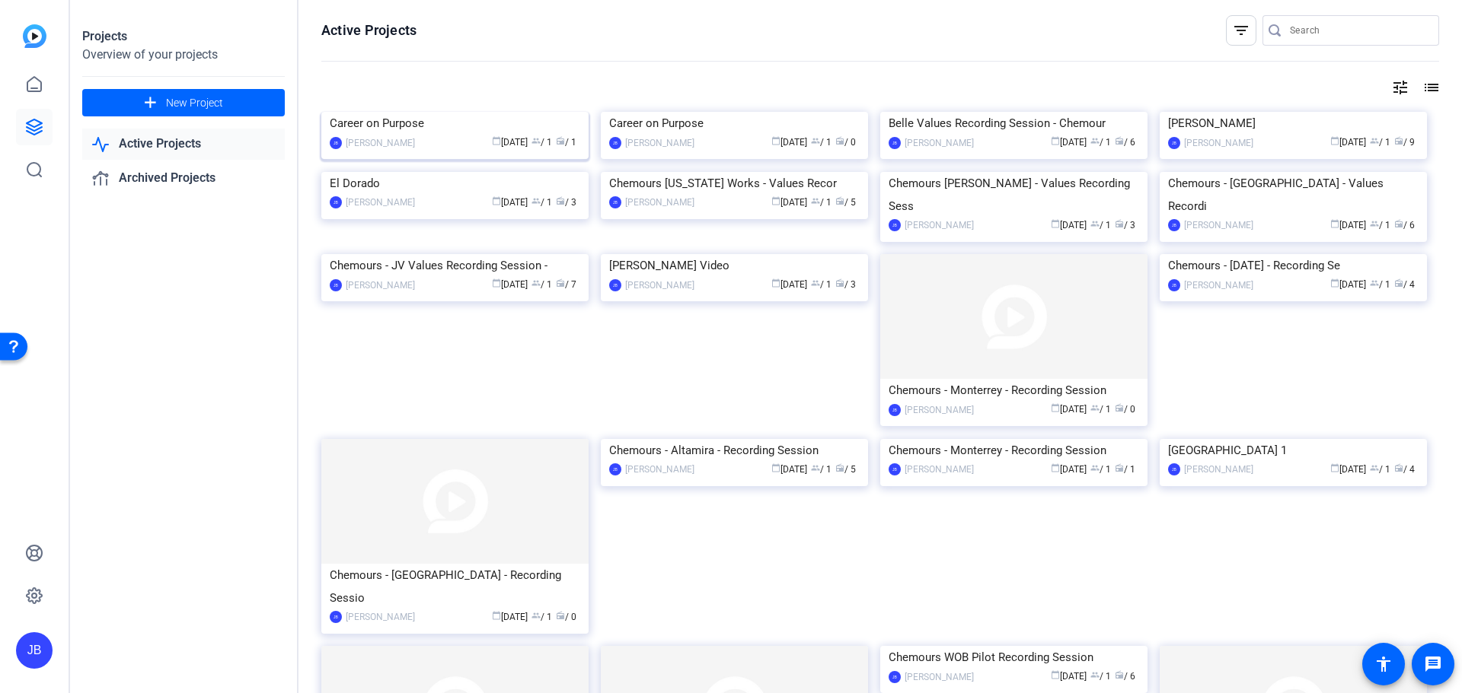
click at [432, 112] on img at bounding box center [454, 112] width 267 height 0
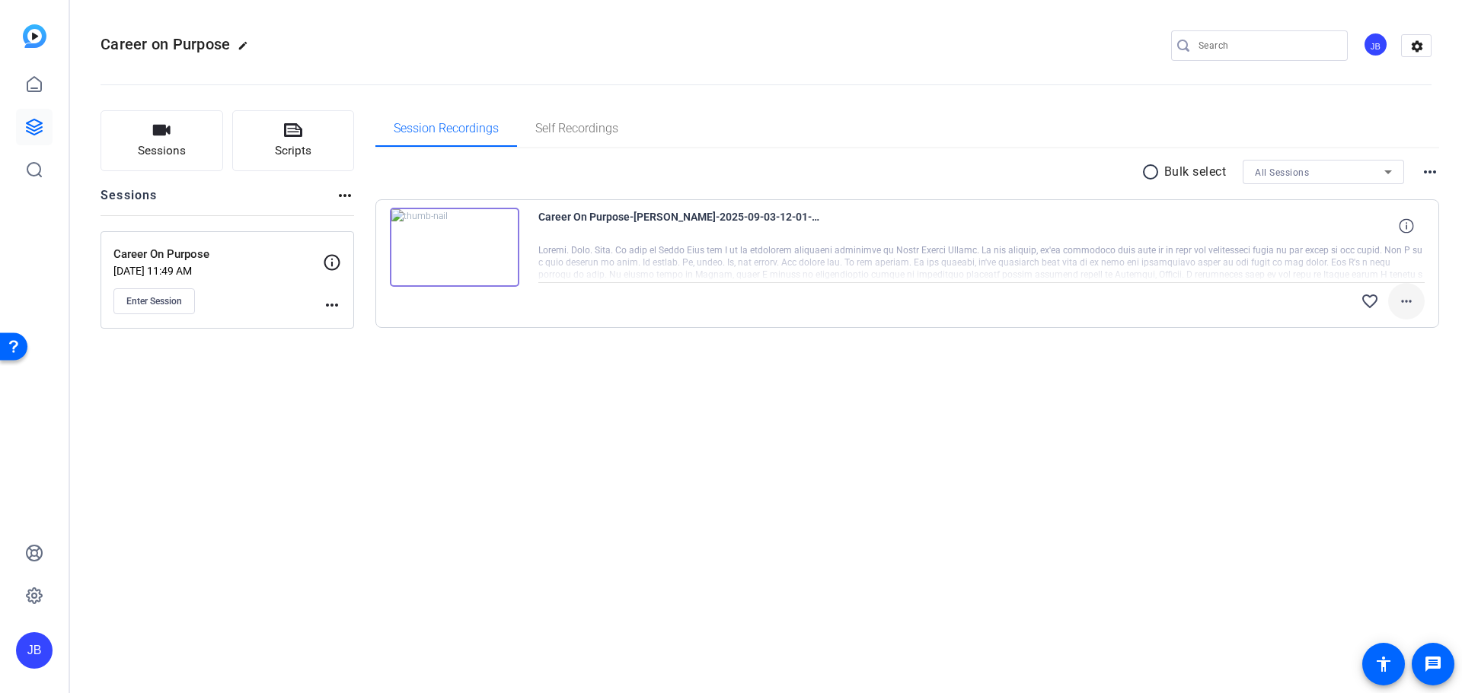
click at [1411, 304] on mat-icon "more_horiz" at bounding box center [1406, 301] width 18 height 18
click at [1388, 337] on span "Download Original" at bounding box center [1366, 333] width 91 height 18
